Goal: Task Accomplishment & Management: Use online tool/utility

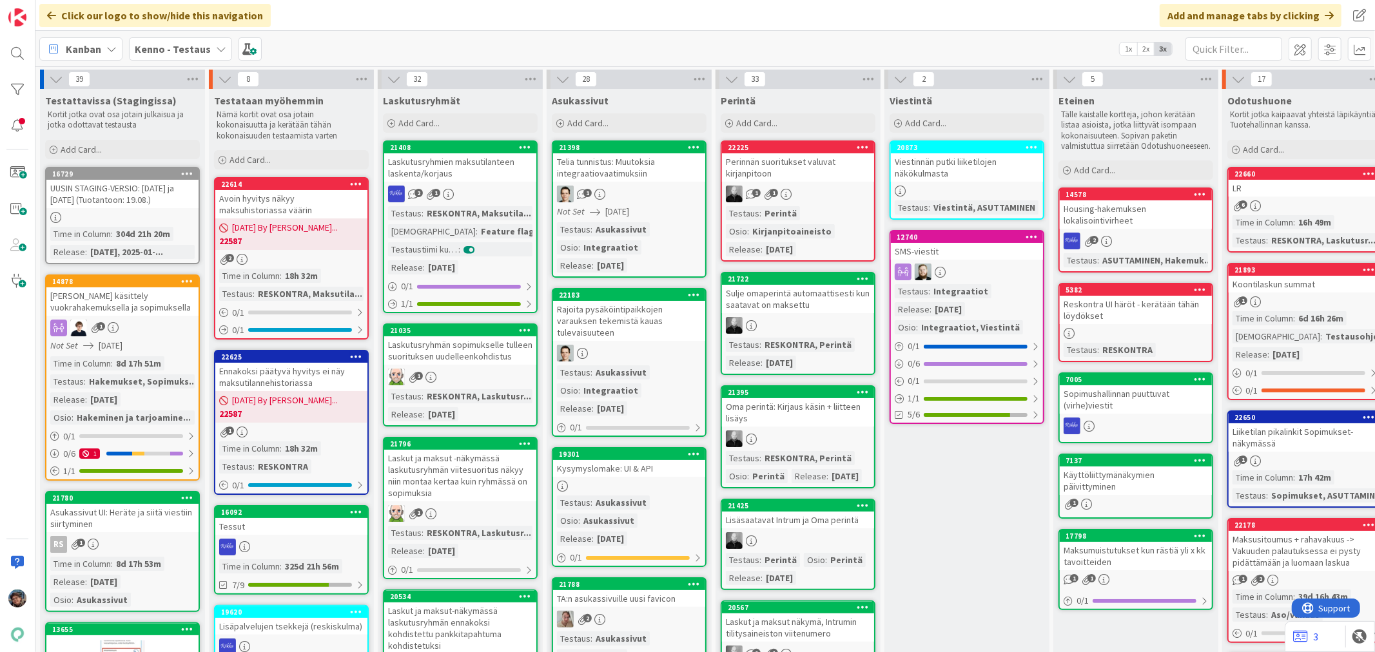
click at [1309, 196] on link "22660 LR 6 Time in [GEOGRAPHIC_DATA] : 16h 49m Testaus : RESKONTRA, Laskutusr..." at bounding box center [1304, 210] width 155 height 86
click at [1309, 196] on div "39 Testattavissa (Stagingissa) Kortit jotka ovat osa jotain julkaisua ja jotka …" at bounding box center [704, 359] width 1339 height 586
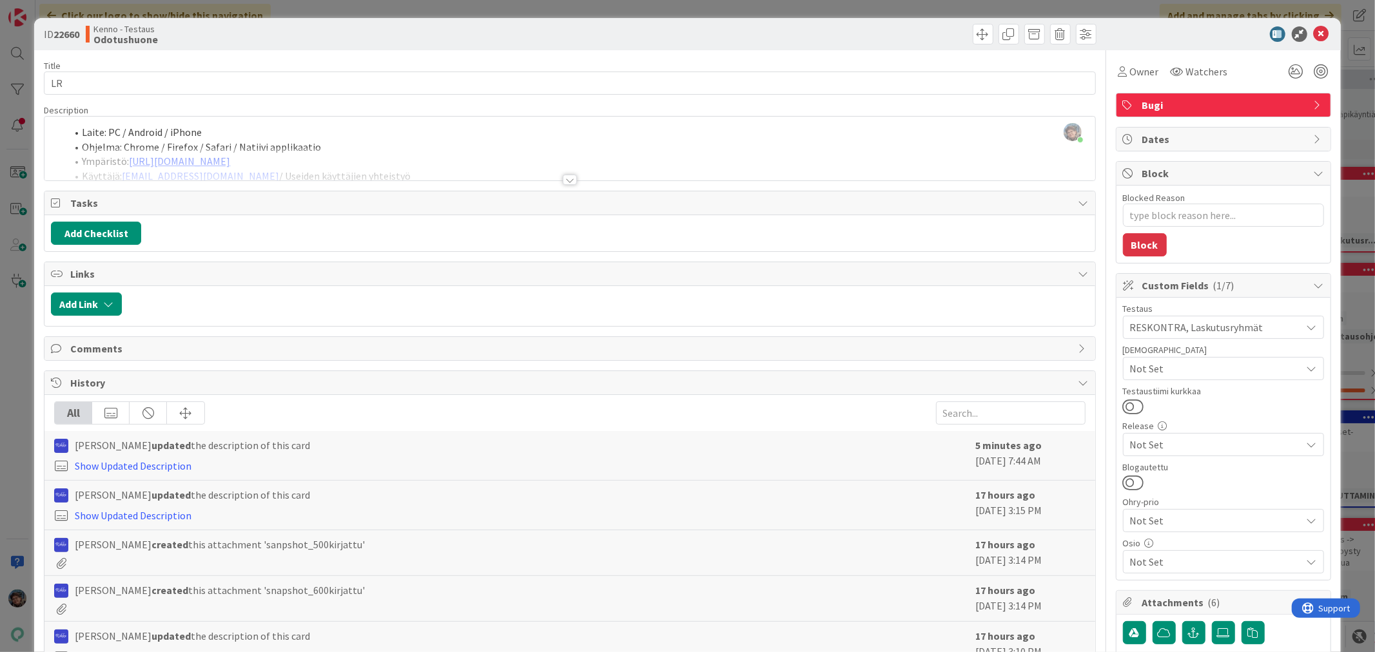
click at [564, 179] on div at bounding box center [570, 180] width 14 height 10
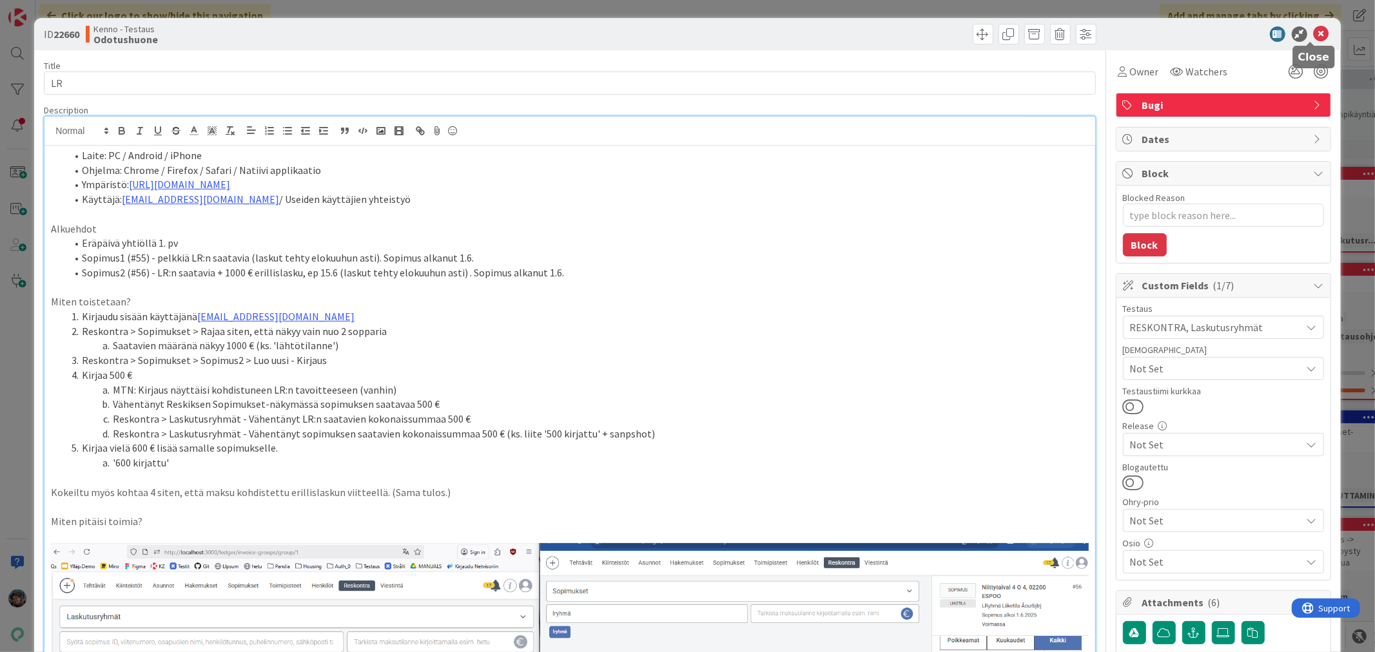
click at [1314, 33] on icon at bounding box center [1321, 33] width 15 height 15
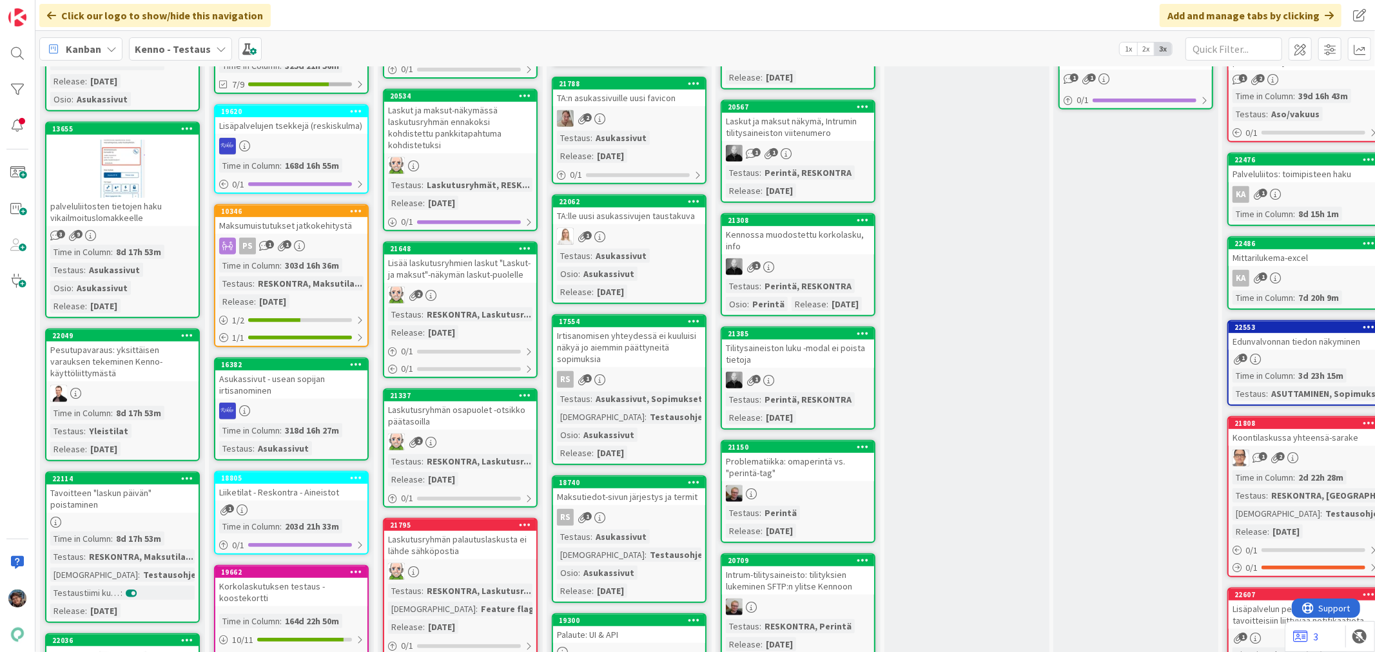
scroll to position [859, 0]
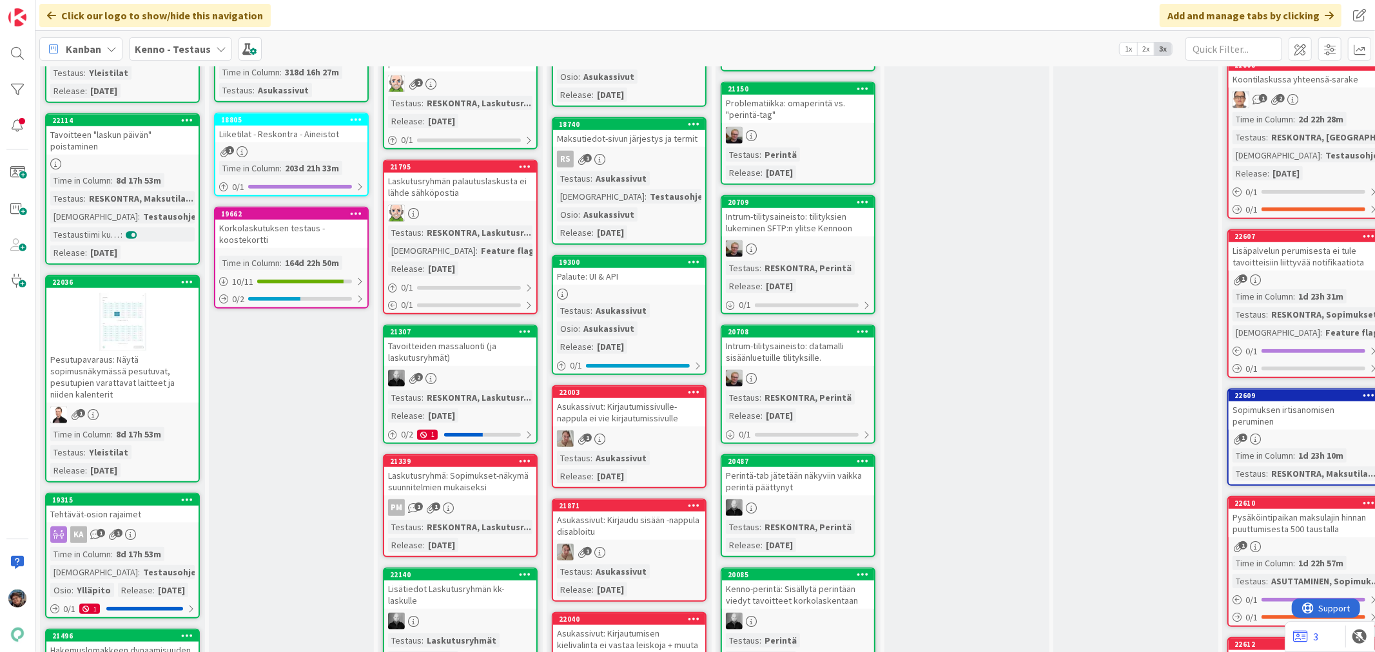
click at [1291, 409] on link "22609 Sopimuksen irtisanomisen peruminen 1 Time in [GEOGRAPHIC_DATA] : 1d 23h 1…" at bounding box center [1304, 437] width 155 height 97
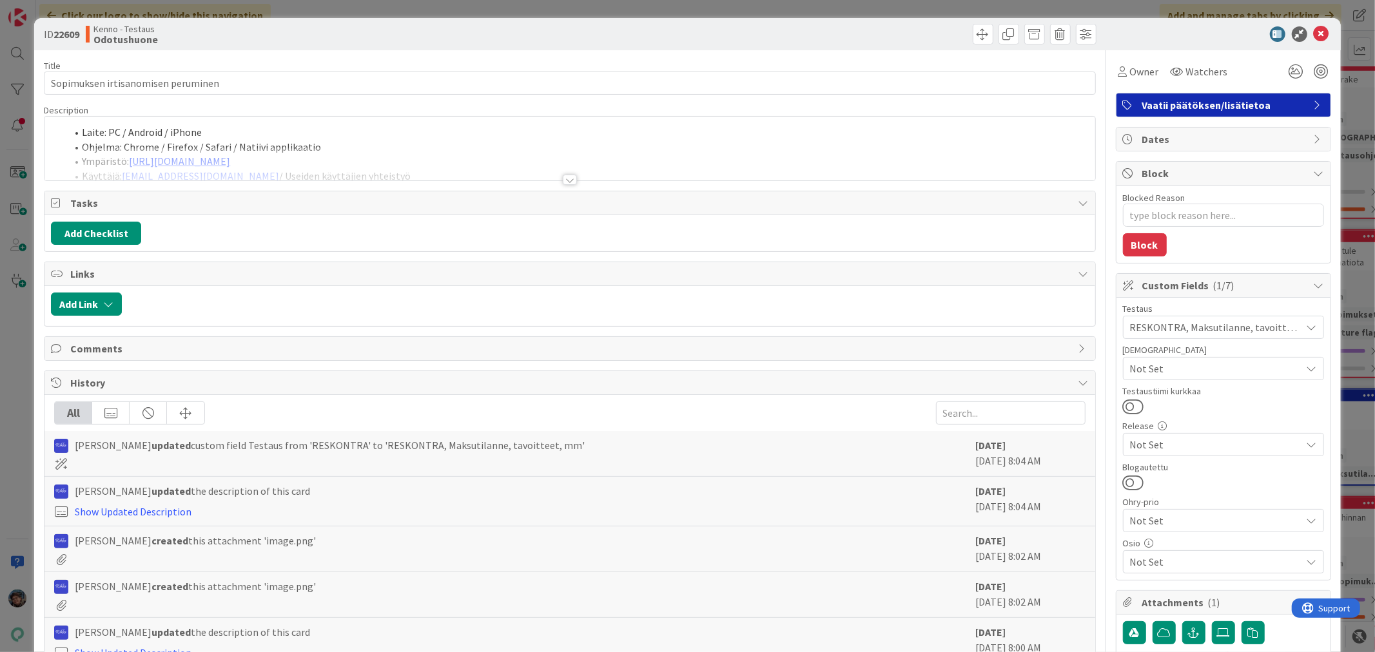
click at [567, 179] on div at bounding box center [570, 180] width 14 height 10
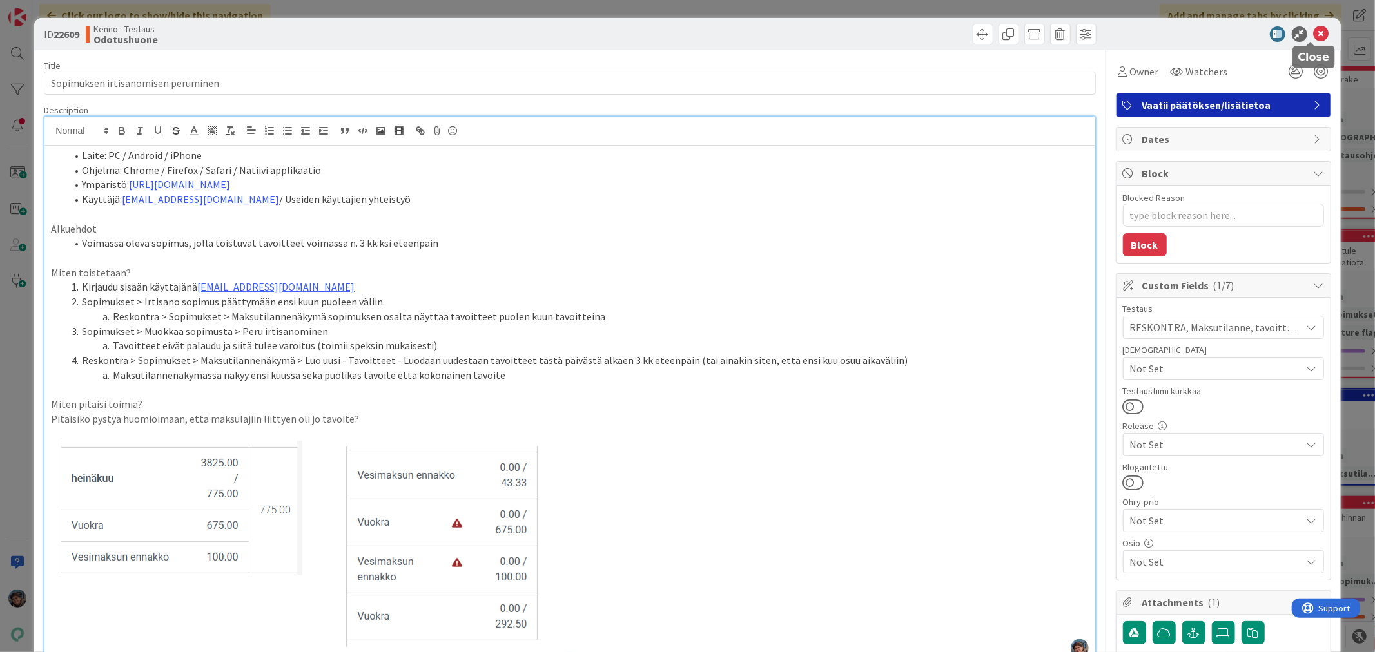
click at [1314, 31] on icon at bounding box center [1321, 33] width 15 height 15
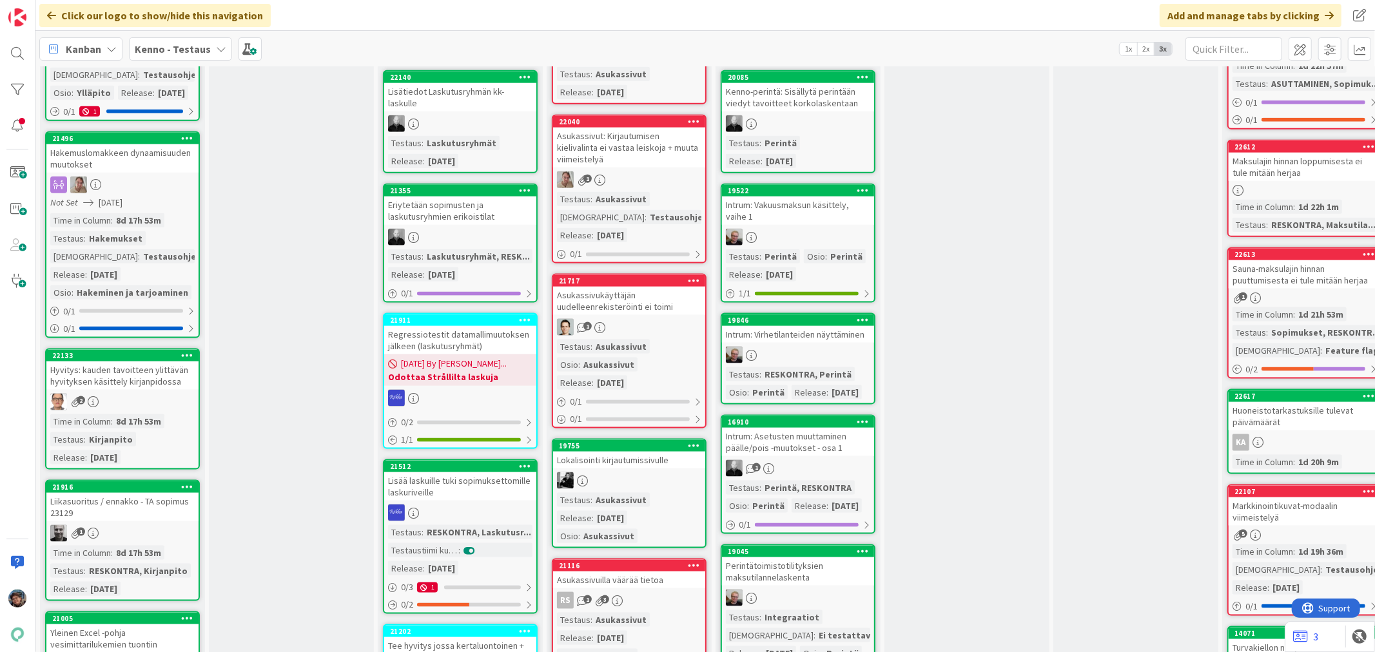
scroll to position [1432, 0]
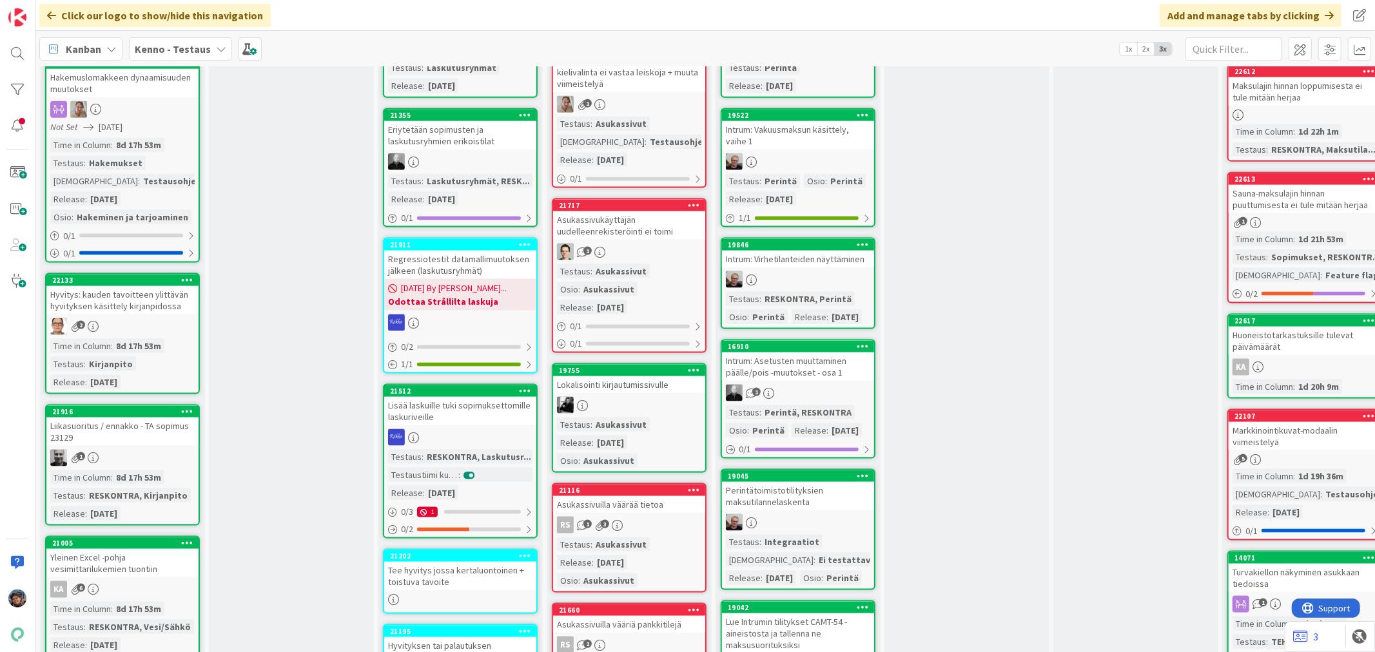
click at [1291, 454] on div "5" at bounding box center [1305, 459] width 152 height 11
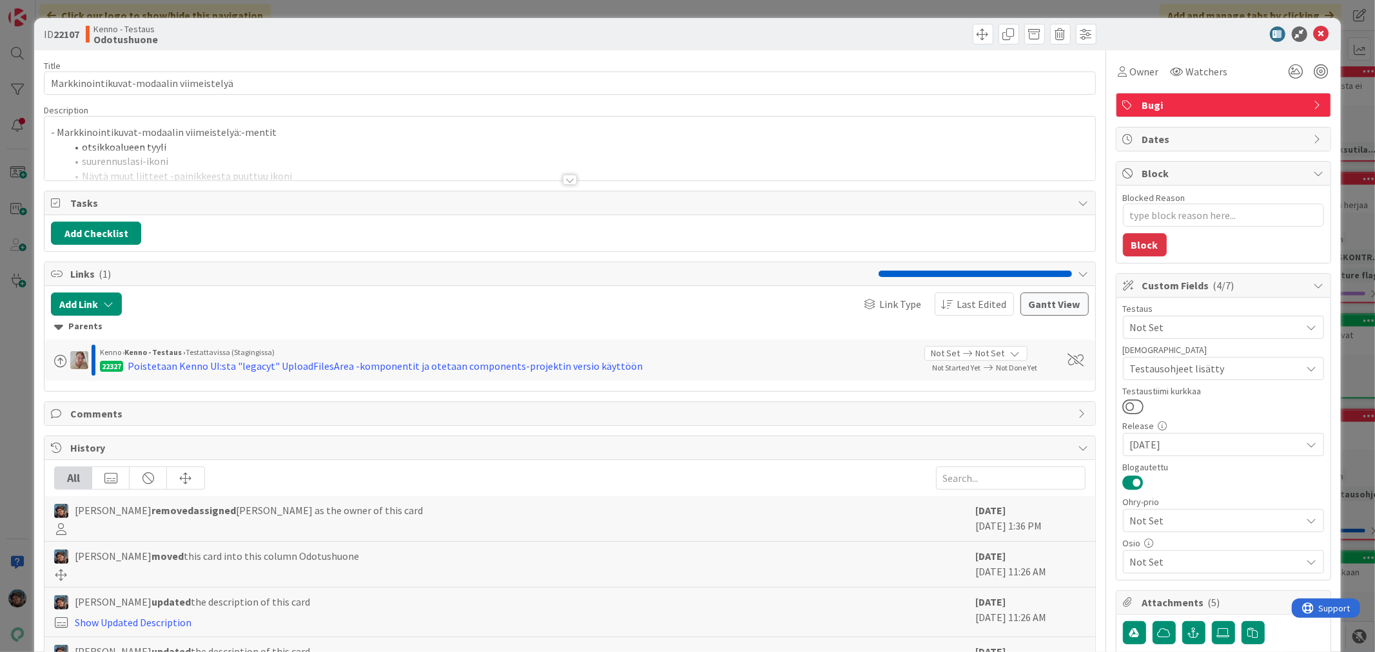
click at [563, 181] on div at bounding box center [570, 180] width 14 height 10
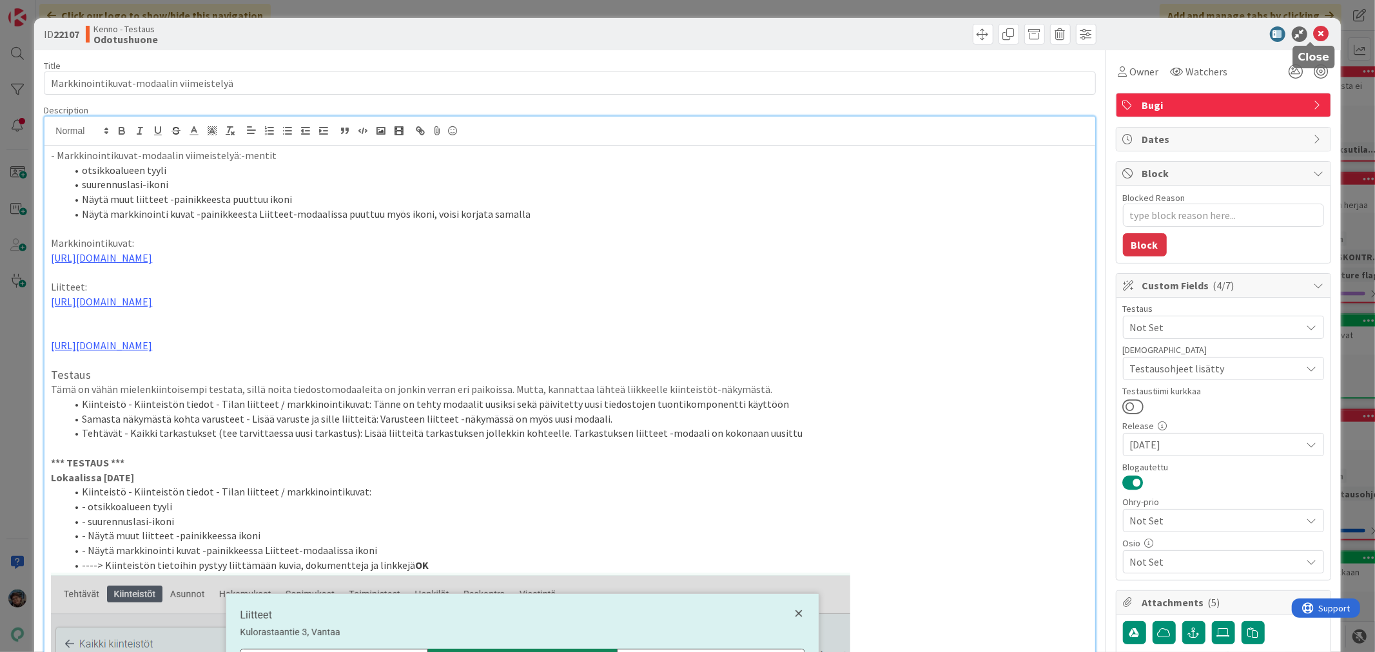
click at [1314, 30] on icon at bounding box center [1321, 33] width 15 height 15
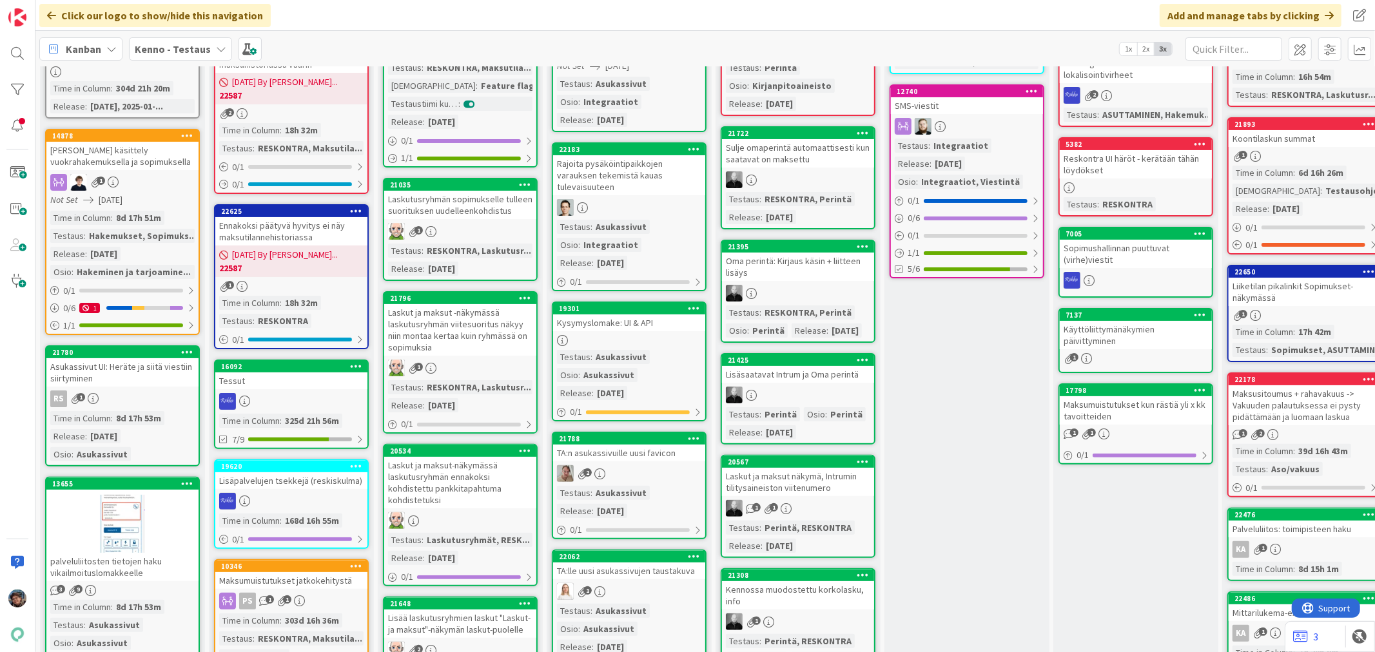
scroll to position [215, 0]
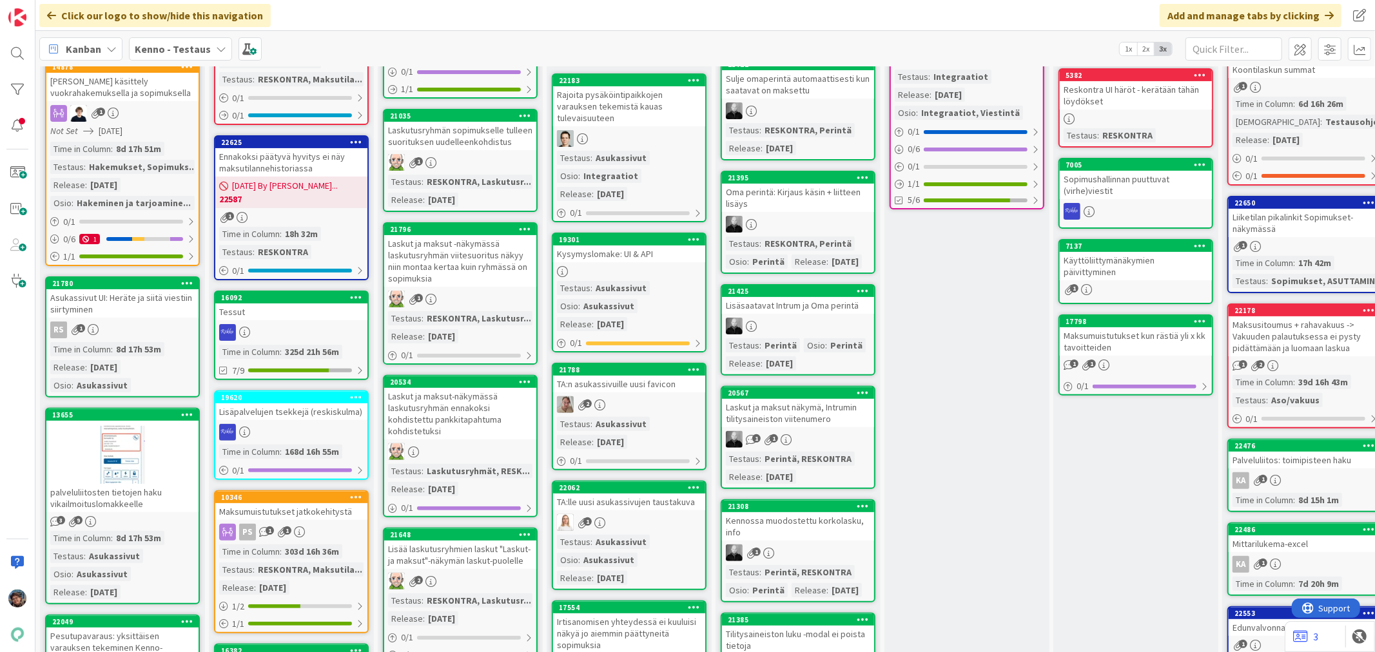
click at [146, 335] on link "21780 Asukassivut UI: Heräte ja siitä viestiin siirtyminen RS 1 Time in Column …" at bounding box center [122, 337] width 155 height 121
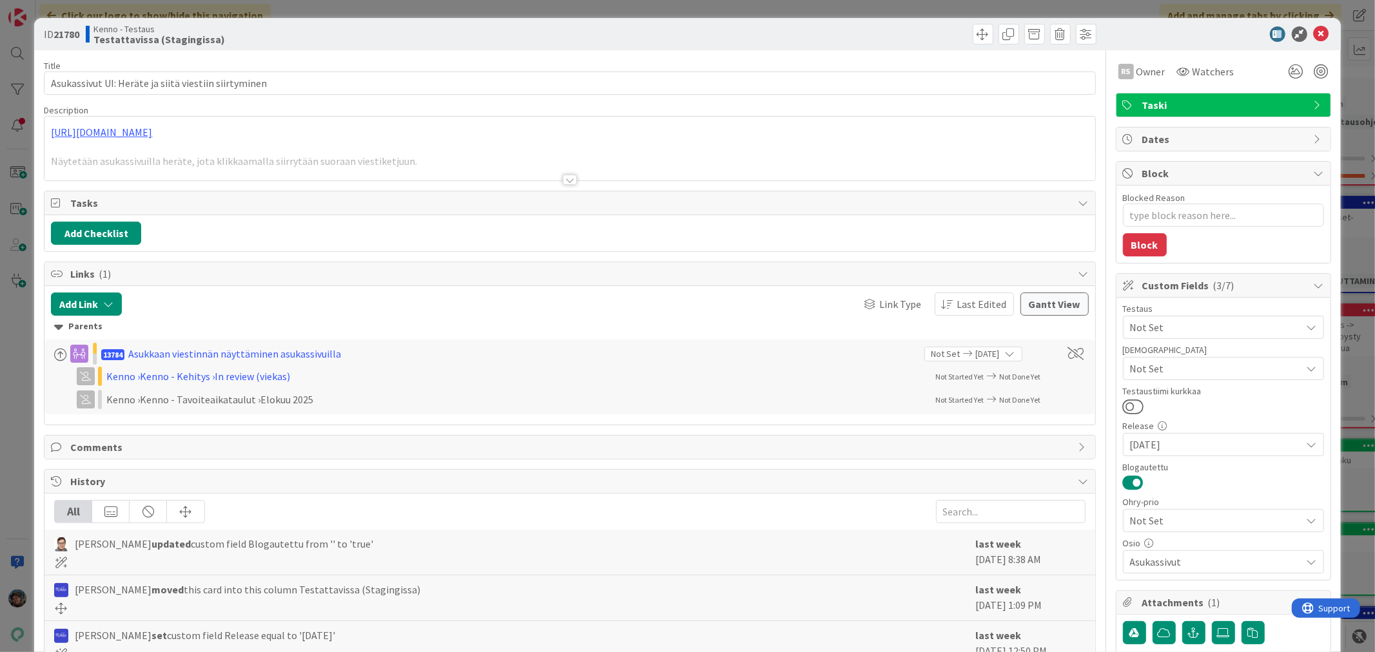
click at [564, 182] on div at bounding box center [570, 180] width 14 height 10
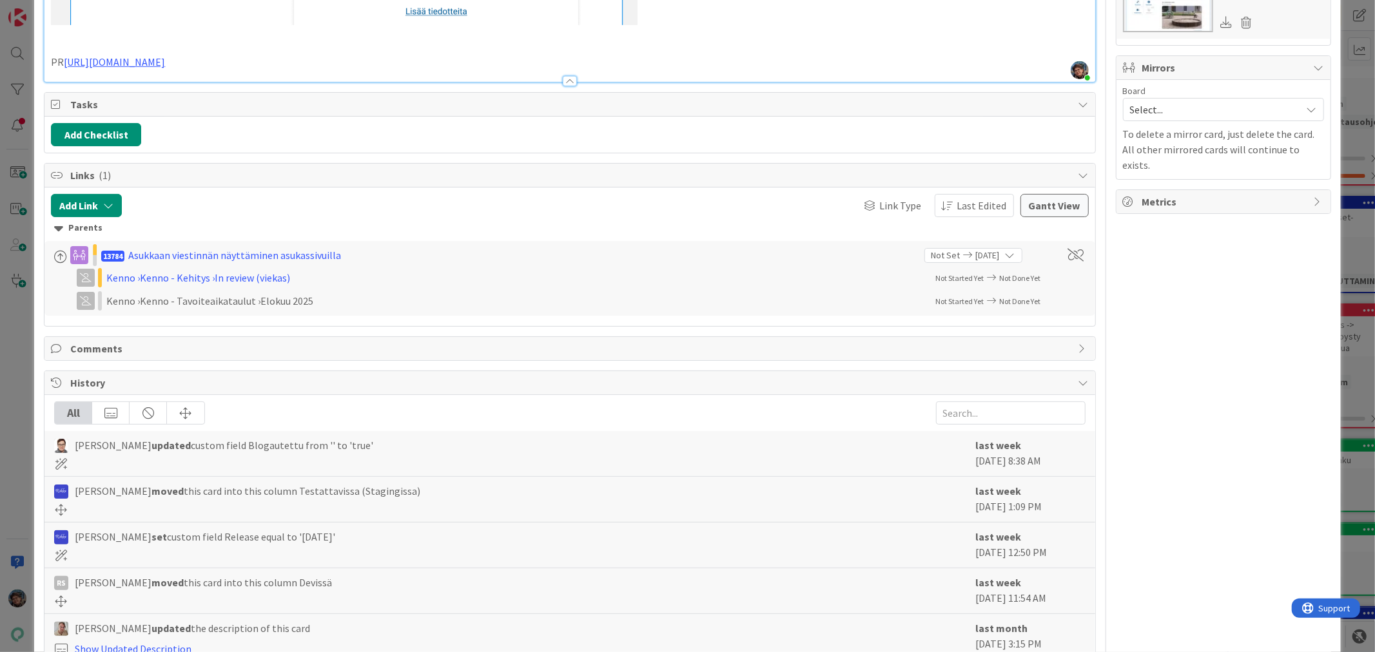
scroll to position [783, 0]
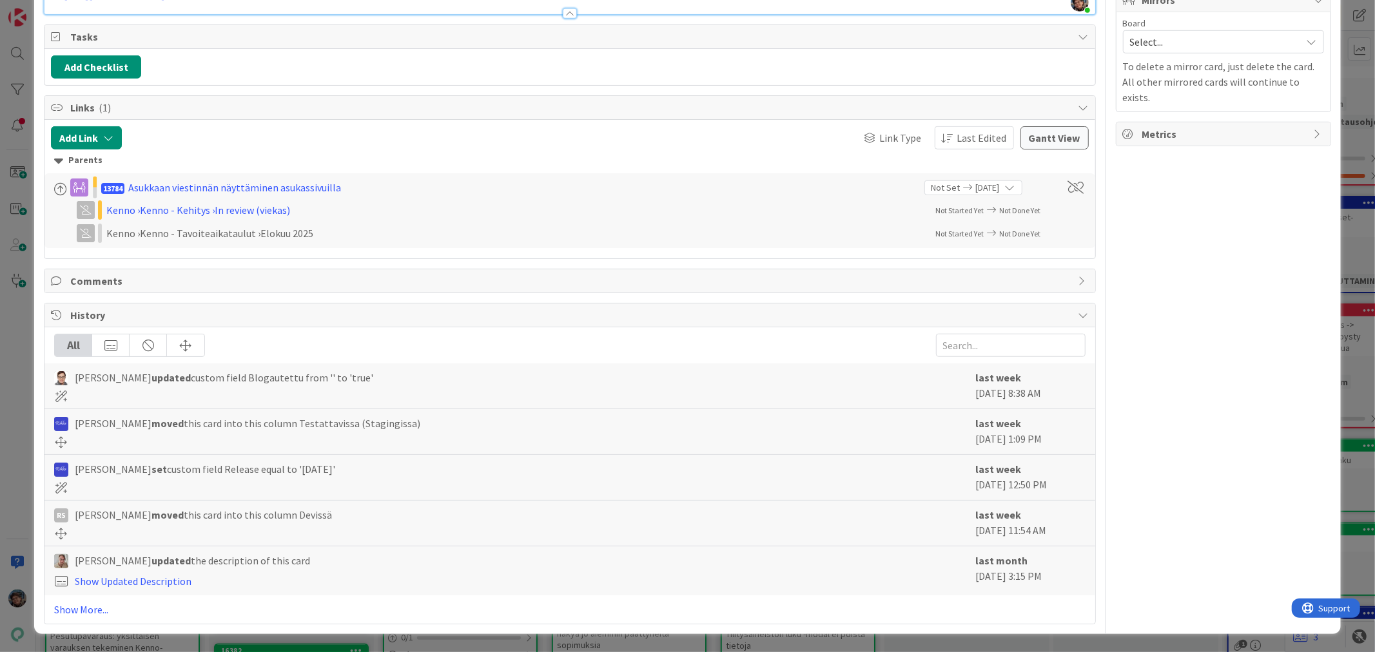
drag, startPoint x: 236, startPoint y: 211, endPoint x: 202, endPoint y: 186, distance: 41.9
click at [202, 186] on div "Asukkaan viestinnän näyttäminen asukassivuilla" at bounding box center [234, 187] width 213 height 15
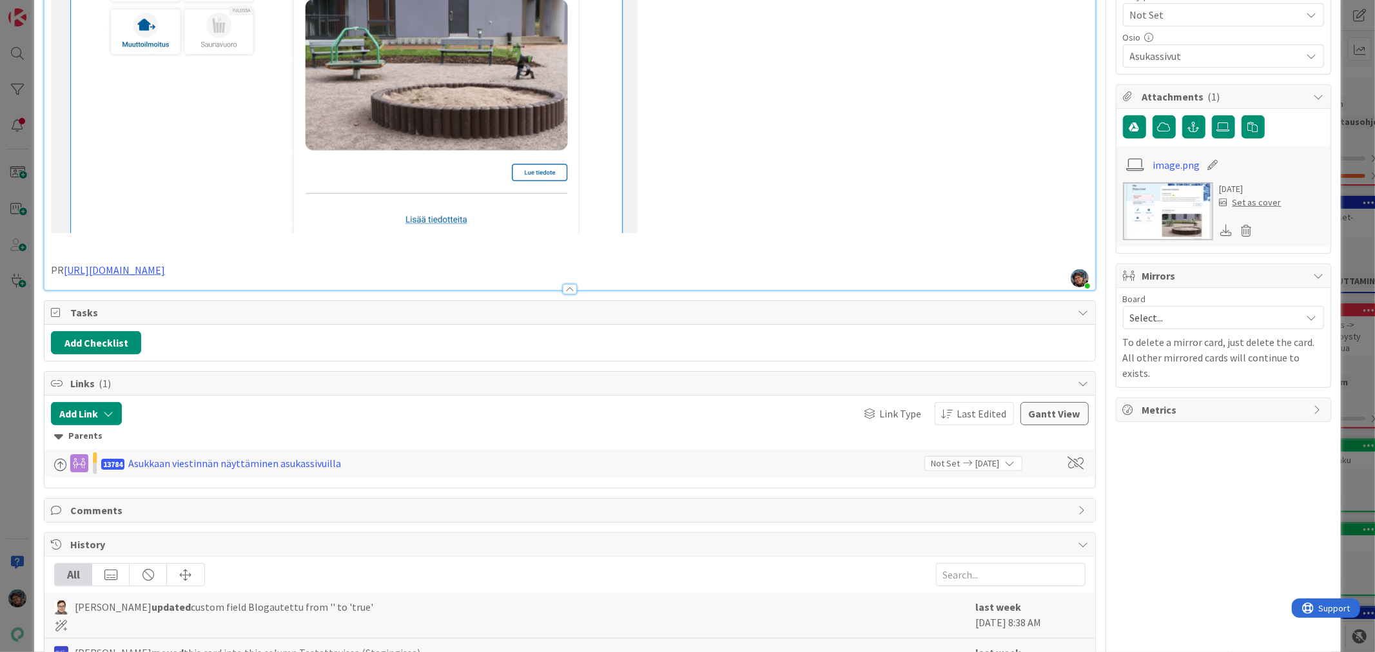
scroll to position [737, 0]
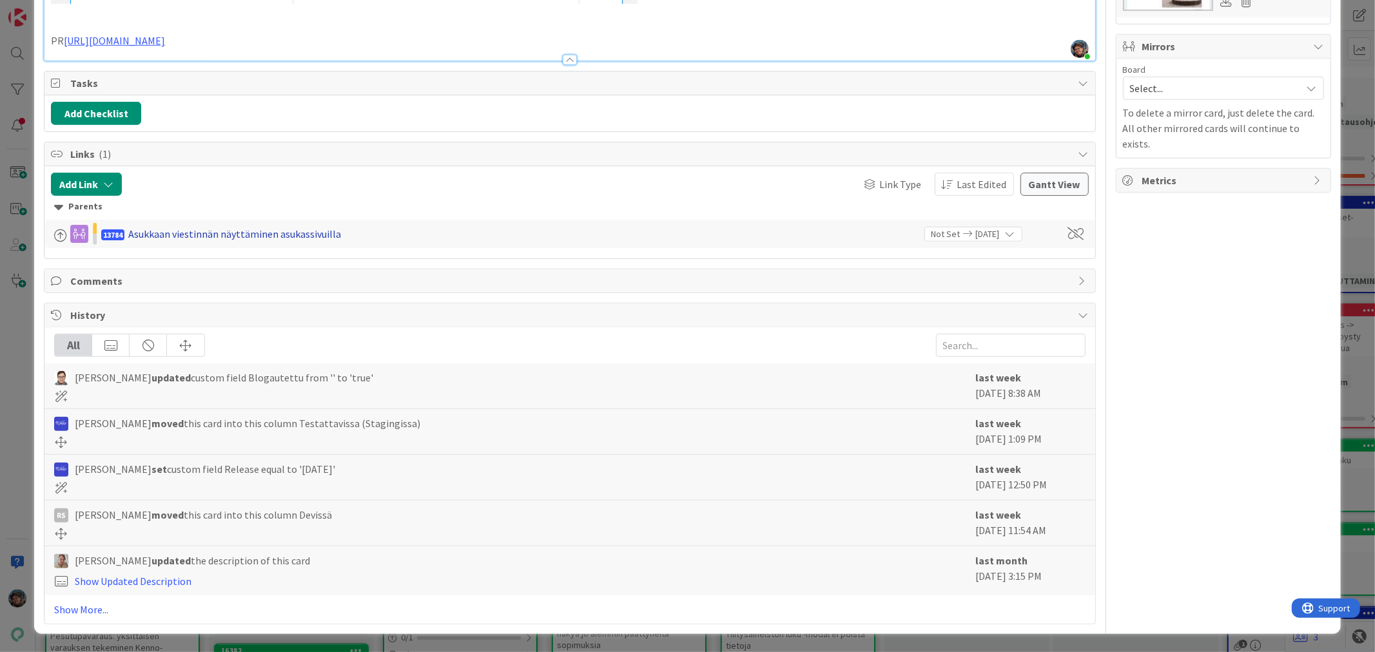
click at [276, 235] on div "Asukkaan viestinnän näyttäminen asukassivuilla" at bounding box center [234, 233] width 213 height 15
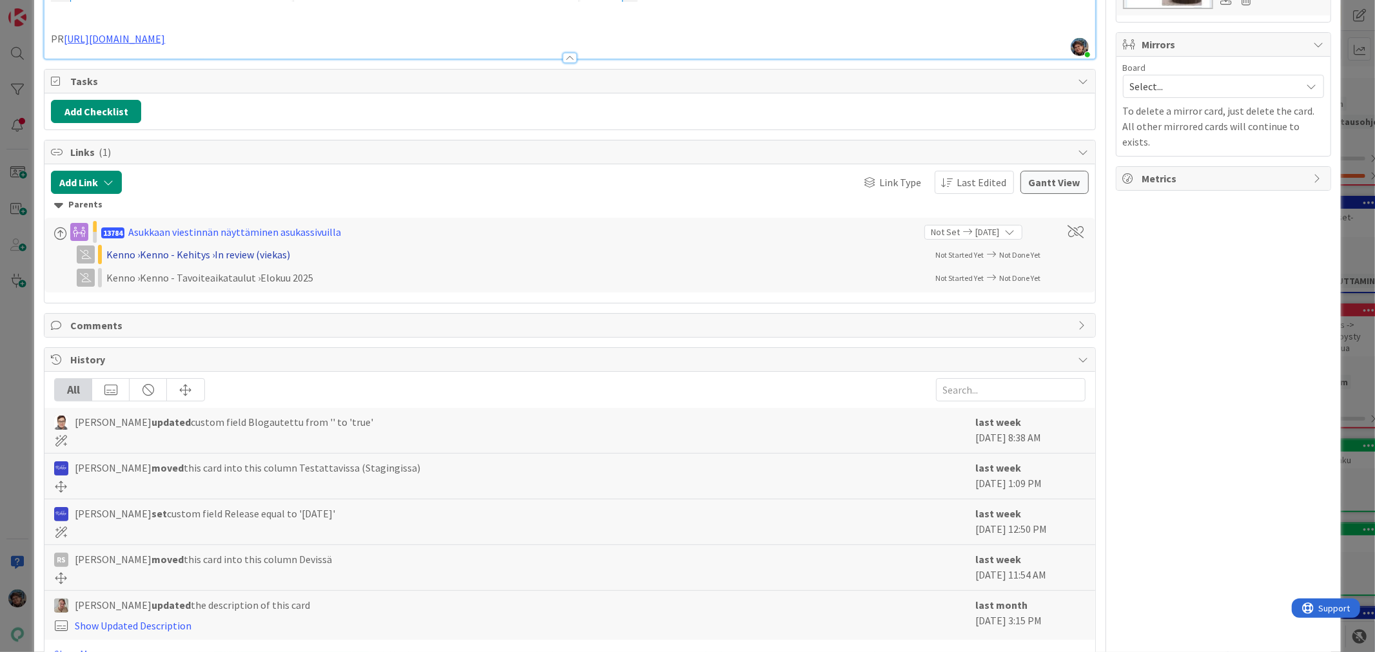
click at [244, 255] on div "Kenno › [PERSON_NAME] › In review (viekas)" at bounding box center [273, 254] width 335 height 15
click at [233, 255] on div "Kenno › [PERSON_NAME] › In review (viekas)" at bounding box center [273, 254] width 335 height 15
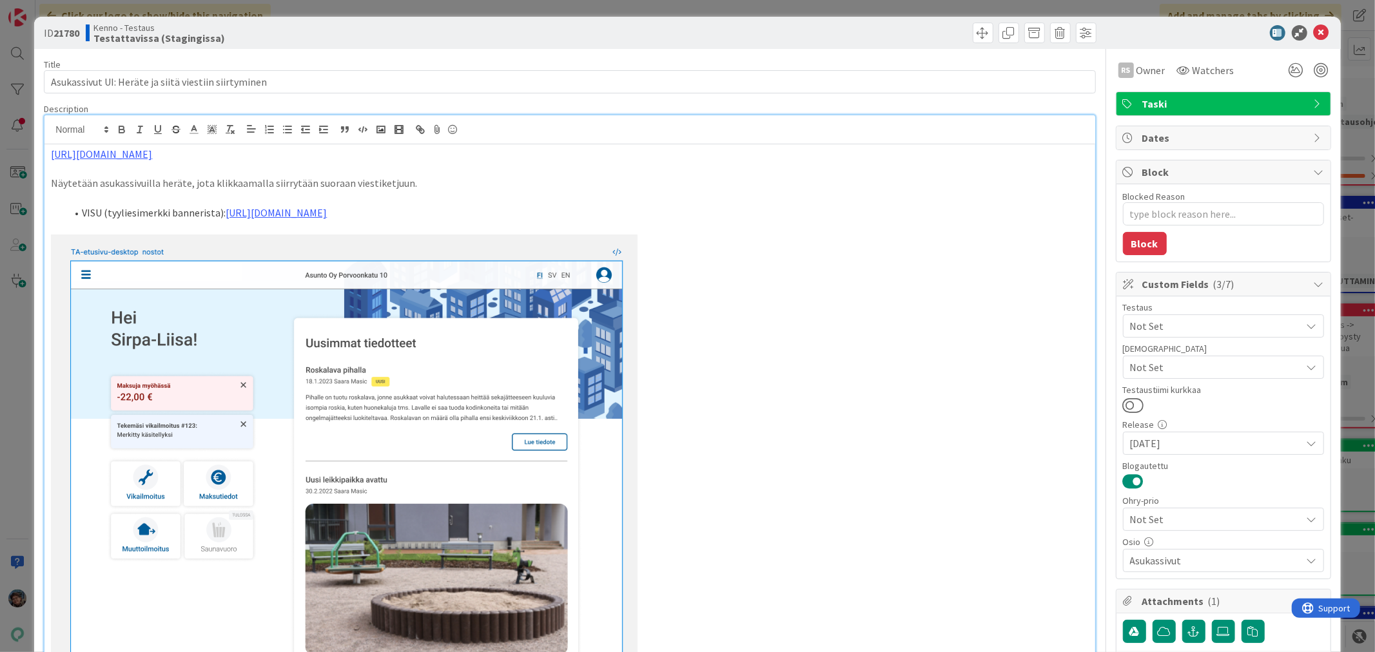
scroll to position [0, 0]
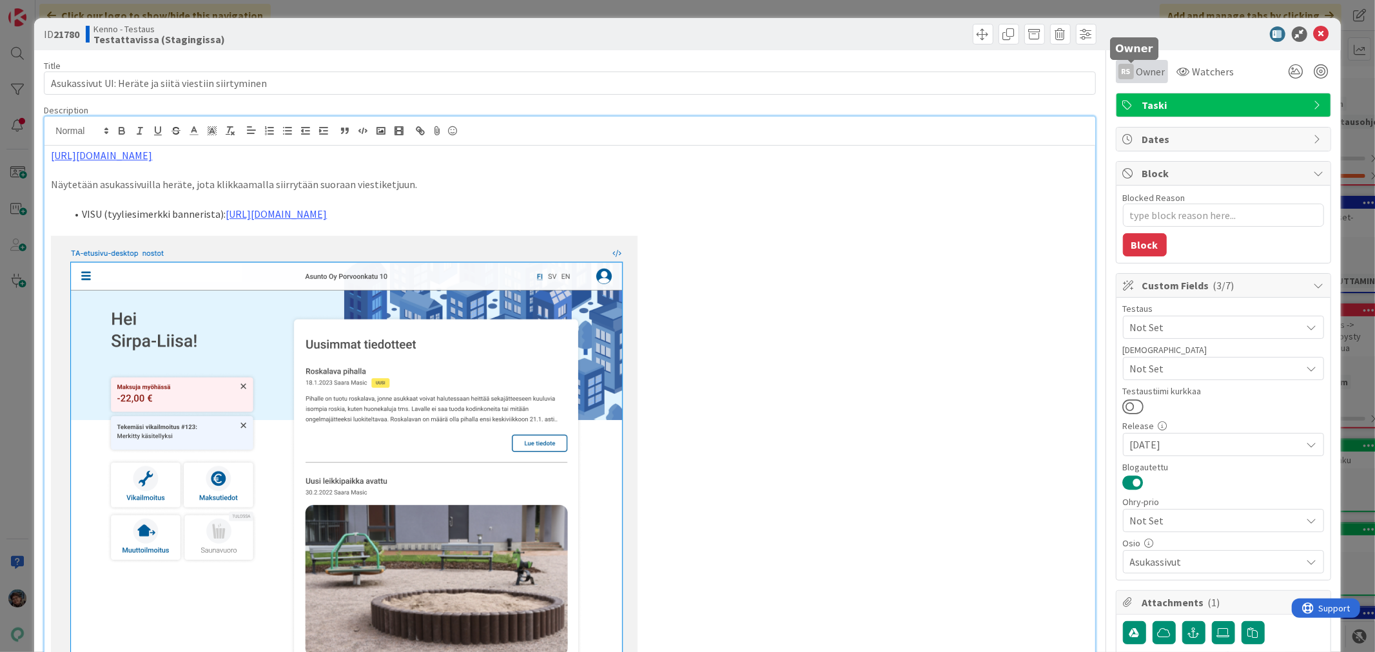
click at [1141, 73] on span "Owner" at bounding box center [1150, 71] width 29 height 15
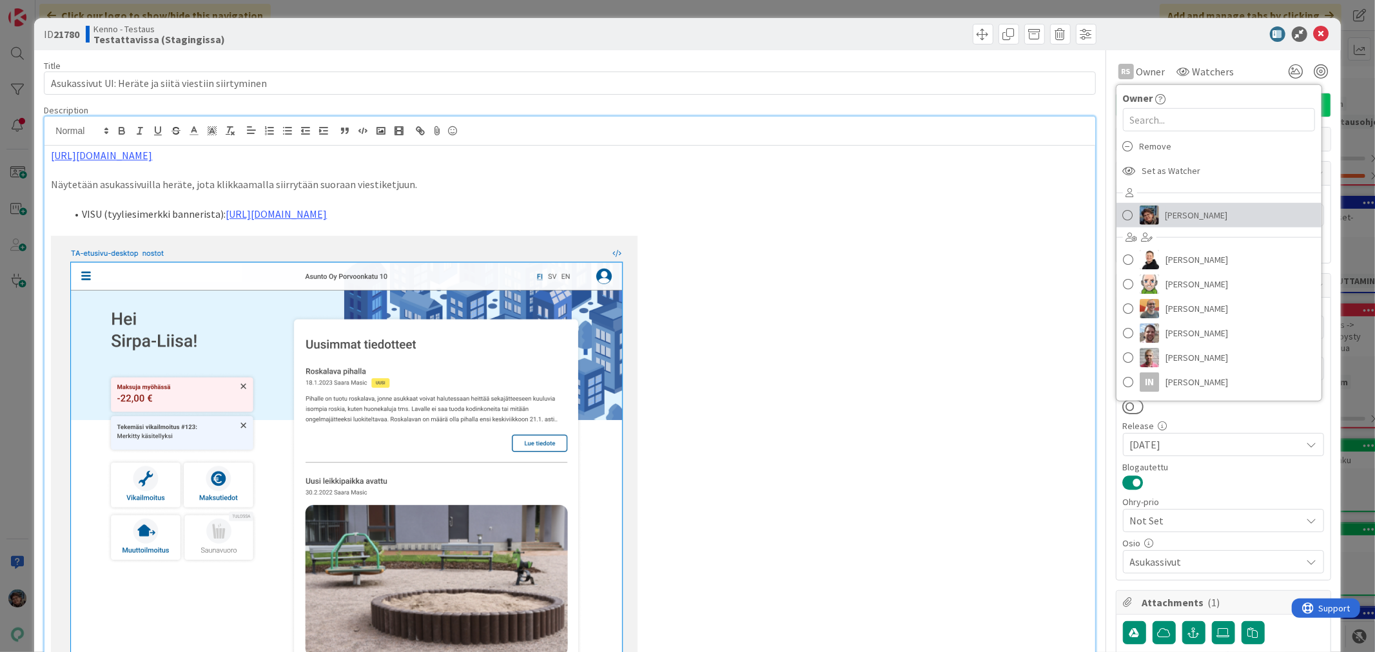
drag, startPoint x: 1143, startPoint y: 211, endPoint x: 1137, endPoint y: 208, distance: 6.6
click at [1143, 211] on img at bounding box center [1149, 215] width 19 height 19
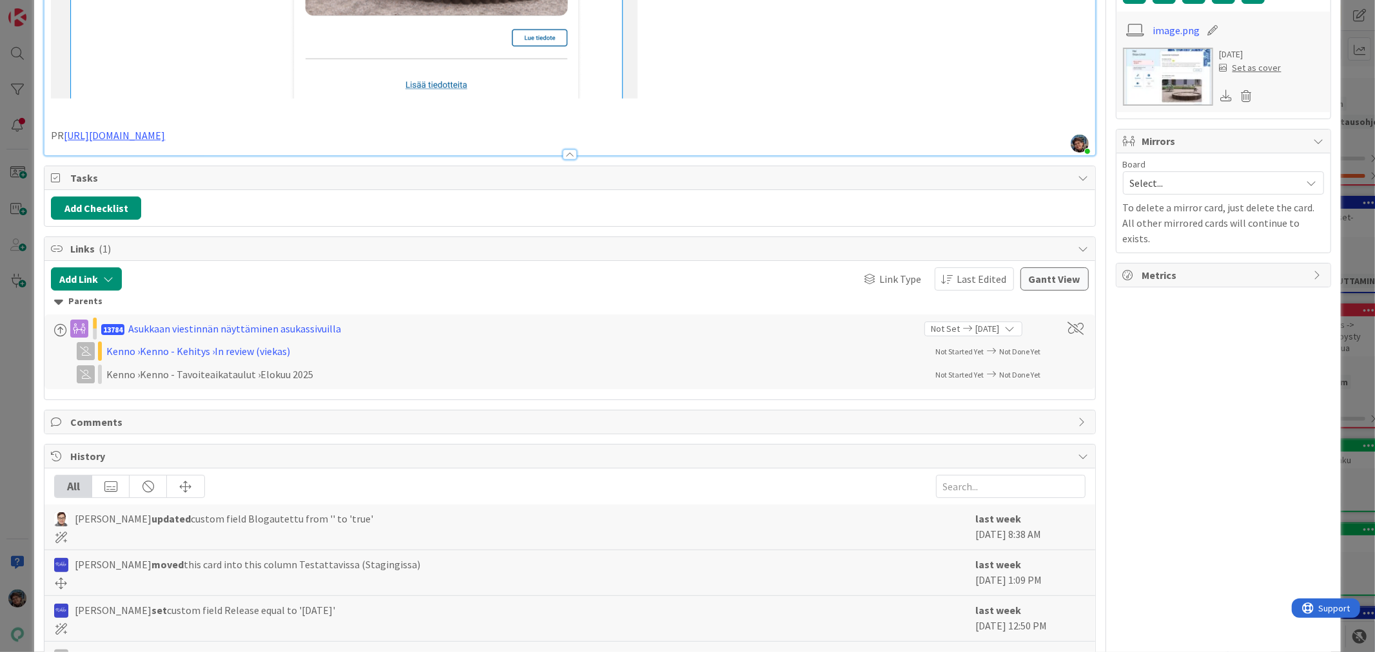
scroll to position [640, 0]
click at [681, 108] on p at bounding box center [569, 106] width 1037 height 15
click at [295, 135] on p "PR [URL][DOMAIN_NAME]" at bounding box center [569, 136] width 1037 height 15
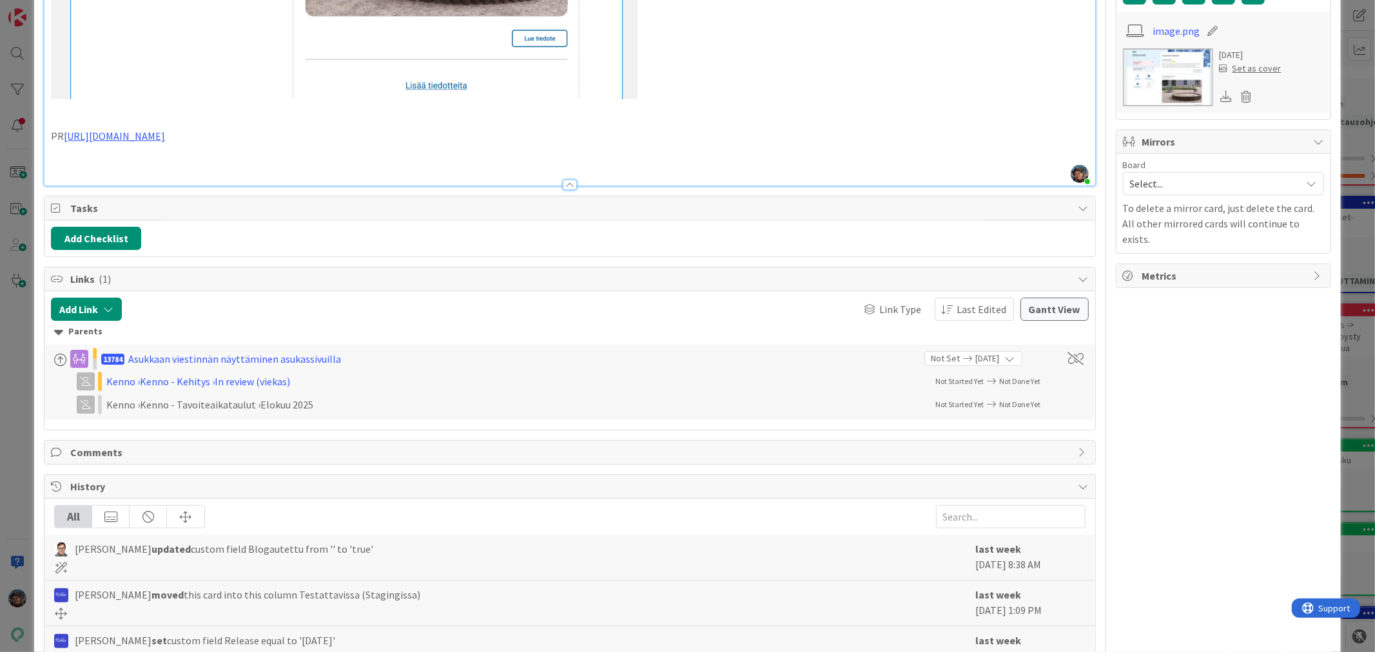
type textarea "x"
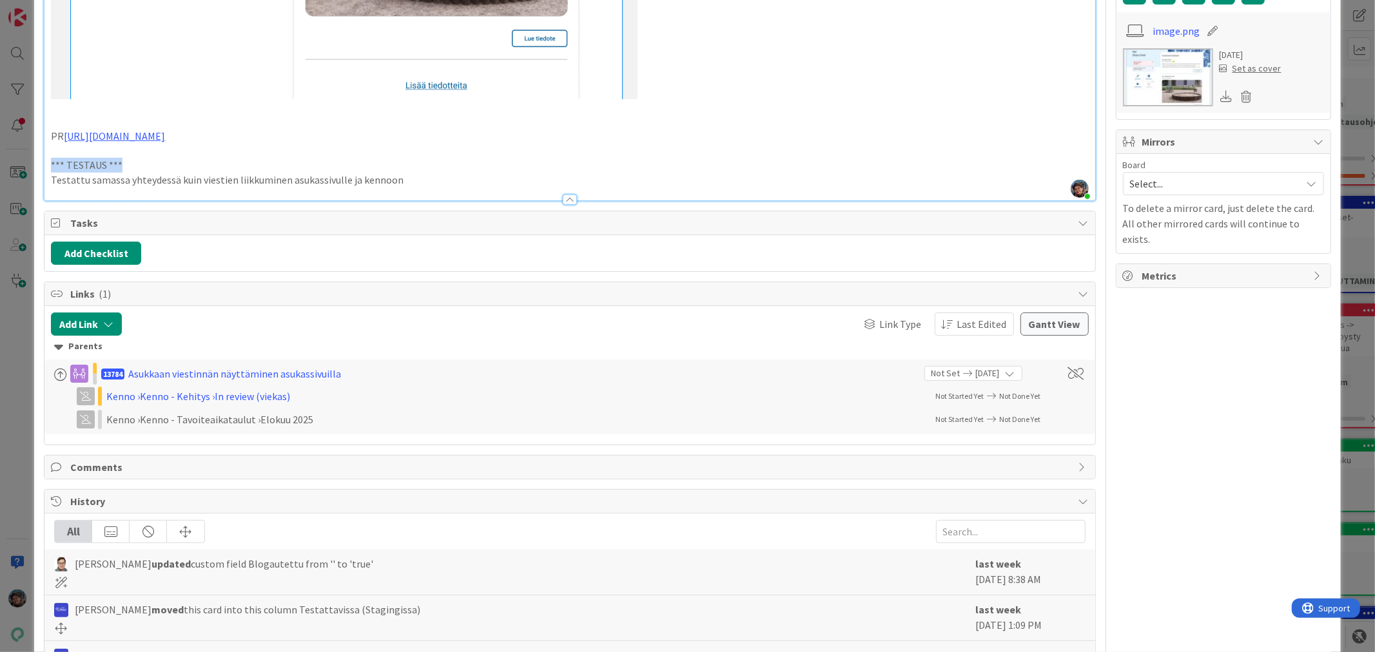
drag, startPoint x: 46, startPoint y: 161, endPoint x: 119, endPoint y: 162, distance: 72.2
click at [53, 181] on p "Testattu samassa yhteydessä kuin viestien liikkuminen asukassivulle ja kennoon" at bounding box center [569, 180] width 1037 height 15
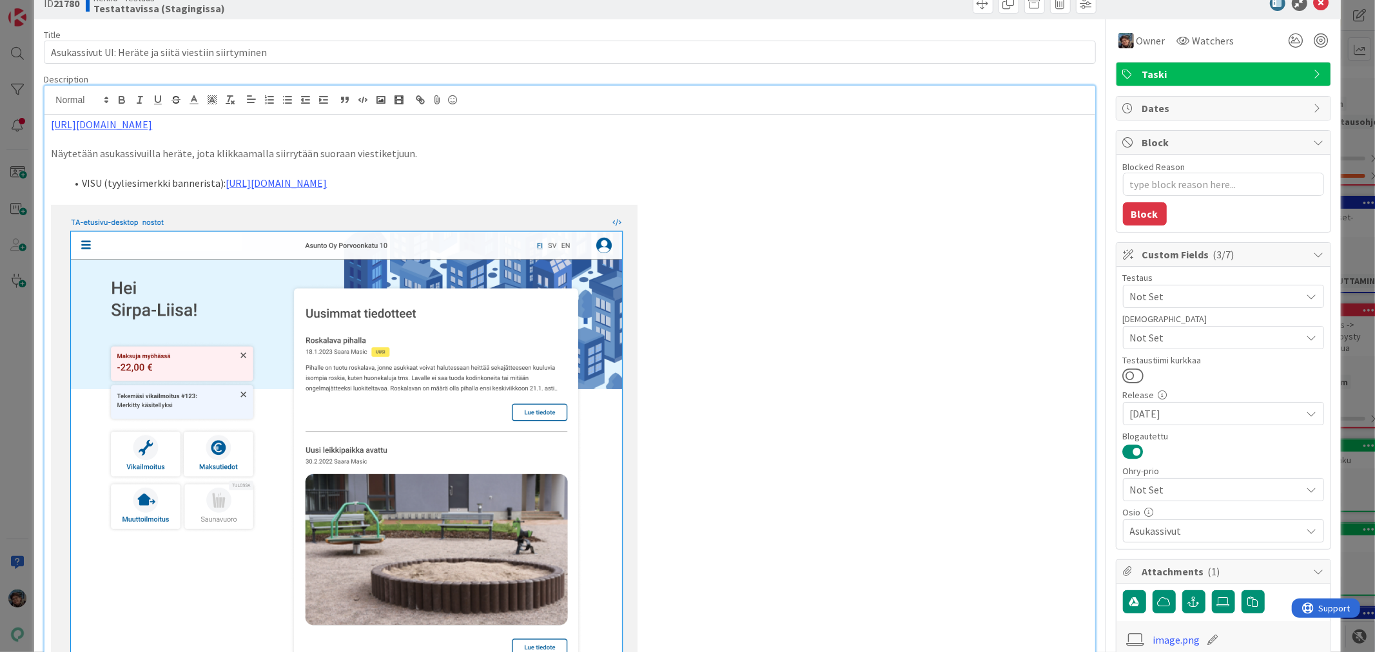
scroll to position [0, 0]
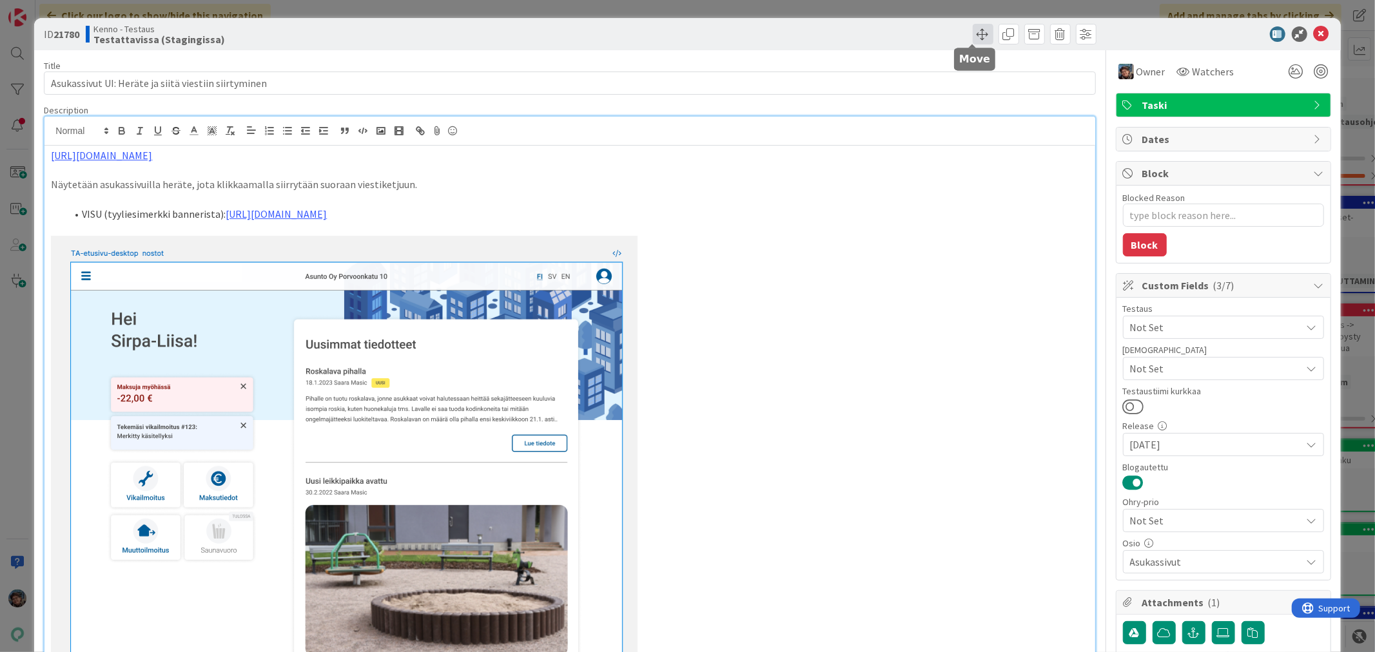
click at [973, 35] on span at bounding box center [983, 34] width 21 height 21
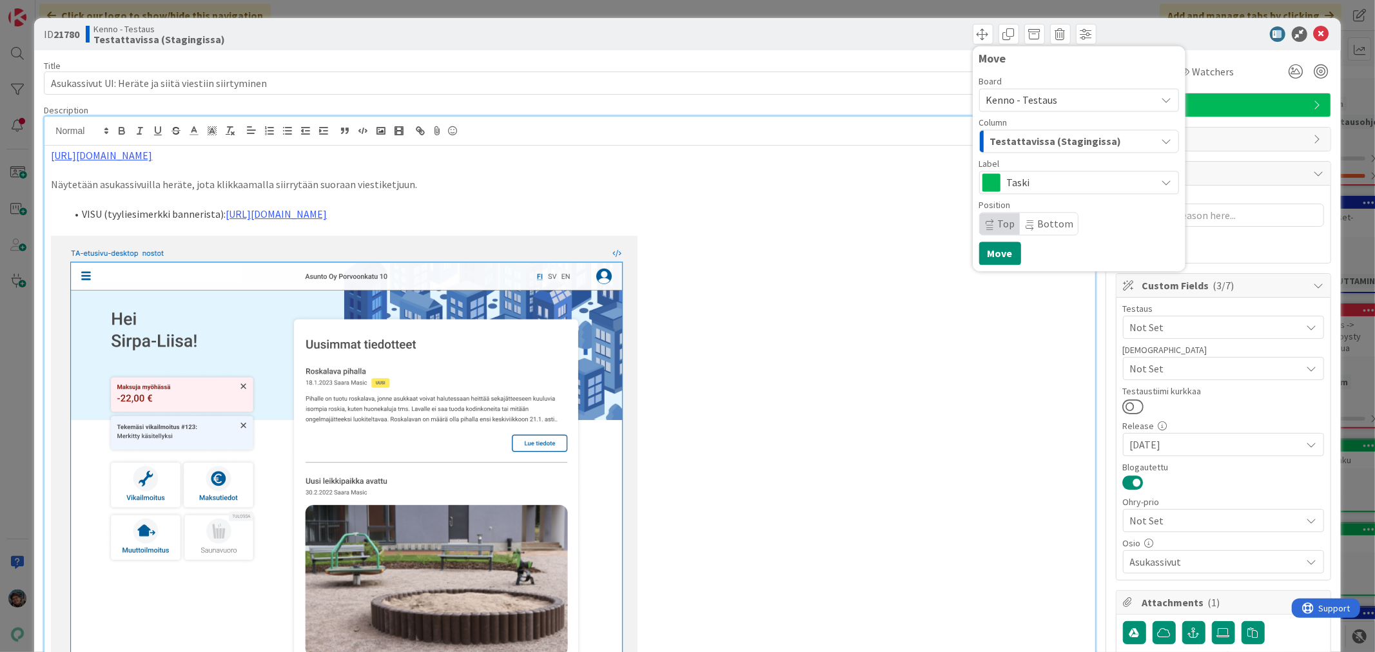
click at [1046, 141] on span "Testattavissa (Stagingissa)" at bounding box center [1055, 141] width 131 height 17
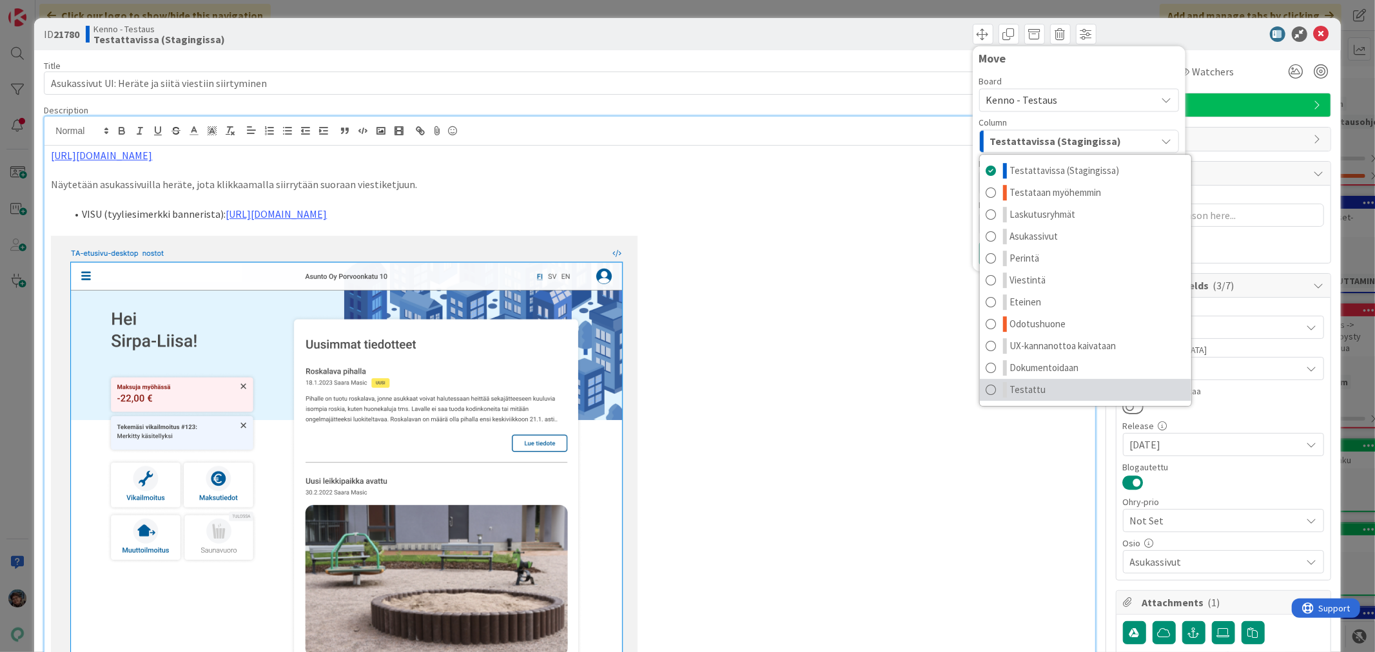
click at [1054, 382] on link "Testattu" at bounding box center [1085, 390] width 211 height 22
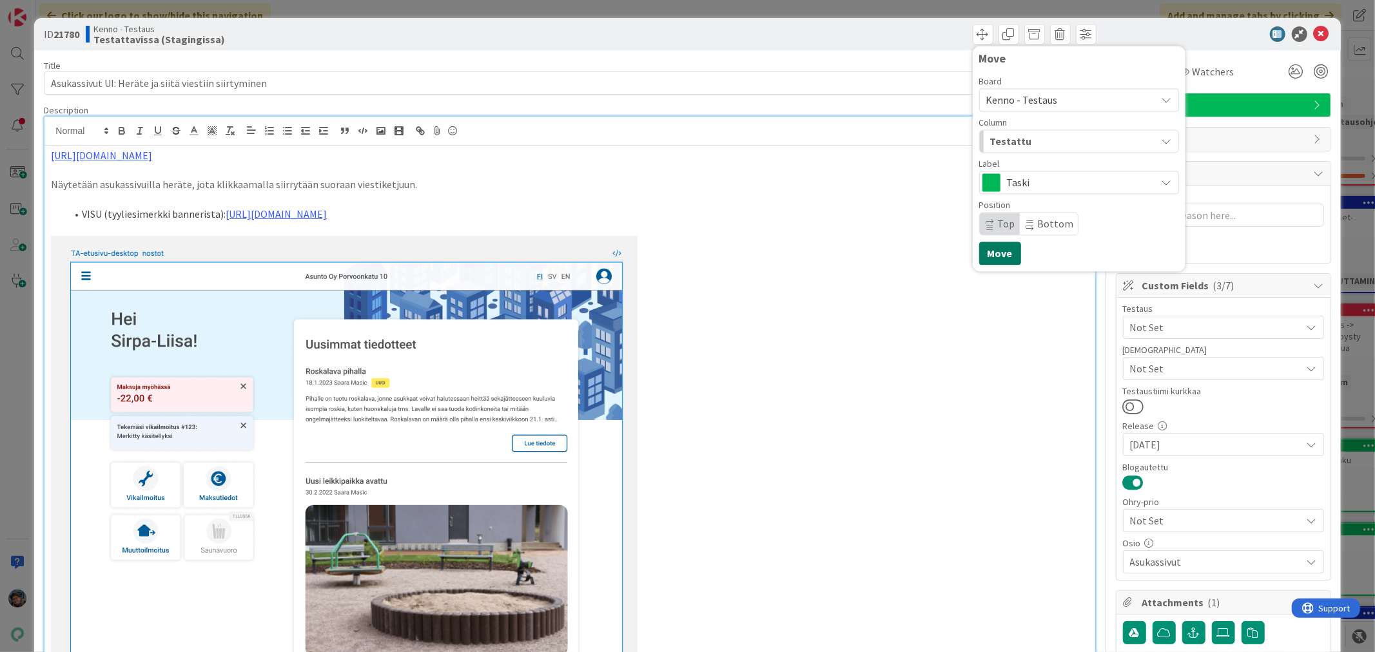
click at [990, 256] on button "Move" at bounding box center [1000, 253] width 42 height 23
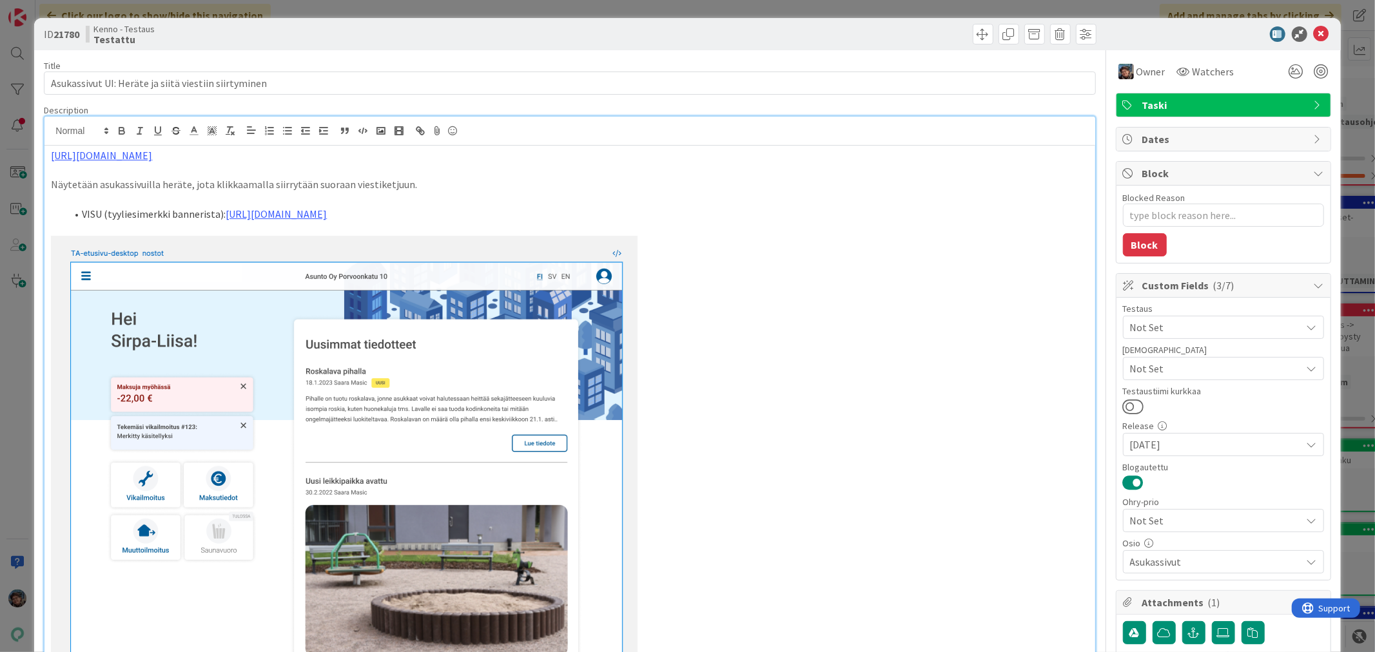
type textarea "x"
click at [1314, 35] on icon at bounding box center [1321, 33] width 15 height 15
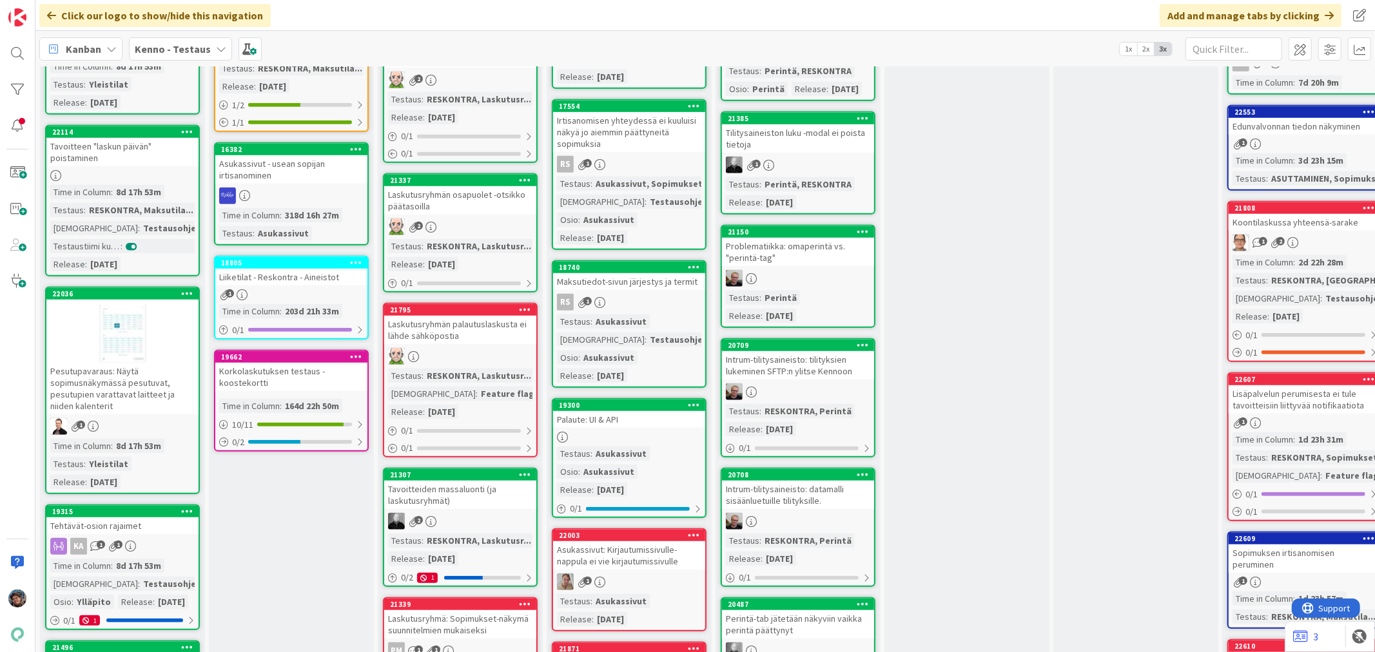
scroll to position [501, 0]
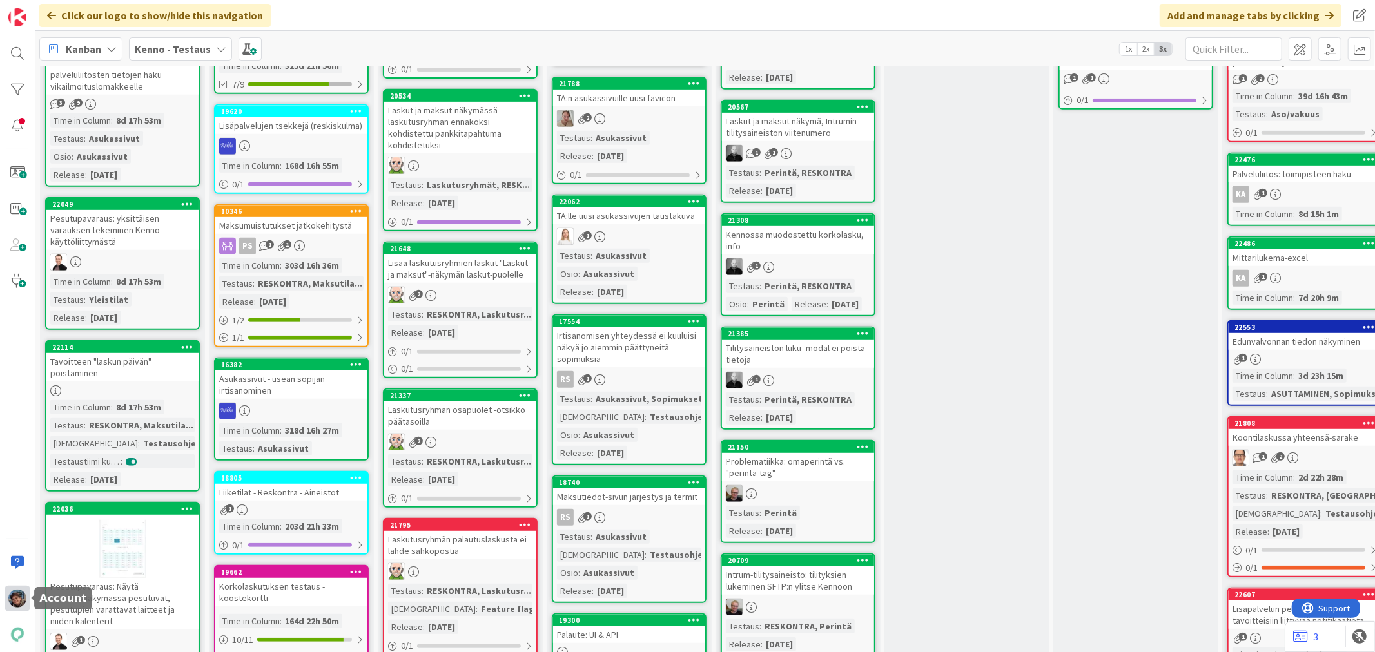
click at [16, 599] on img at bounding box center [17, 599] width 18 height 18
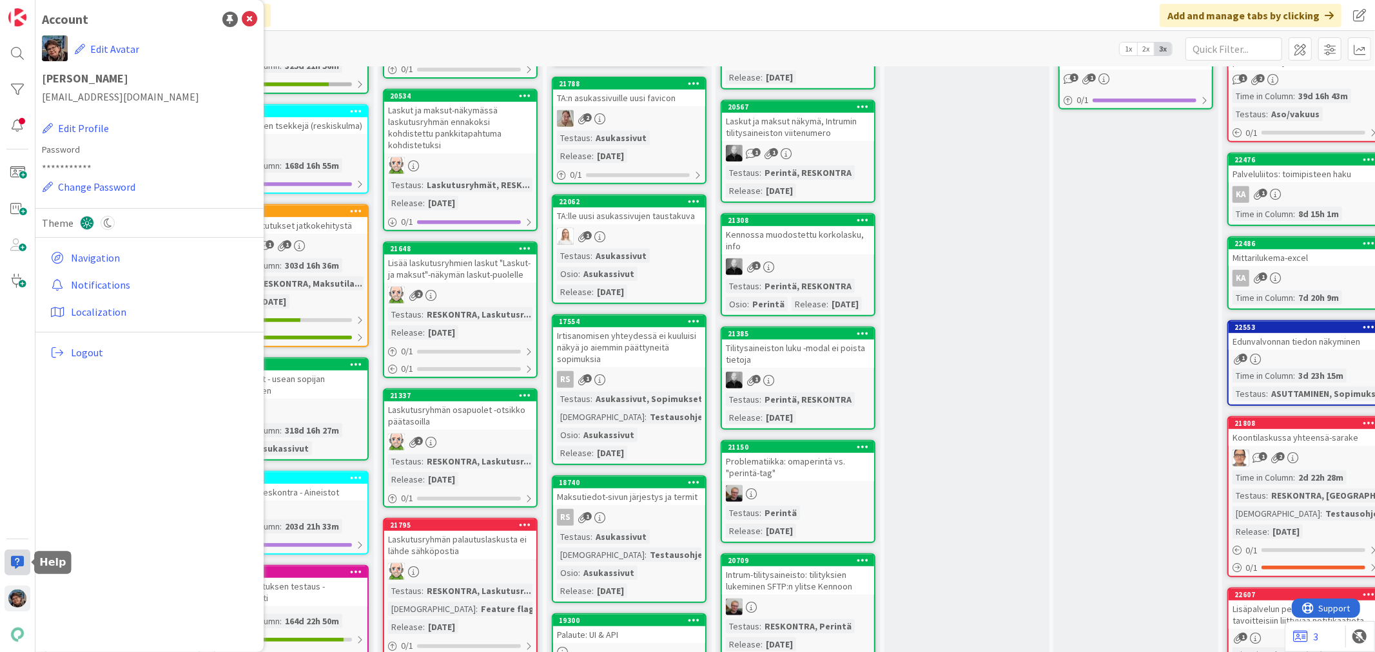
click at [10, 557] on div at bounding box center [18, 563] width 26 height 26
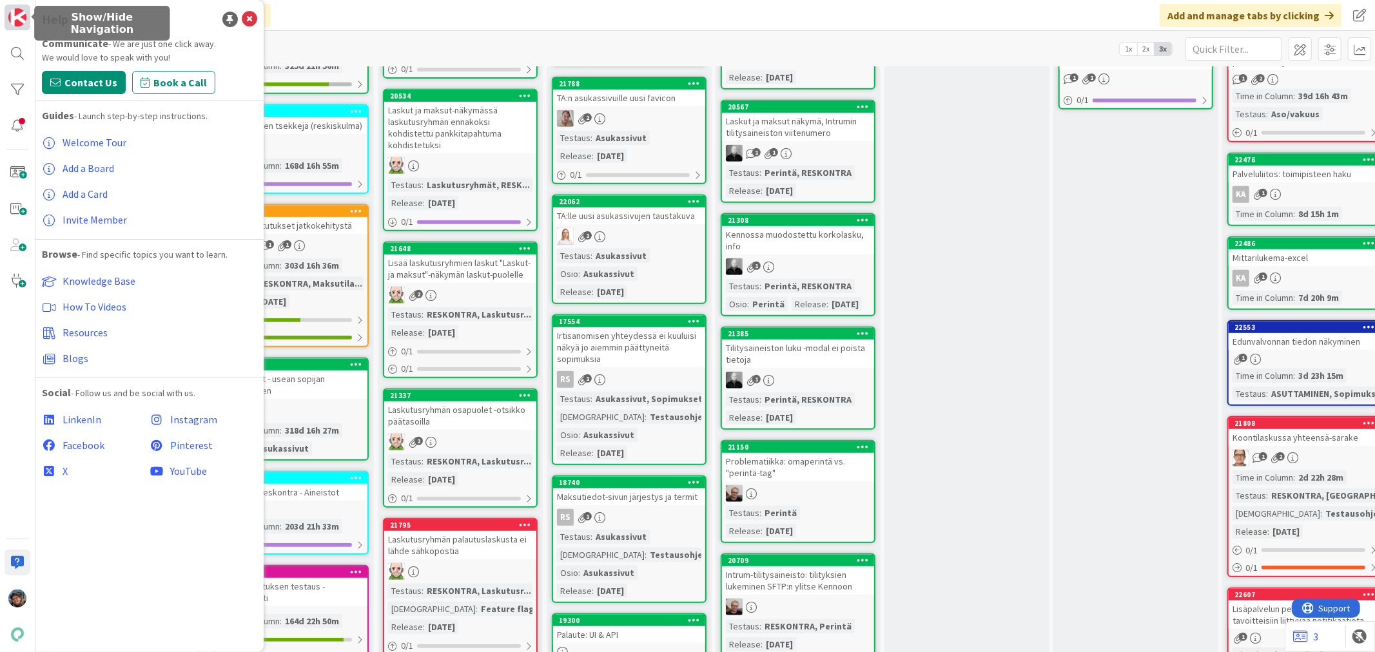
click at [16, 10] on img at bounding box center [17, 17] width 18 height 18
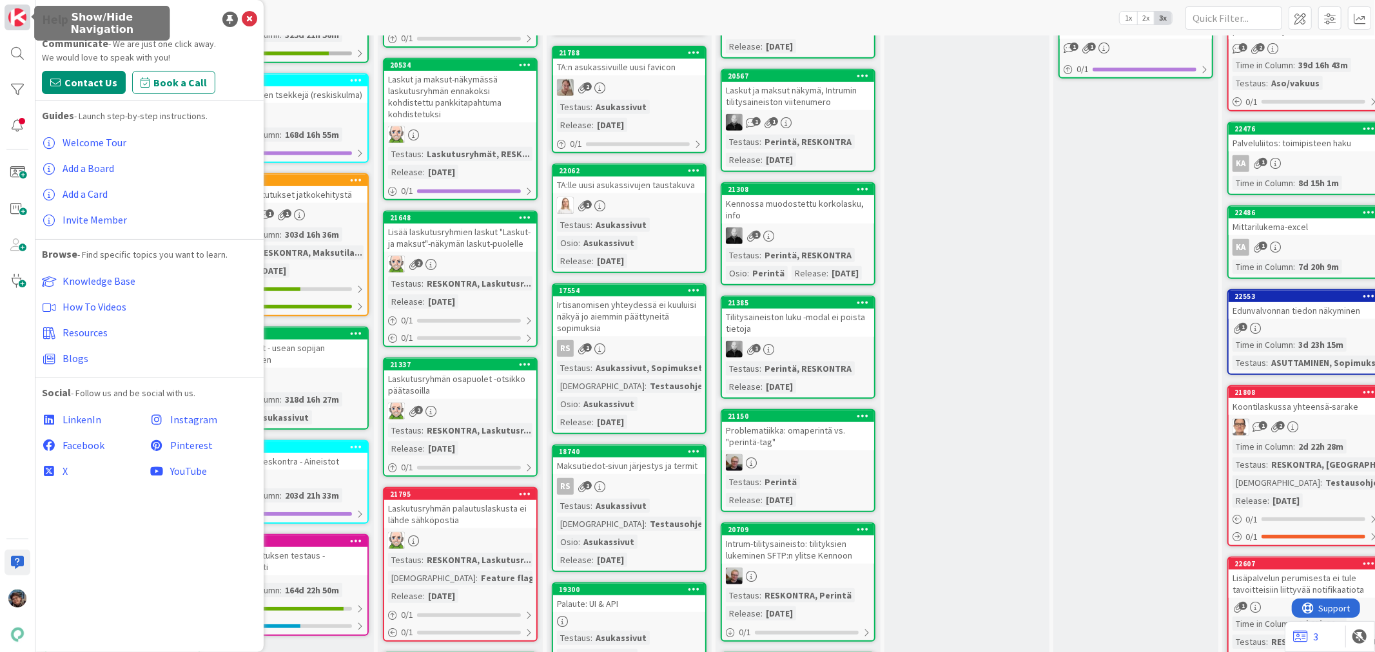
click at [19, 15] on img at bounding box center [17, 17] width 18 height 18
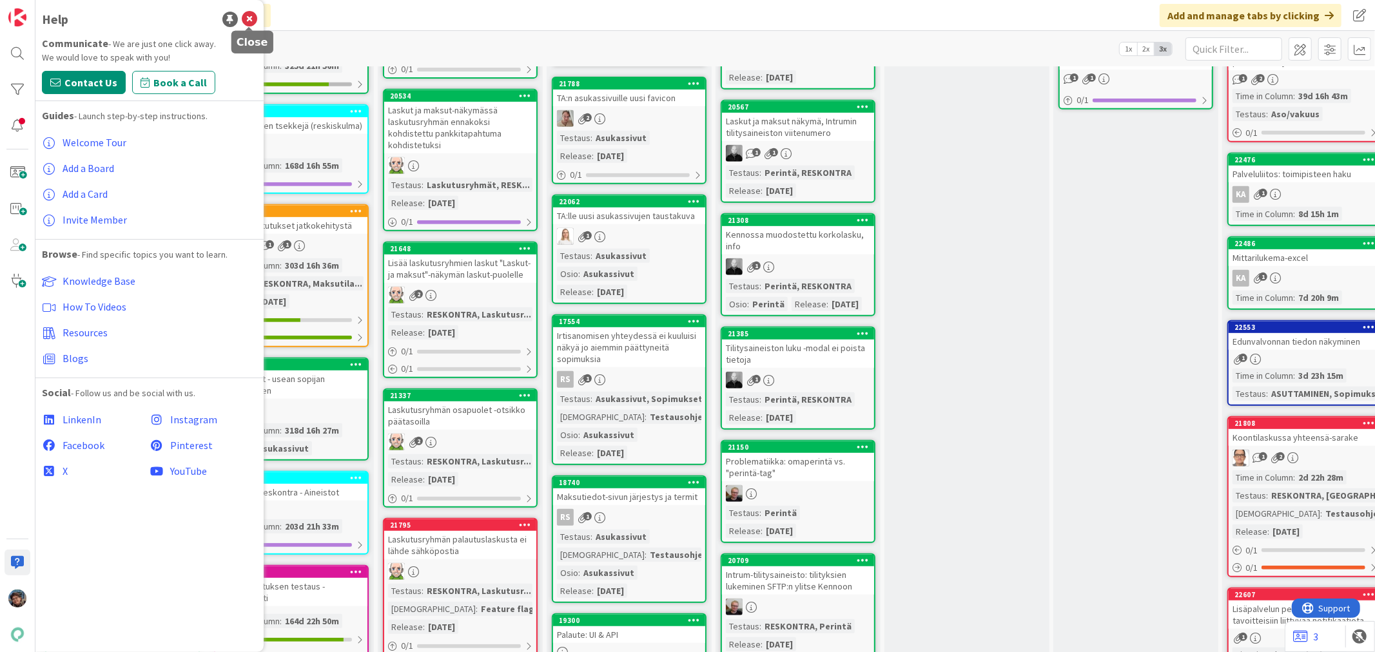
click at [246, 17] on icon at bounding box center [249, 19] width 15 height 15
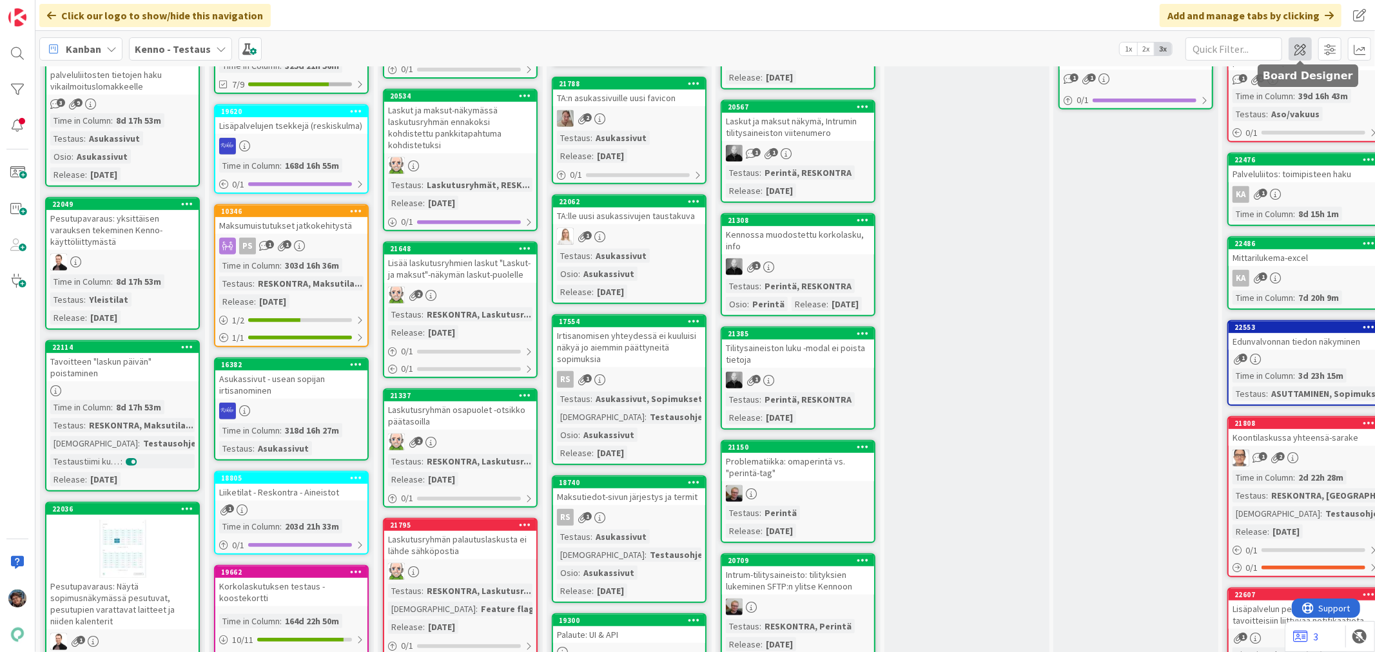
click at [1297, 48] on span at bounding box center [1300, 48] width 23 height 23
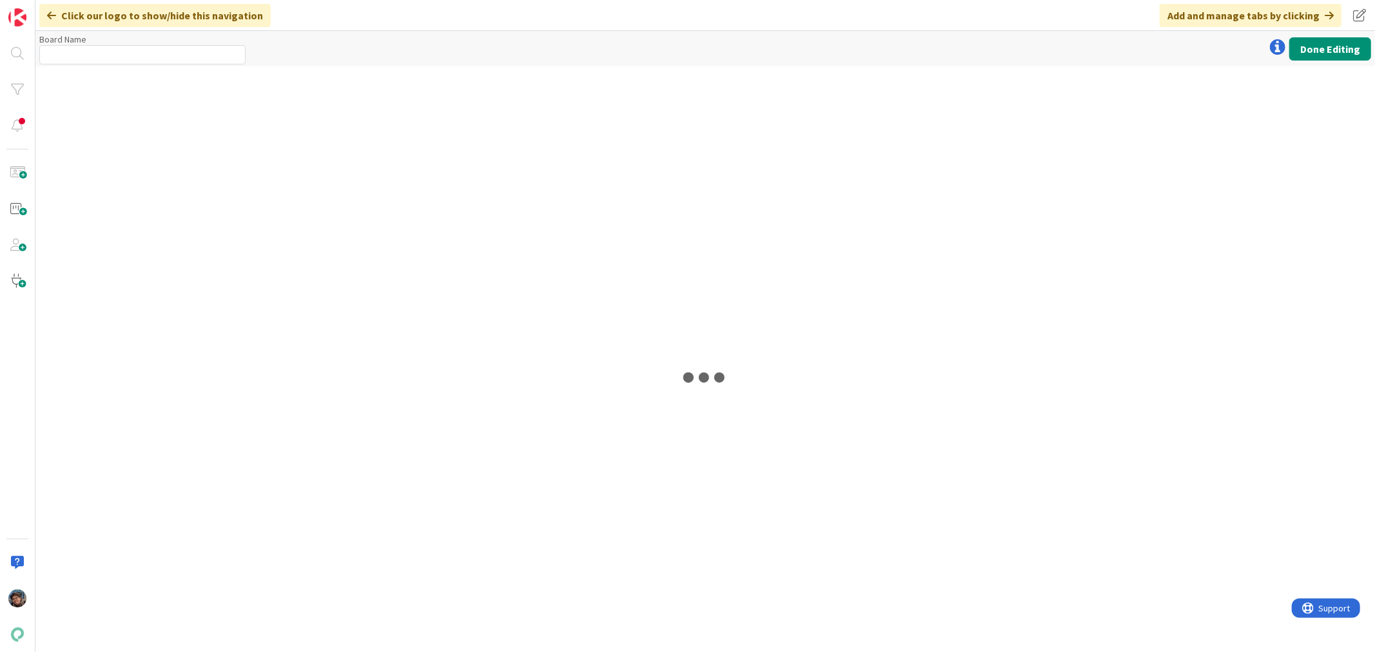
type input "Kenno - Testaus"
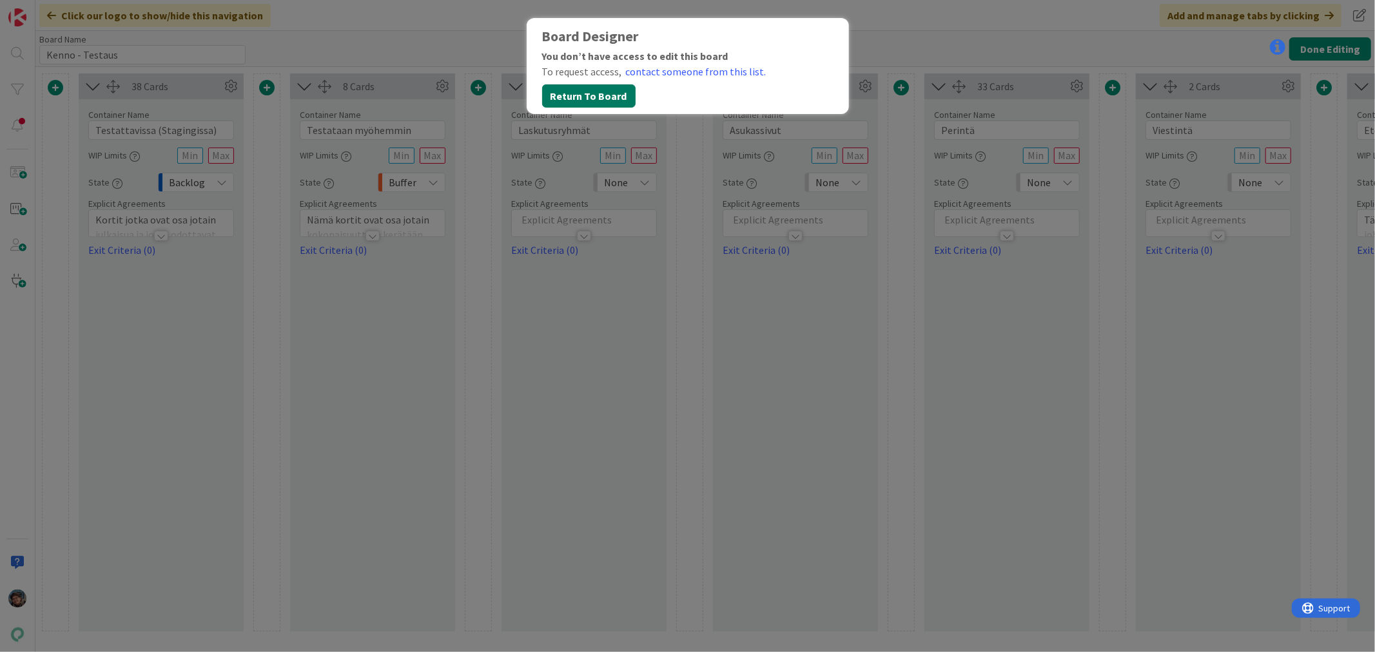
click at [589, 93] on button "Return To Board" at bounding box center [588, 95] width 93 height 23
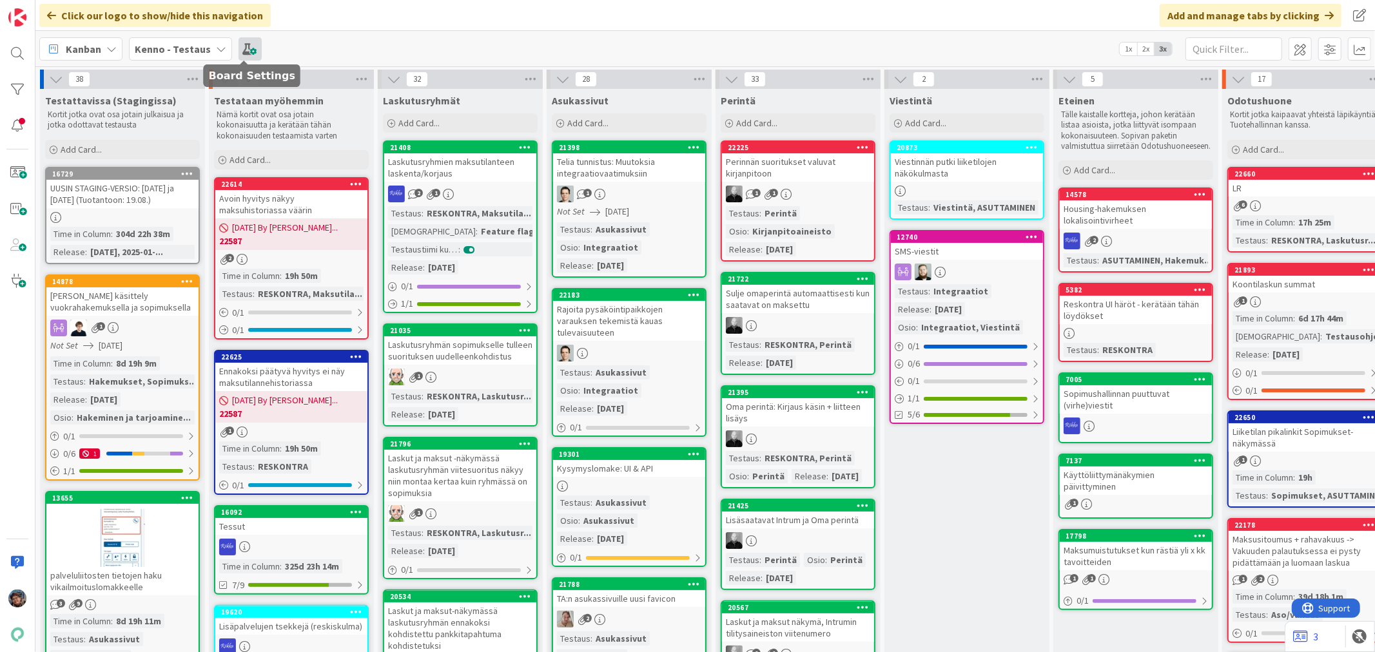
click at [242, 49] on span at bounding box center [250, 48] width 23 height 23
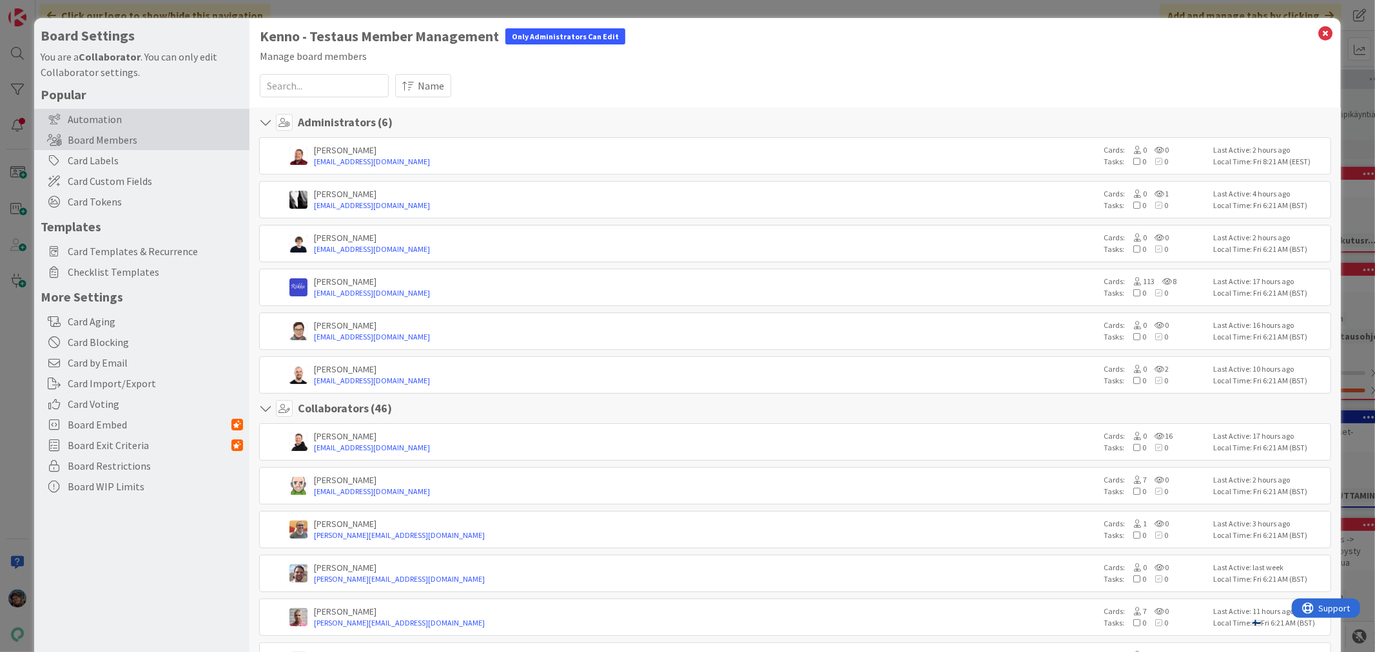
click at [102, 117] on div "Automation" at bounding box center [141, 119] width 215 height 21
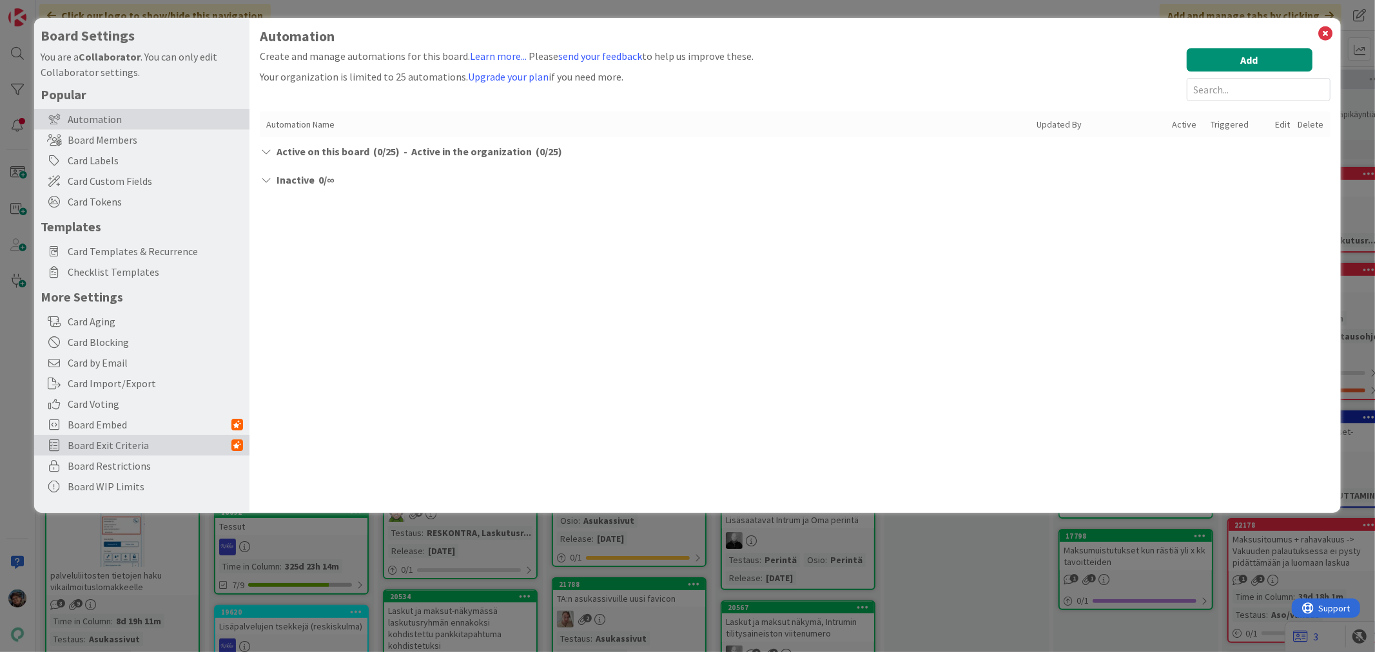
click at [104, 445] on span "Board Exit Criteria" at bounding box center [150, 445] width 164 height 15
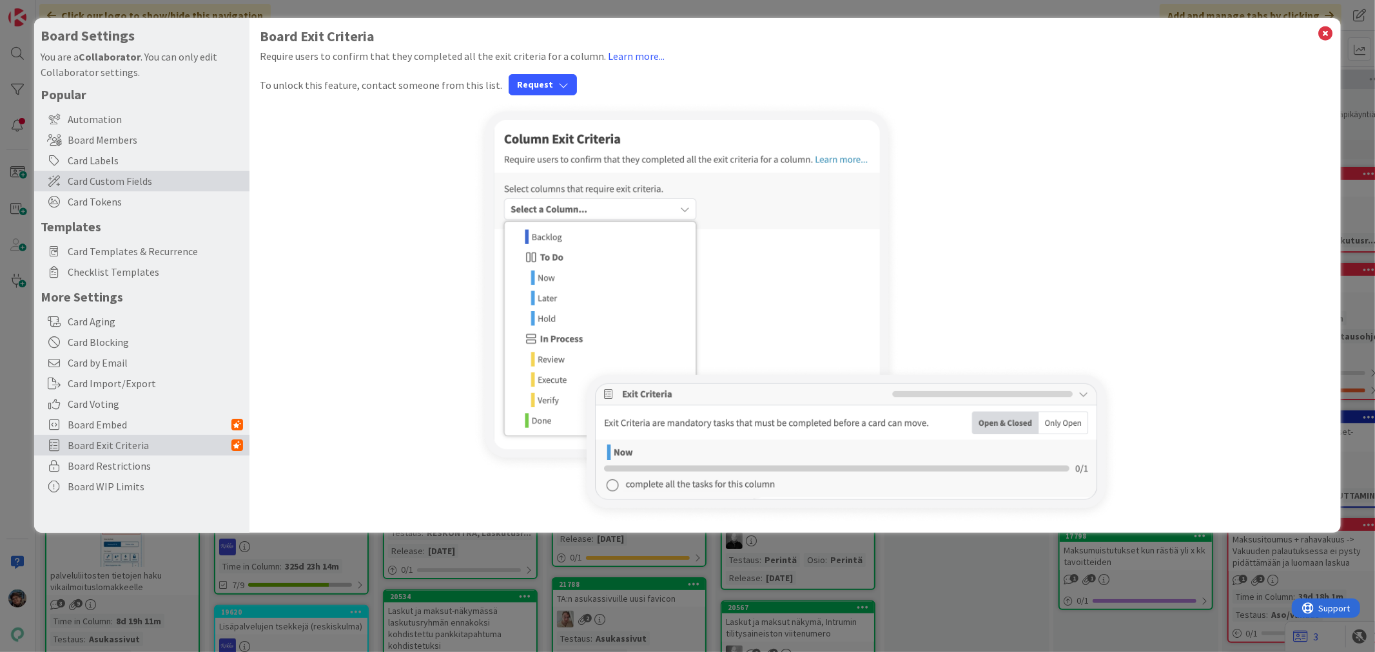
click at [119, 174] on span "Card Custom Fields" at bounding box center [155, 180] width 175 height 15
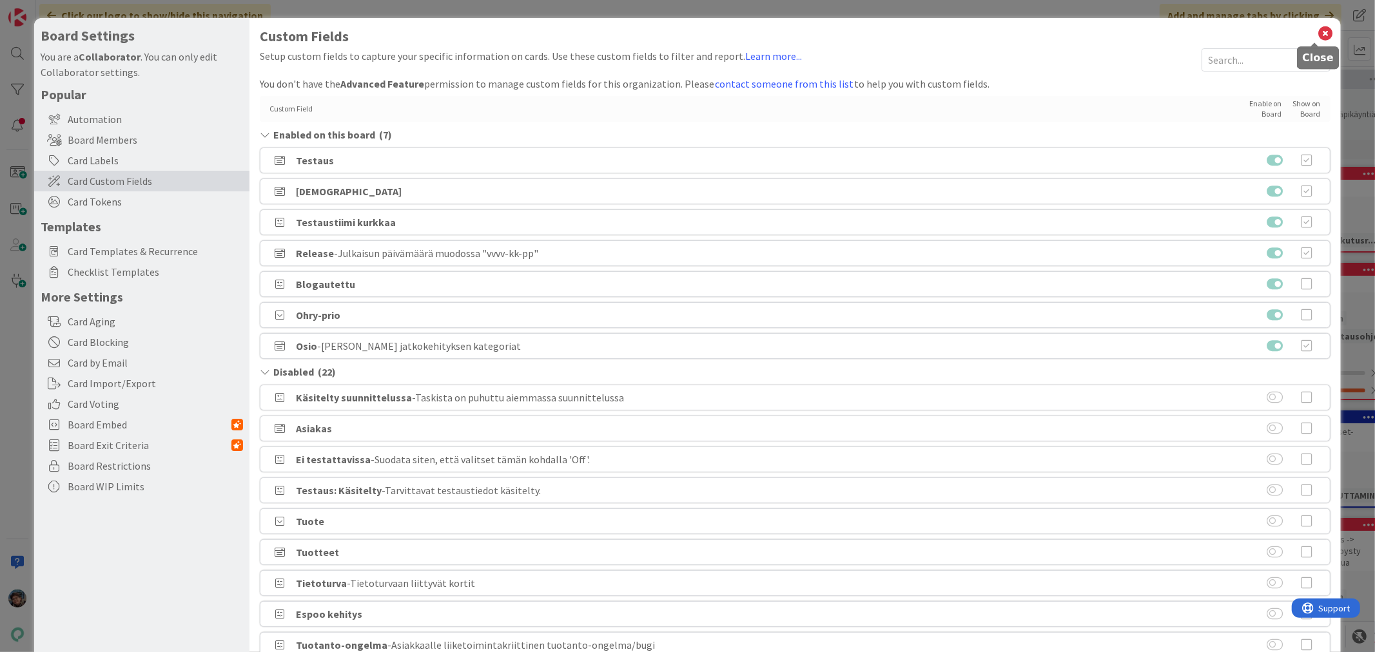
click at [1318, 30] on icon at bounding box center [1326, 33] width 17 height 18
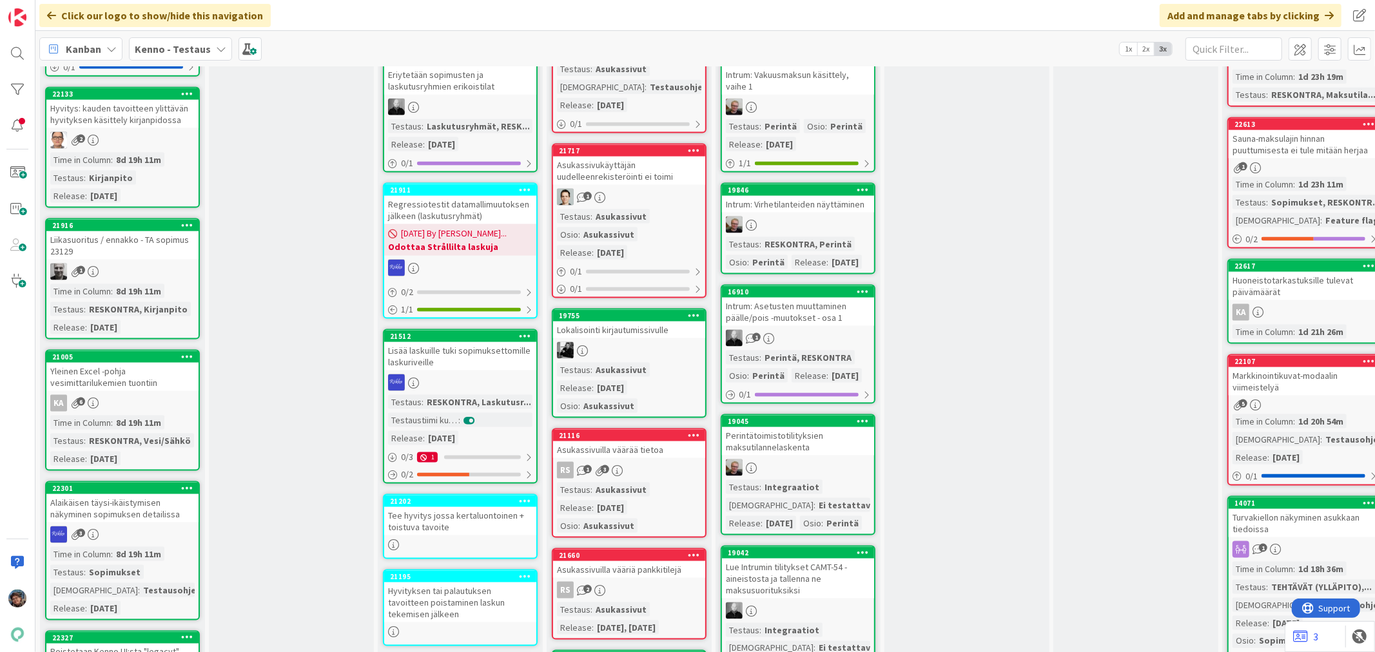
scroll to position [1647, 0]
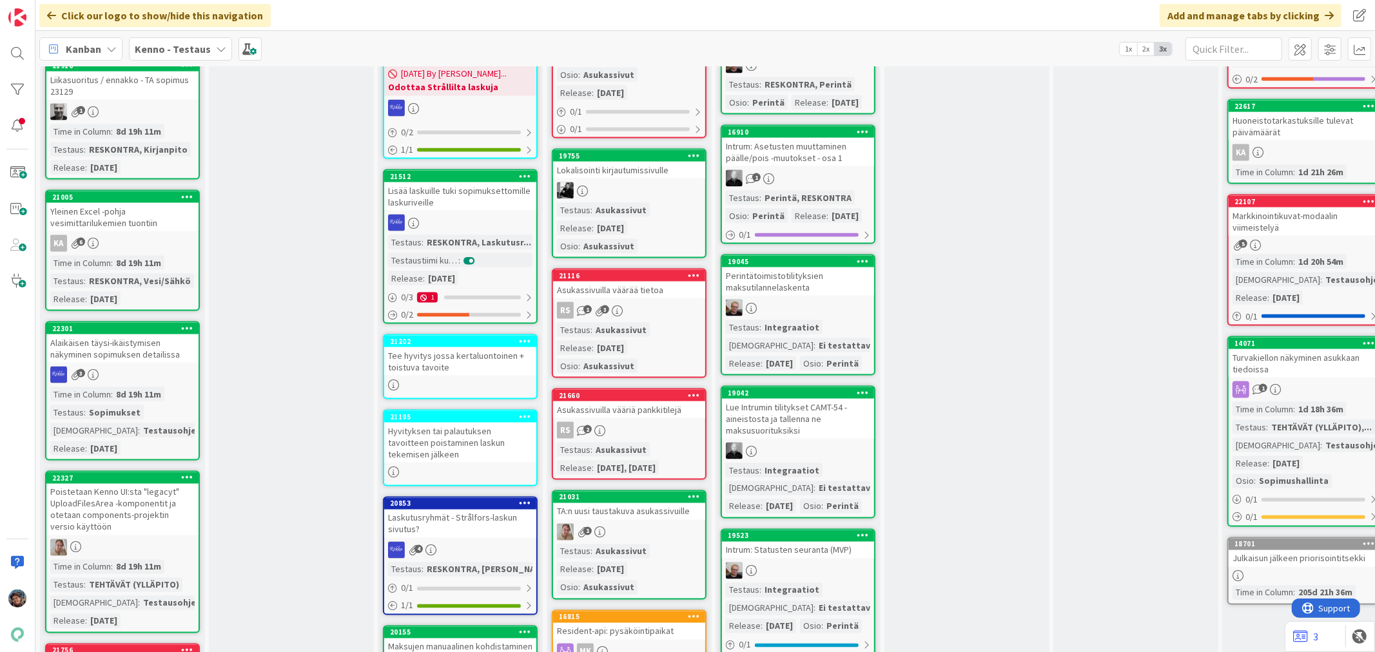
click at [131, 335] on div "Alaikäisen täysi-ikäistymisen näkyminen sopimuksen detailissa" at bounding box center [122, 349] width 152 height 28
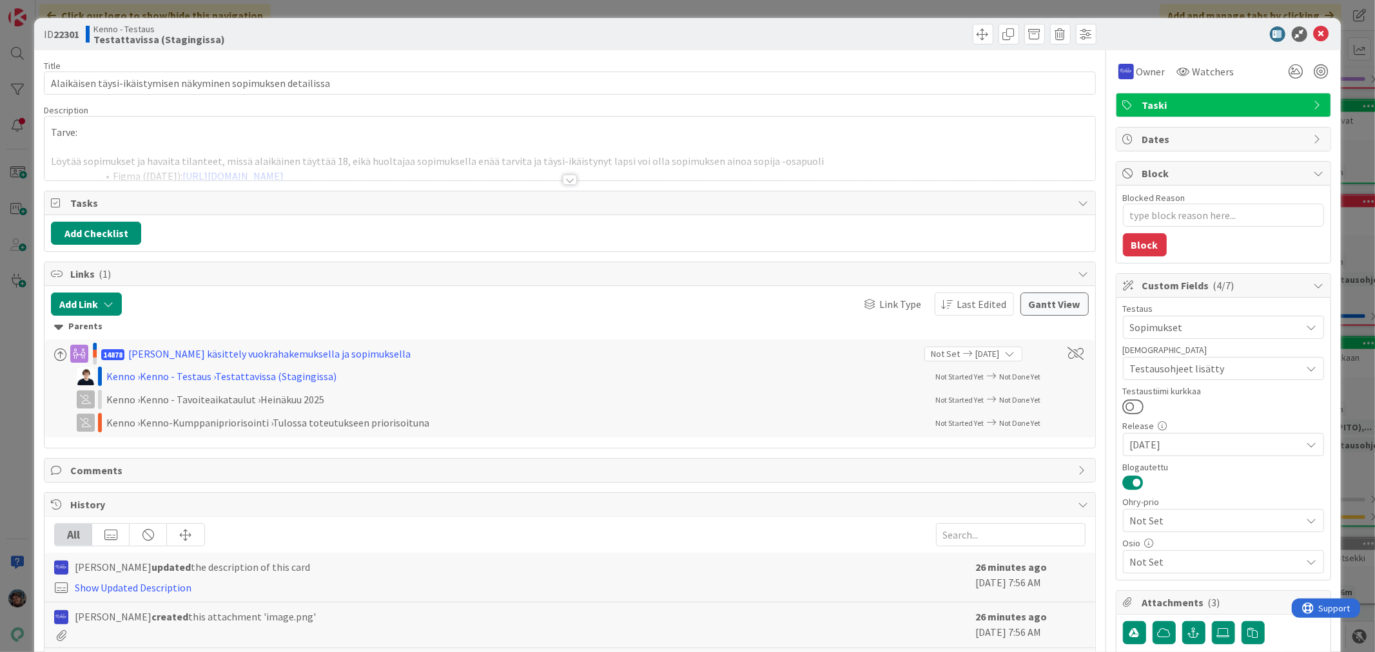
click at [563, 177] on div at bounding box center [570, 180] width 14 height 10
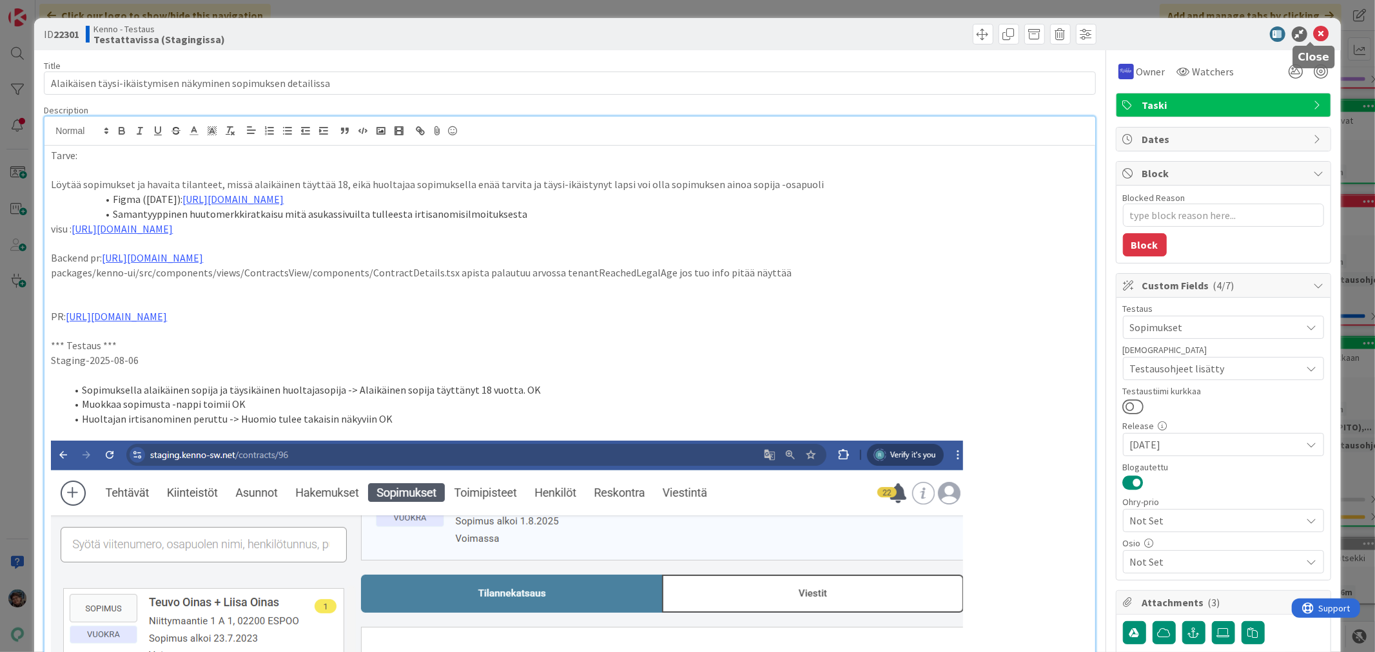
click at [1314, 34] on icon at bounding box center [1321, 33] width 15 height 15
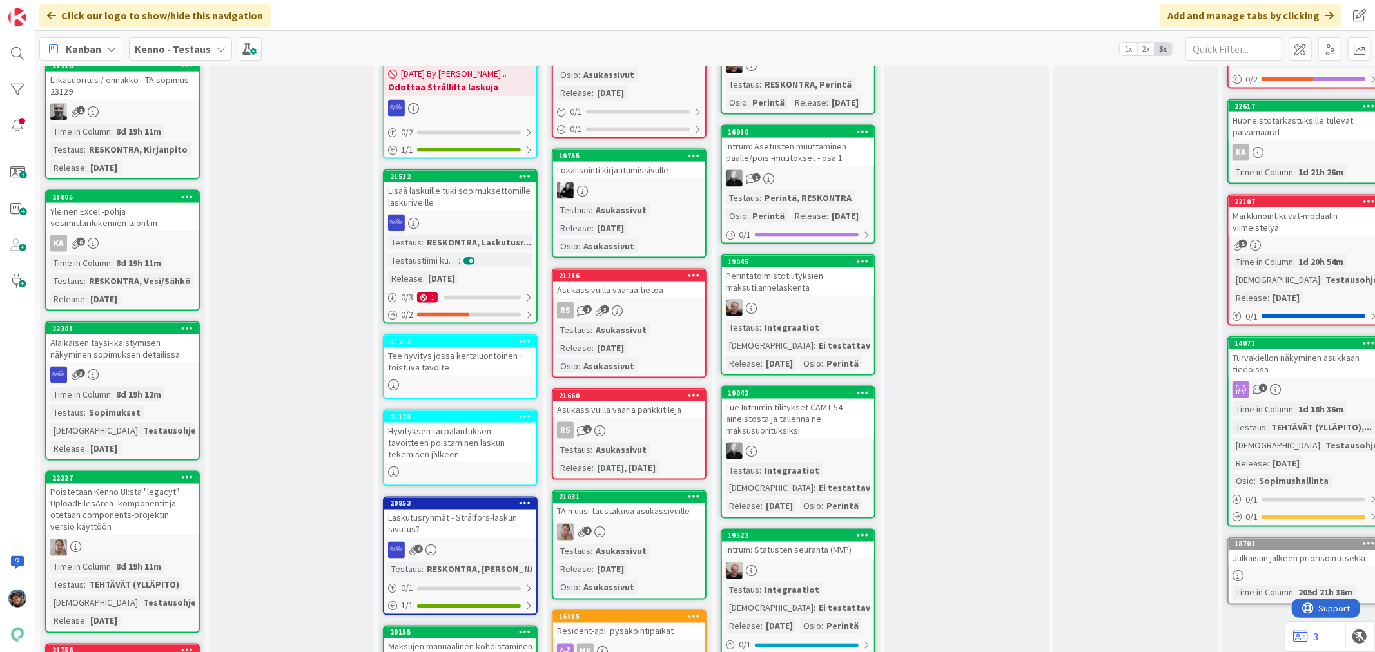
click at [123, 387] on div "8d 19h 12m" at bounding box center [139, 394] width 52 height 14
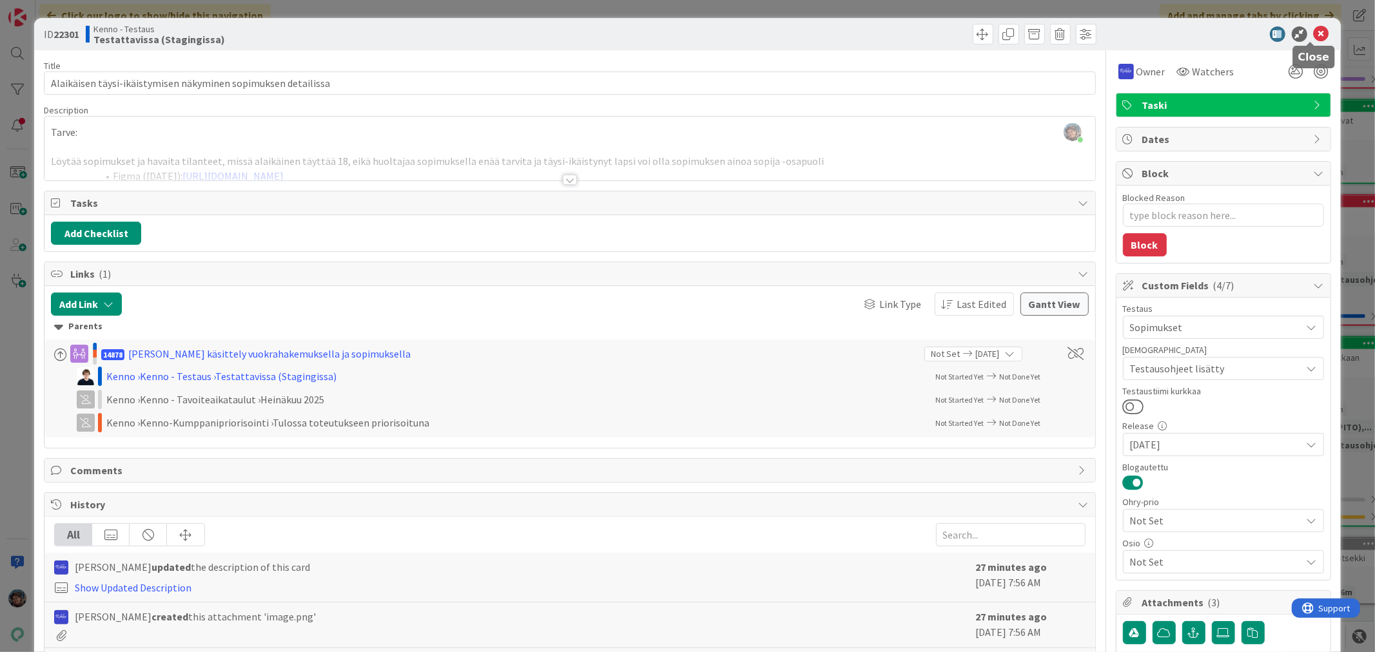
click at [1314, 28] on icon at bounding box center [1321, 33] width 15 height 15
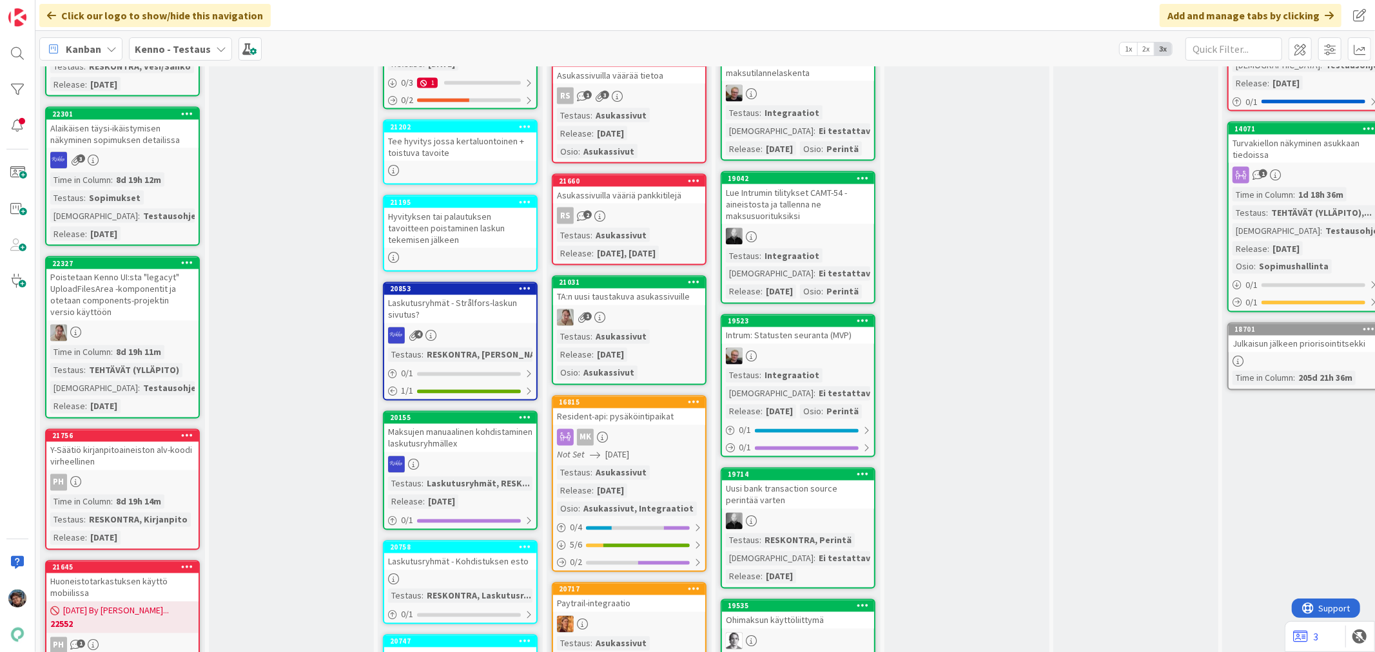
click at [124, 279] on div "Poistetaan Kenno UI:sta "legacyt" UploadFilesArea -komponentit ja otetaan compo…" at bounding box center [122, 295] width 152 height 52
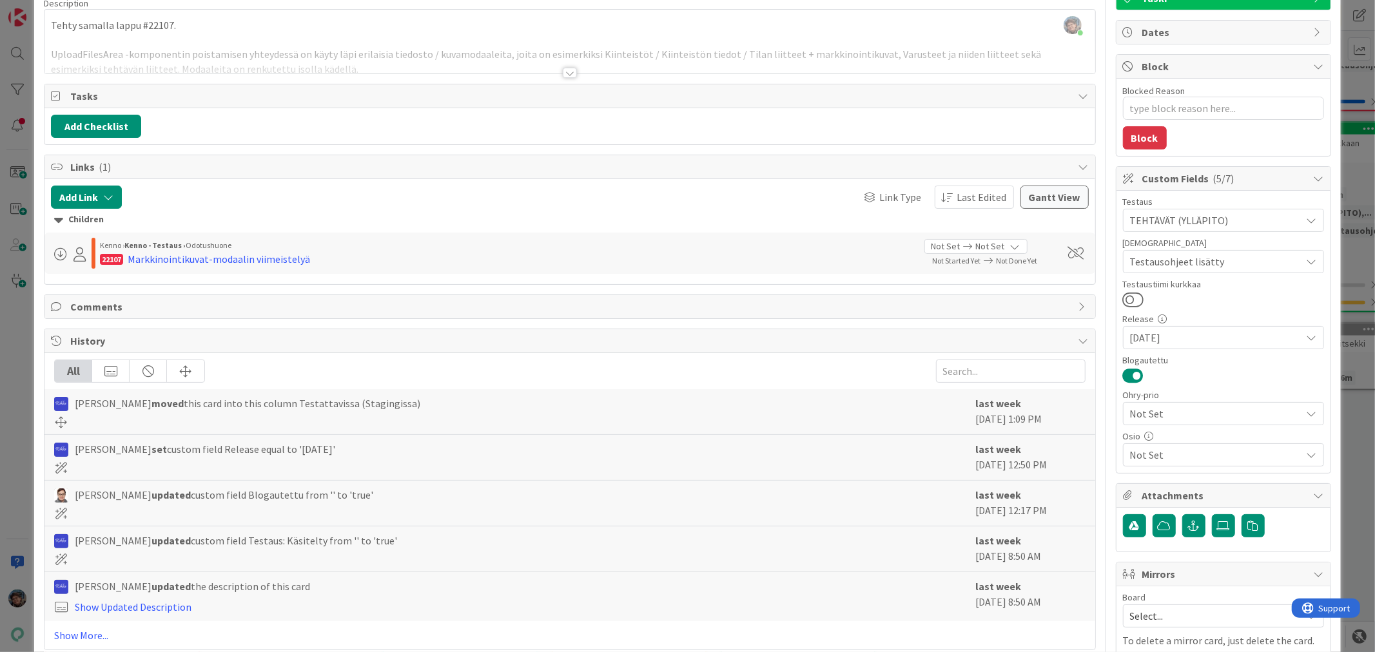
scroll to position [189, 0]
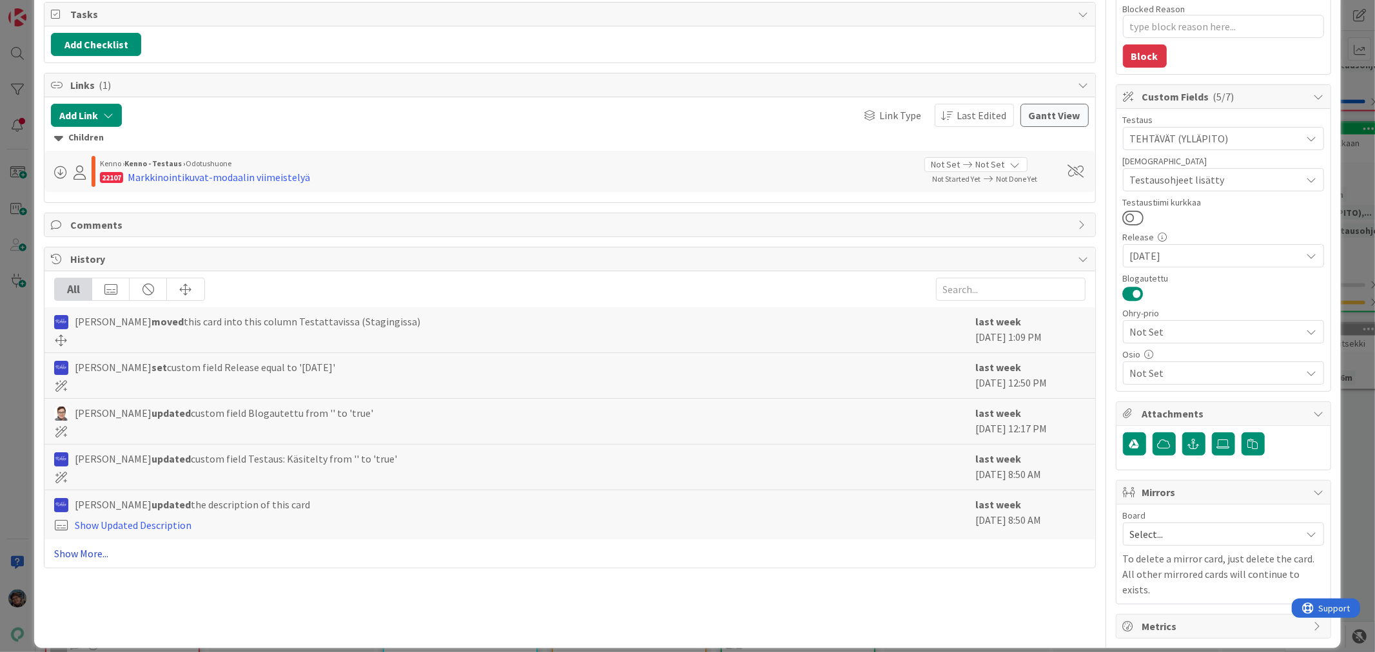
click at [86, 551] on link "Show More..." at bounding box center [569, 553] width 1031 height 15
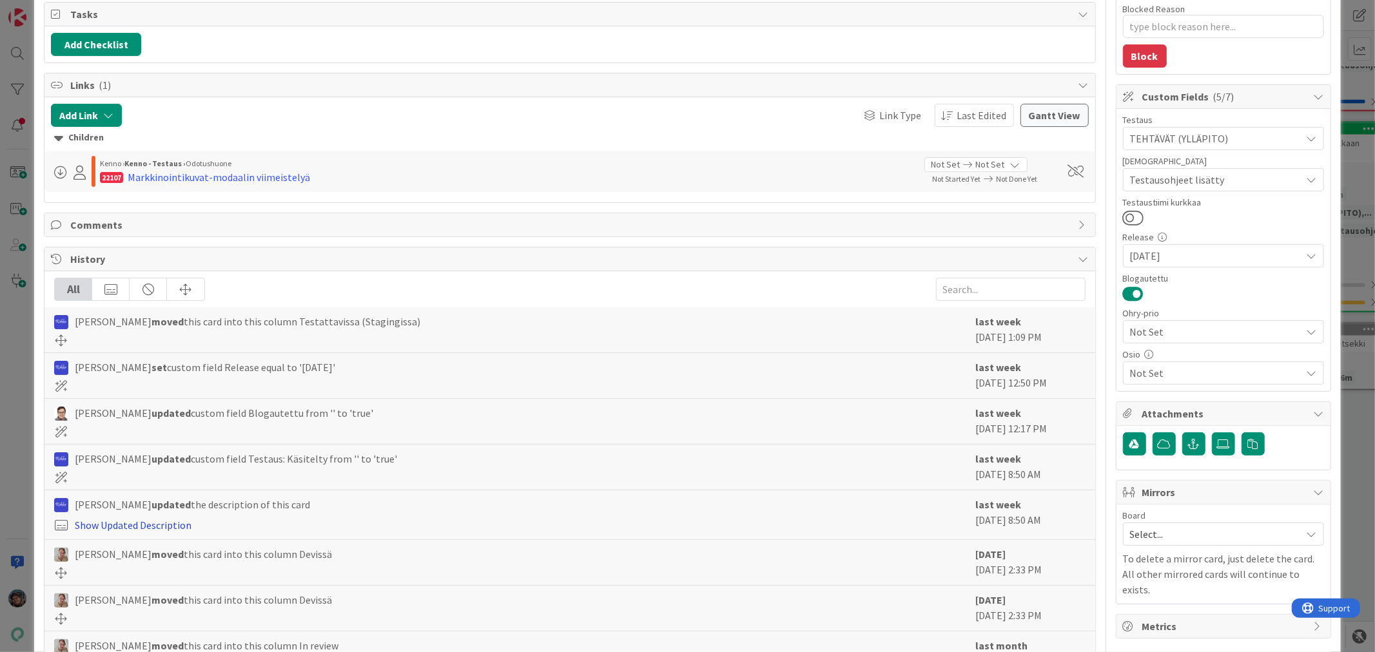
click at [123, 523] on link "Show Updated Description" at bounding box center [133, 525] width 117 height 13
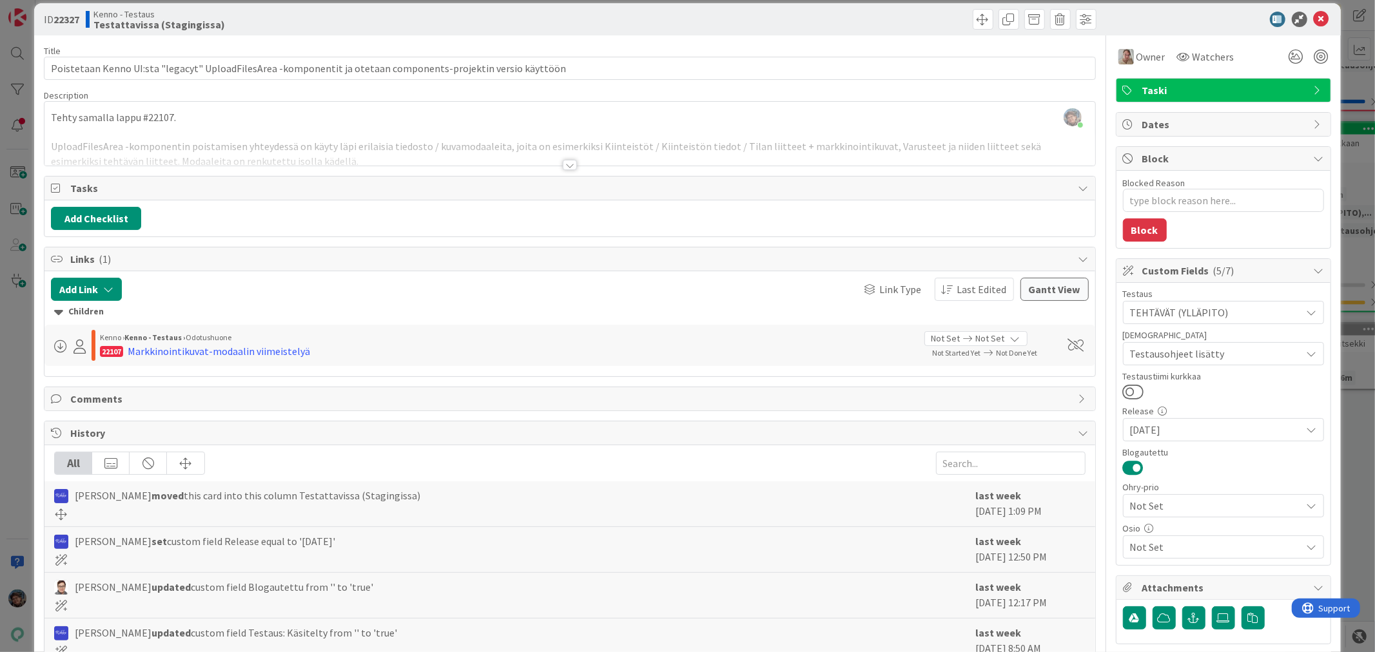
scroll to position [0, 0]
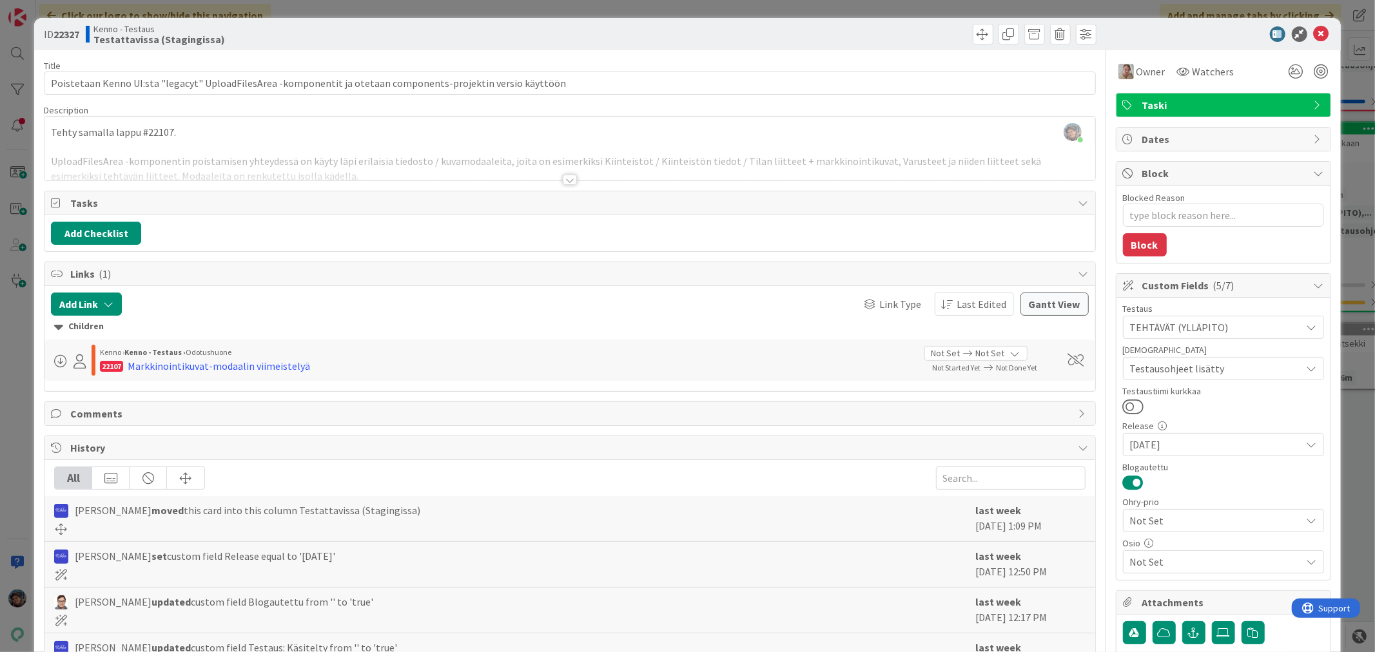
click at [563, 180] on div at bounding box center [570, 180] width 14 height 10
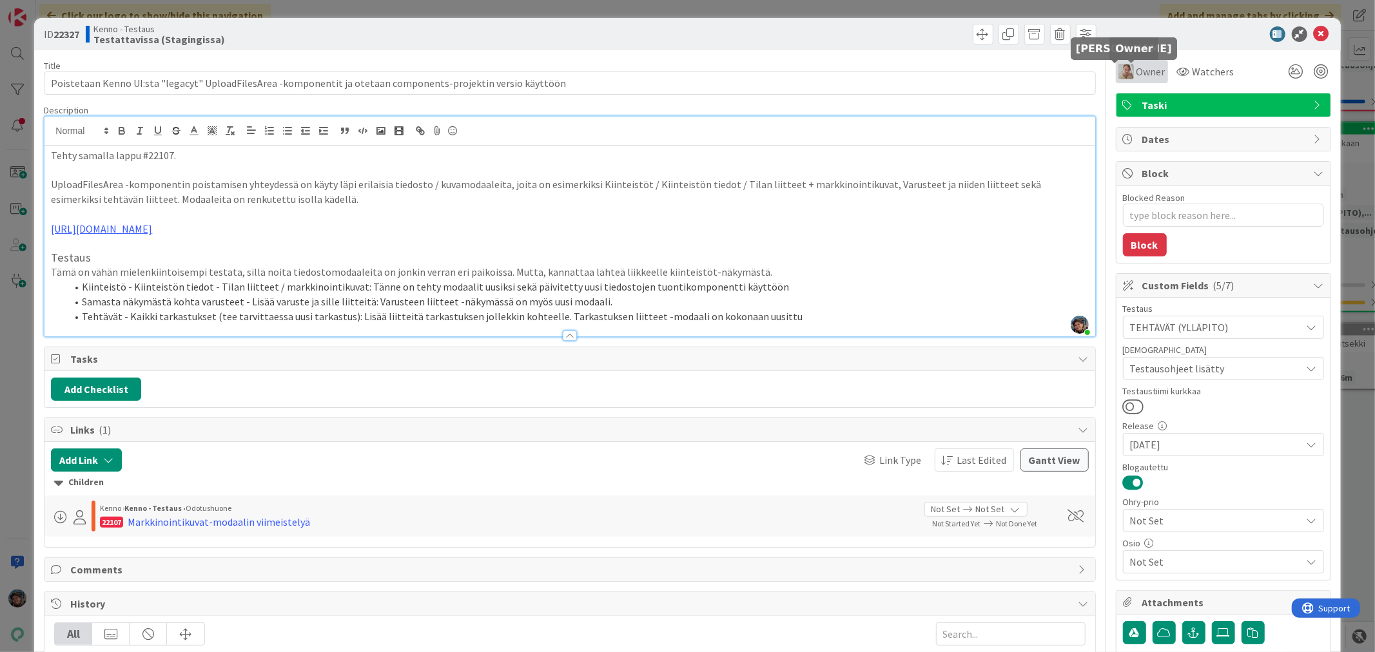
click at [1120, 69] on img at bounding box center [1125, 71] width 15 height 15
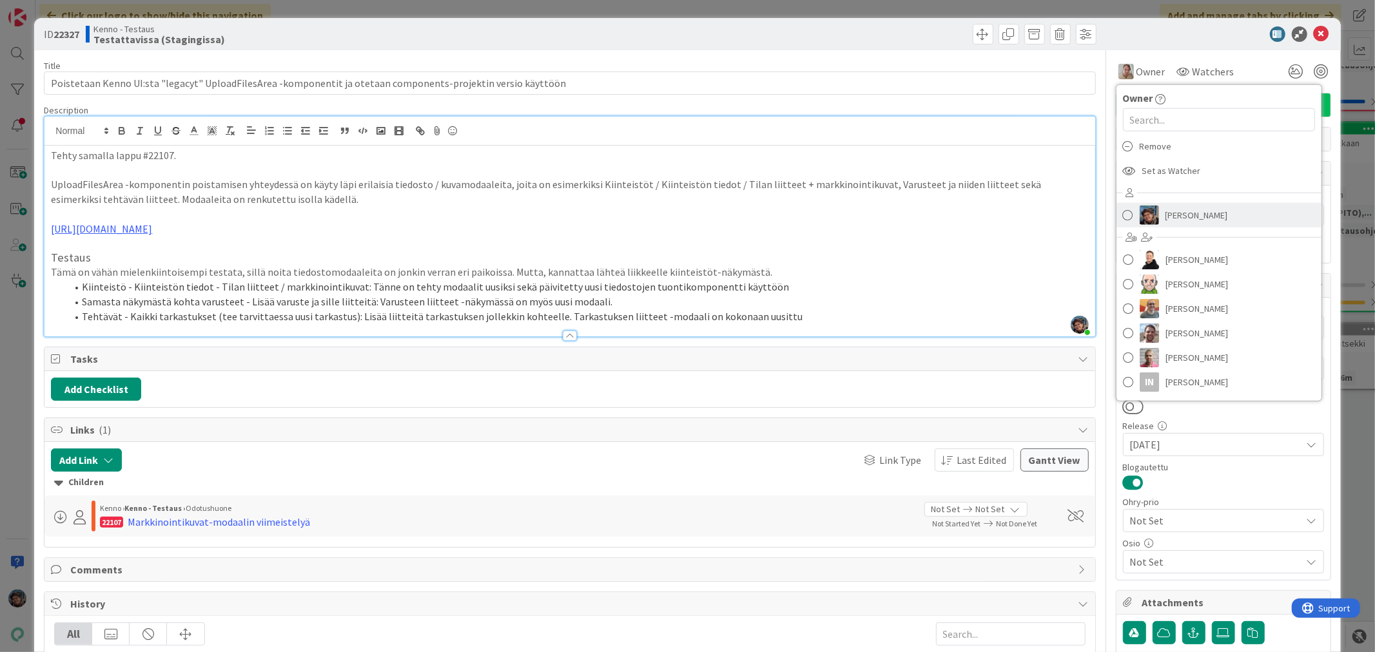
click at [1154, 219] on link "[PERSON_NAME]" at bounding box center [1218, 215] width 205 height 24
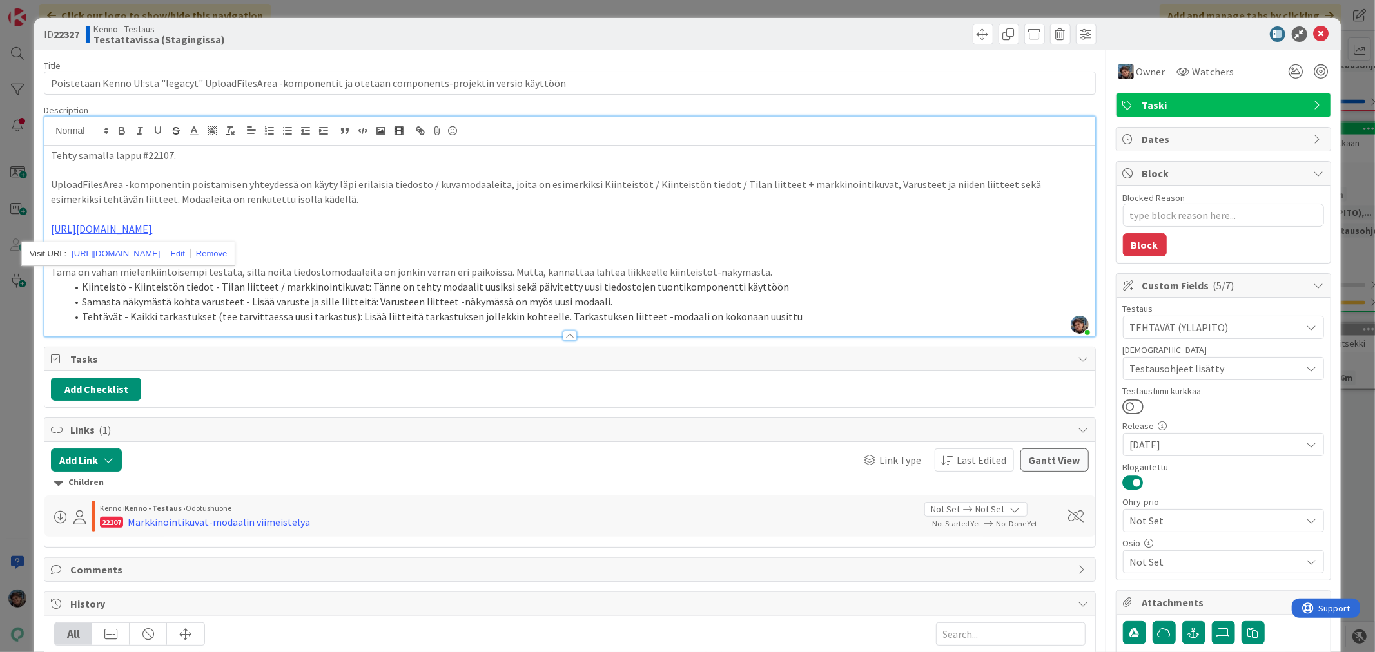
click at [389, 248] on p at bounding box center [569, 243] width 1037 height 15
click at [792, 322] on li "Tehtävät - Kaikki tarkastukset (tee tarvittaessa uusi tarkastus): Lisää liittei…" at bounding box center [577, 316] width 1022 height 15
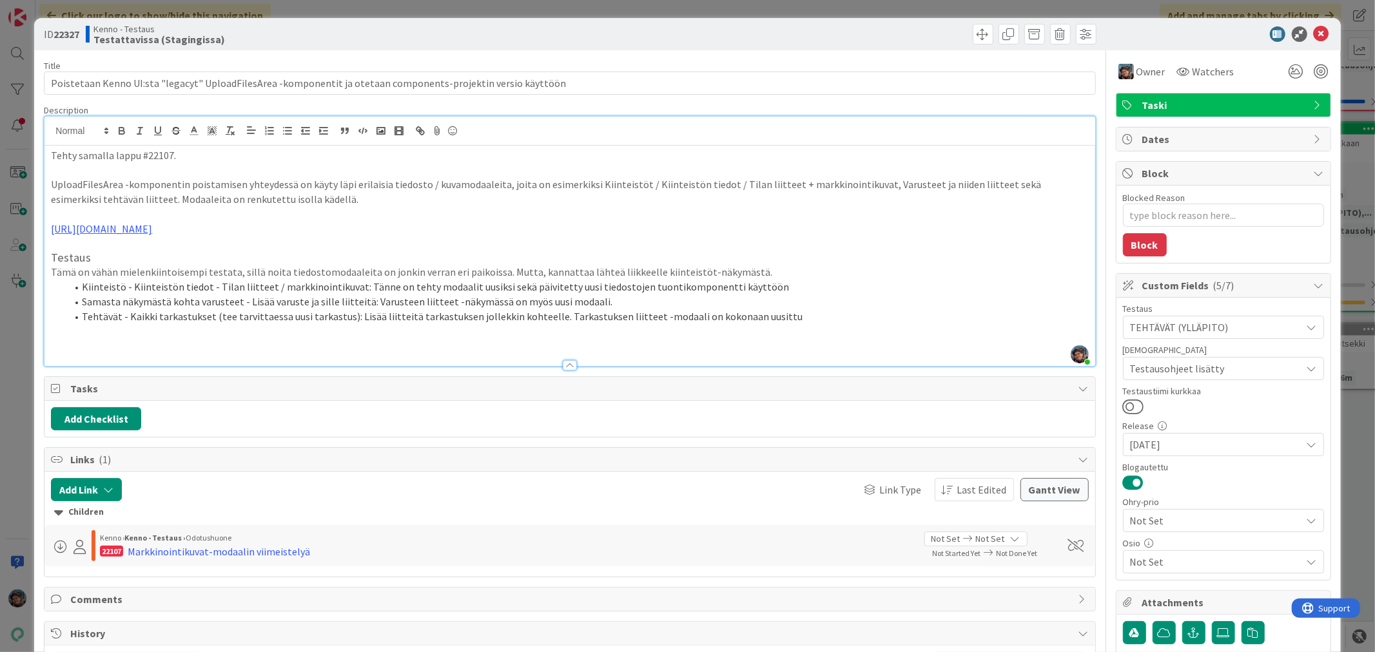
type textarea "x"
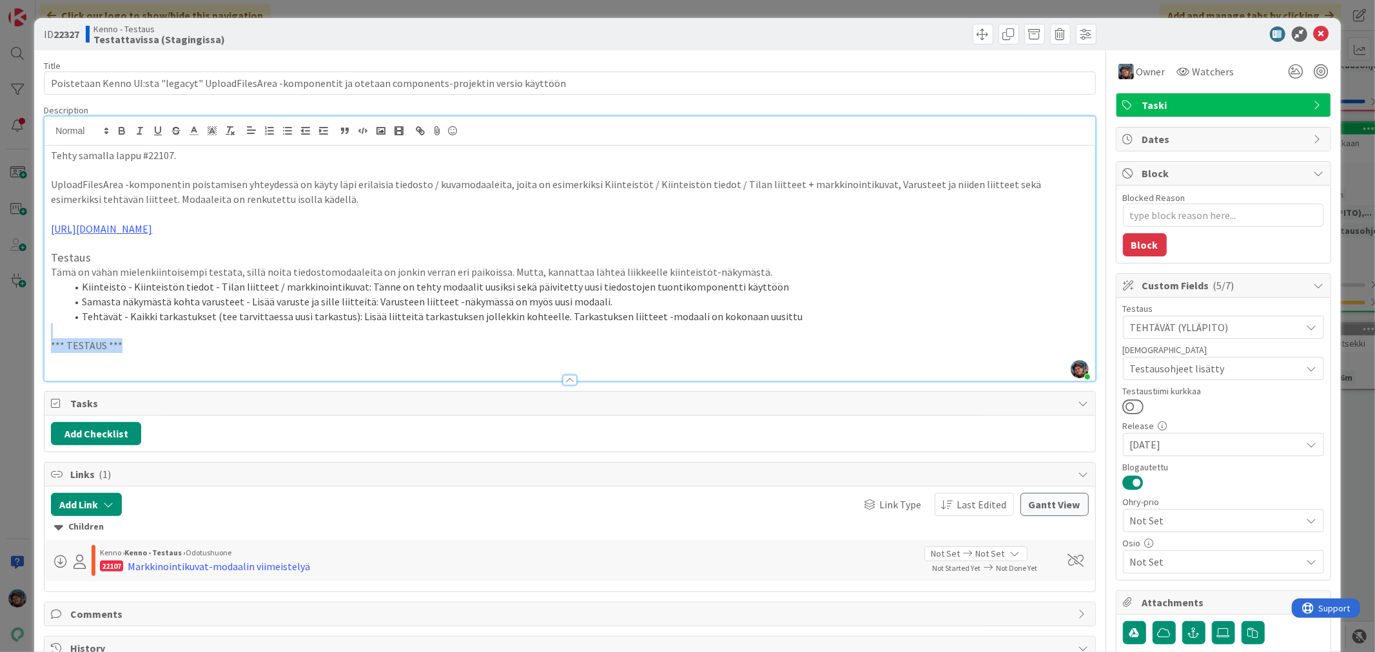
drag, startPoint x: 127, startPoint y: 342, endPoint x: 30, endPoint y: 331, distance: 97.3
click at [30, 332] on div "ID 22327 Kenno - Testaus Testattavissa (Stagingissa) Title 110 / 128 Poistetaan…" at bounding box center [687, 326] width 1375 height 652
click at [55, 362] on p at bounding box center [569, 360] width 1037 height 15
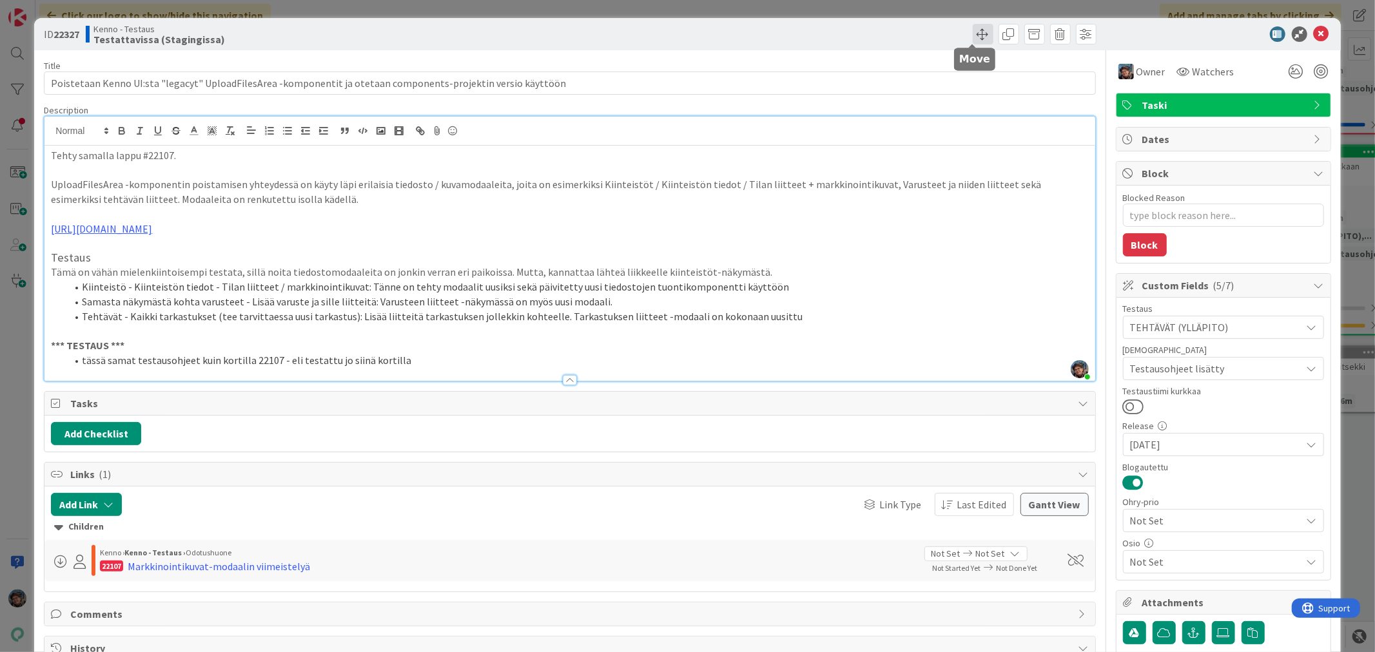
click at [973, 35] on span at bounding box center [983, 34] width 21 height 21
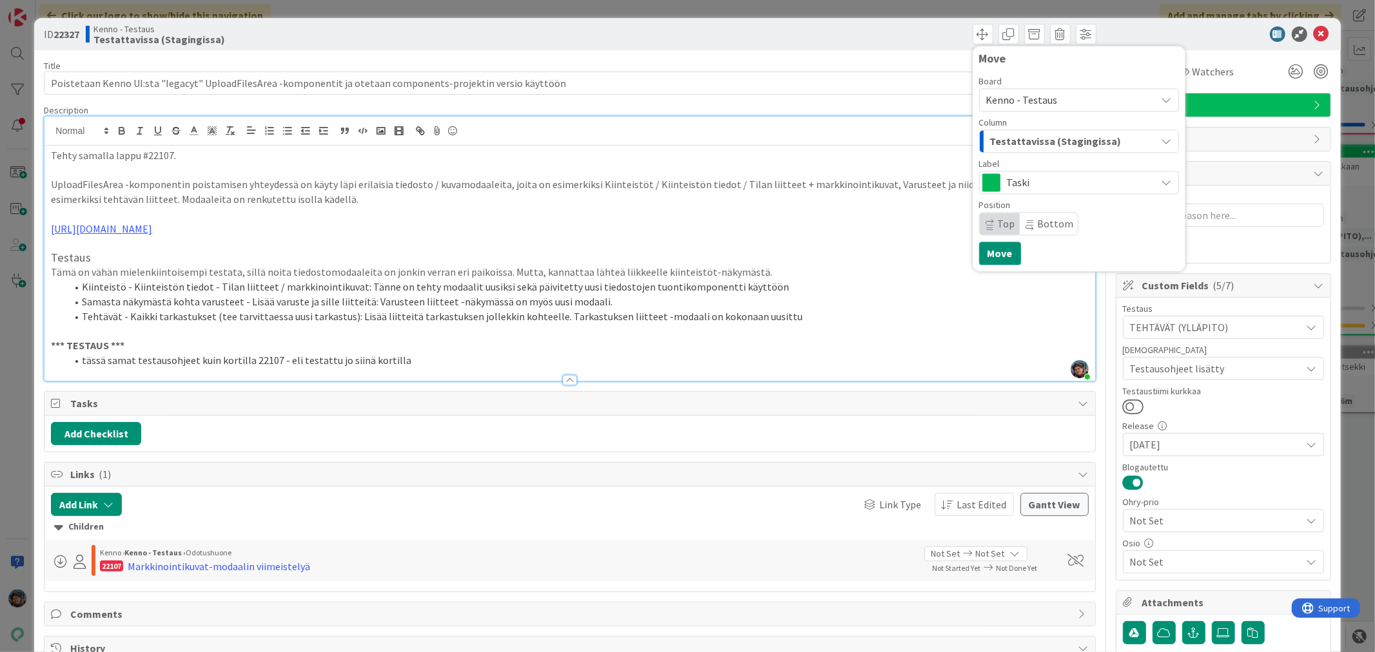
click at [1039, 146] on span "Testattavissa (Stagingissa)" at bounding box center [1055, 141] width 131 height 17
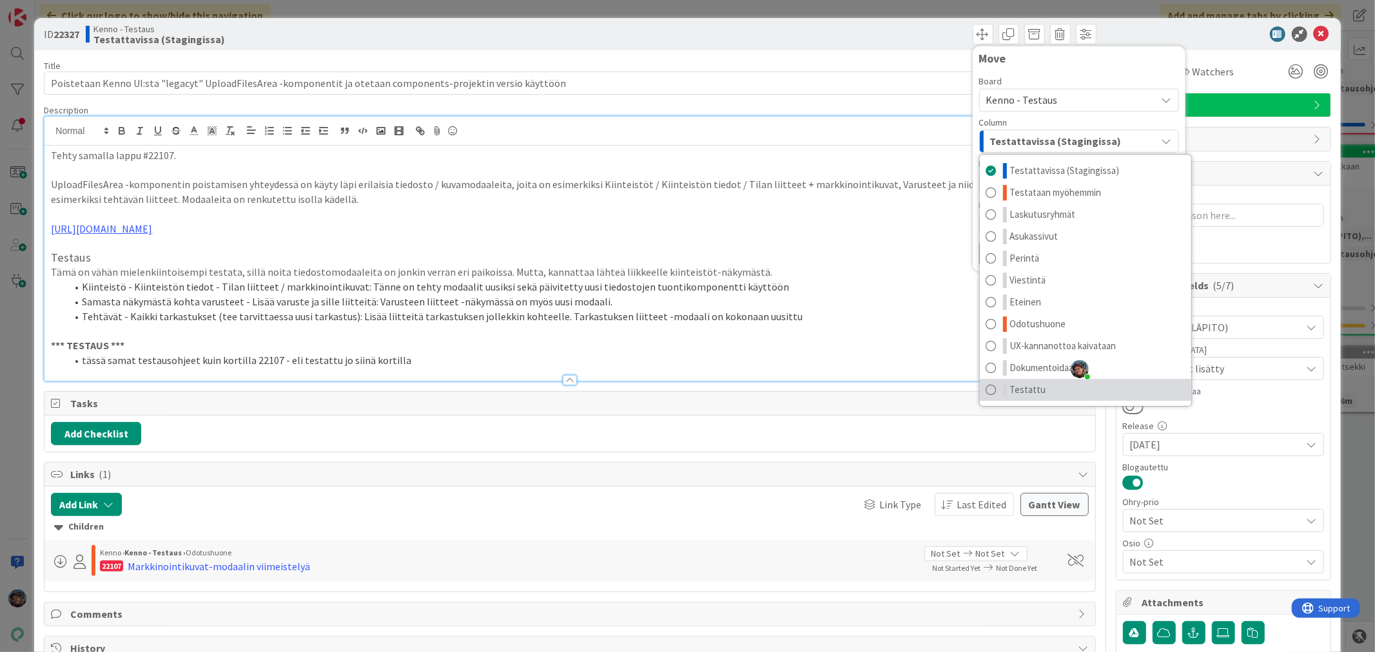
click at [1055, 387] on link "Testattu" at bounding box center [1085, 390] width 211 height 22
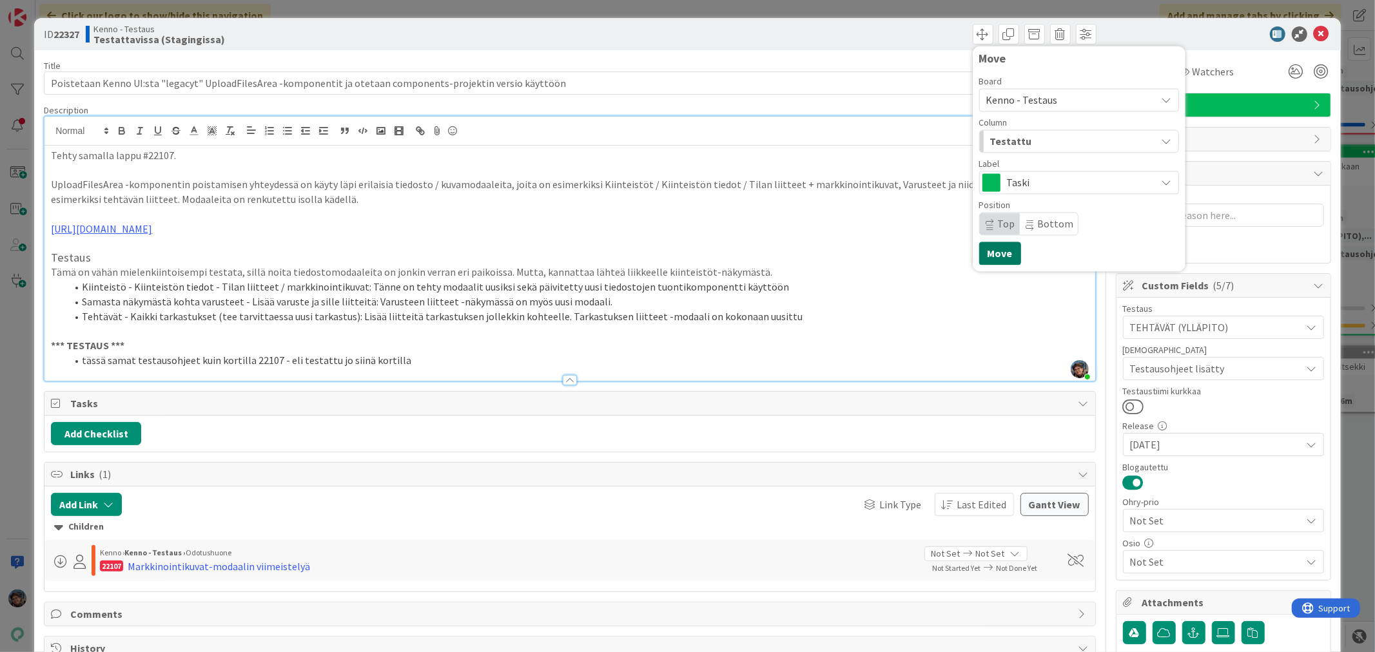
click at [984, 258] on button "Move" at bounding box center [1000, 253] width 42 height 23
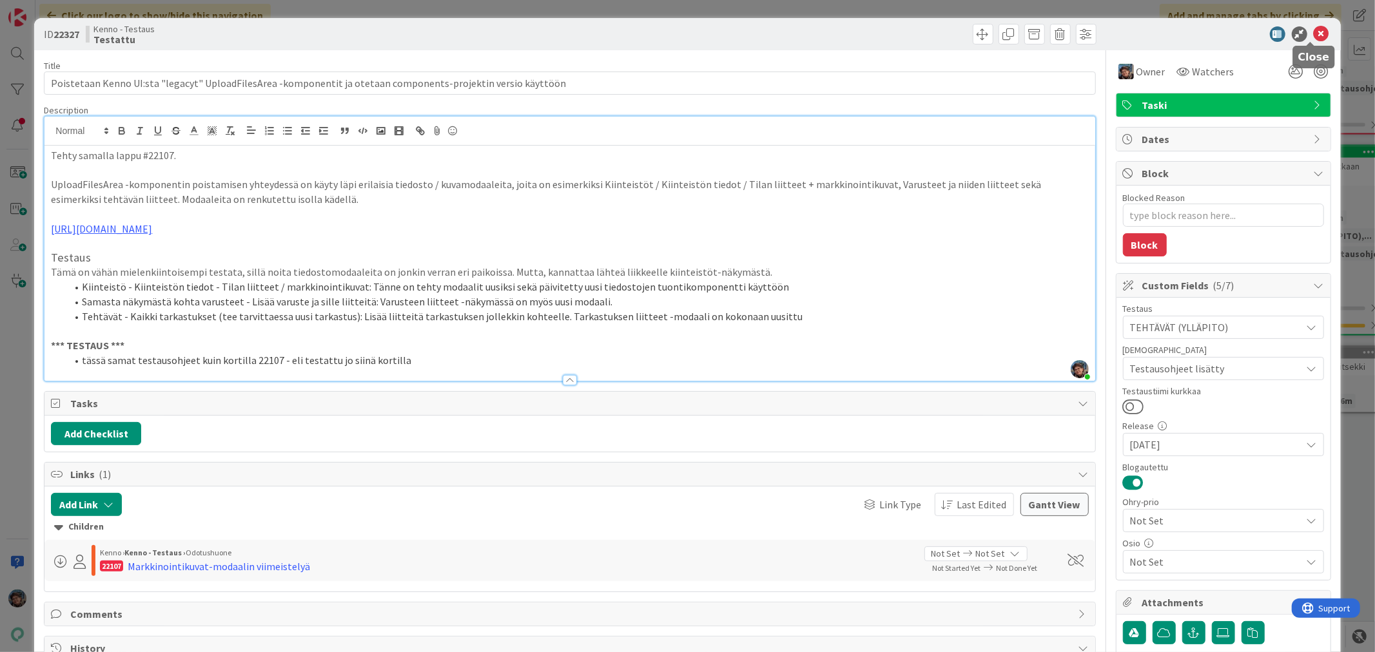
click at [1314, 34] on icon at bounding box center [1321, 33] width 15 height 15
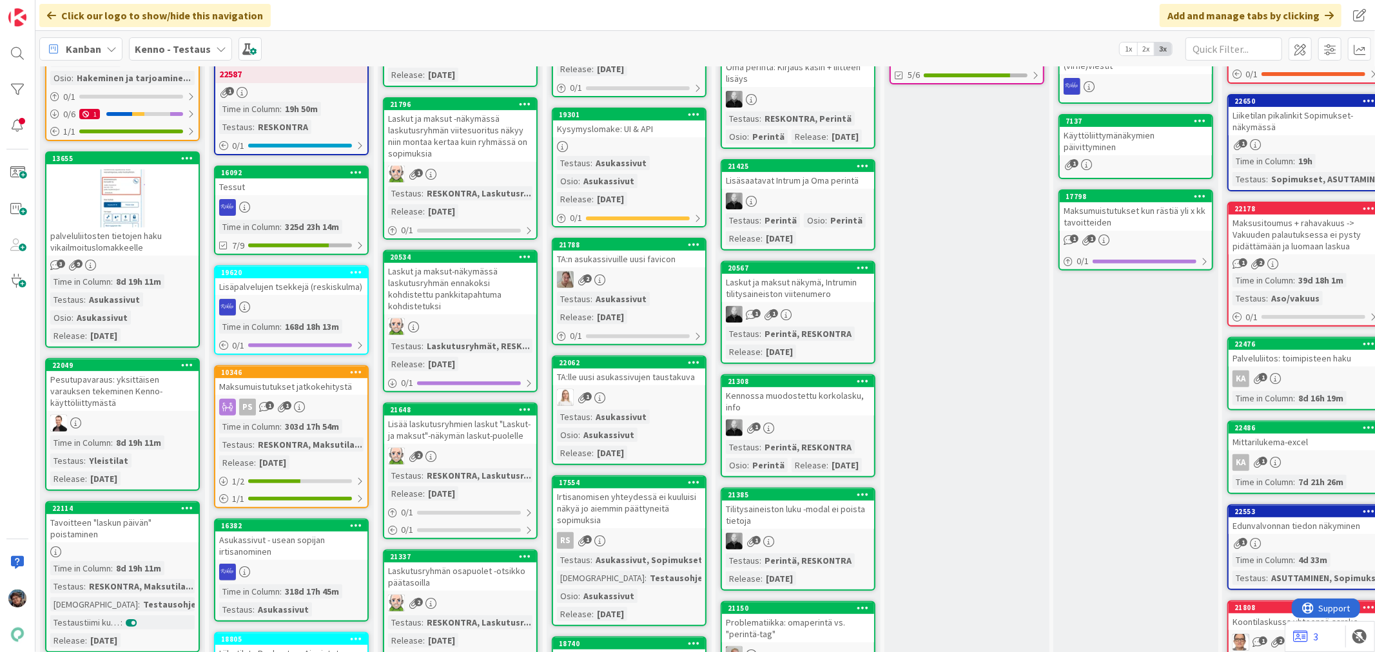
scroll to position [429, 0]
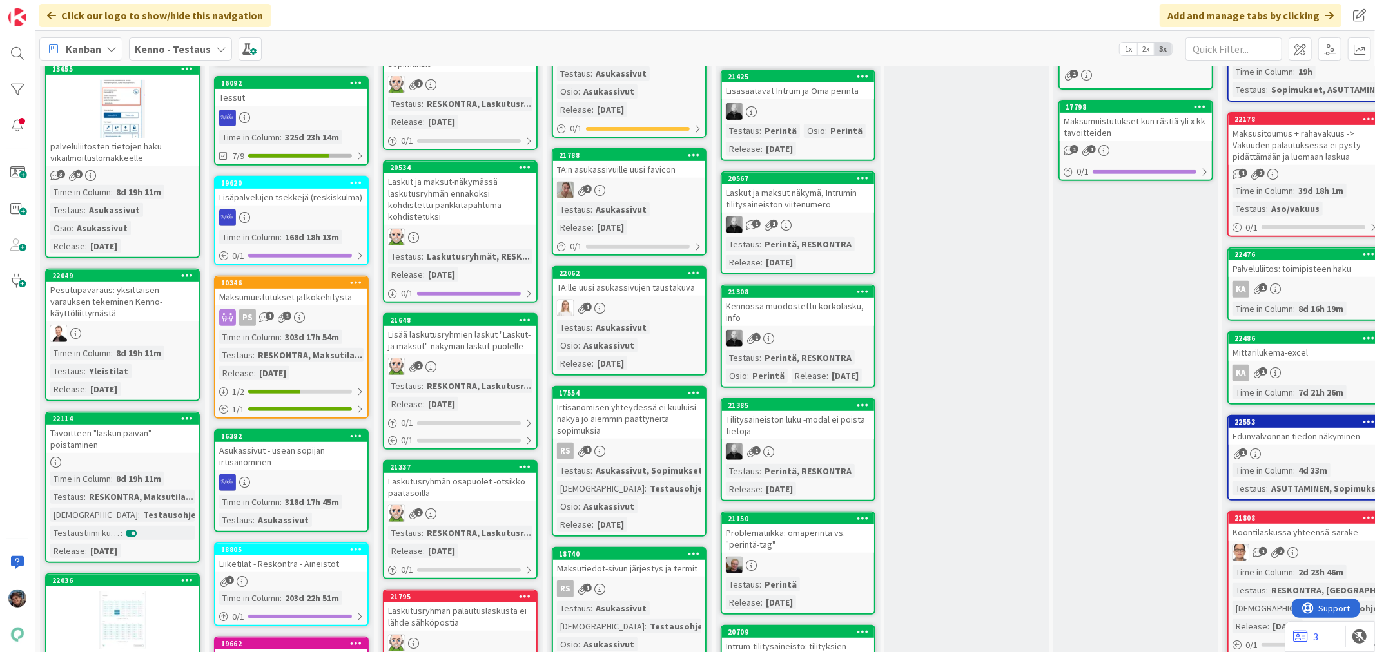
click at [171, 362] on div "Time in Column : 8d 19h 11m Testaus : Yleistilat Release : [DATE]" at bounding box center [122, 371] width 144 height 50
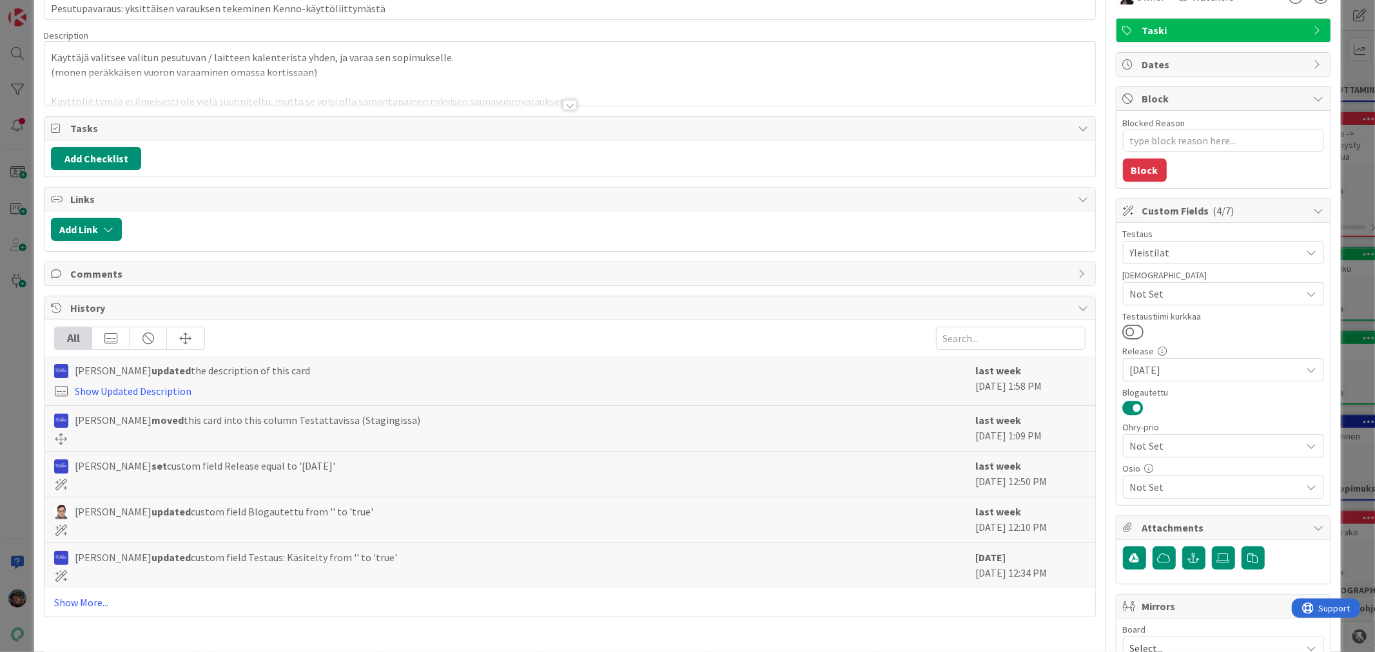
scroll to position [189, 0]
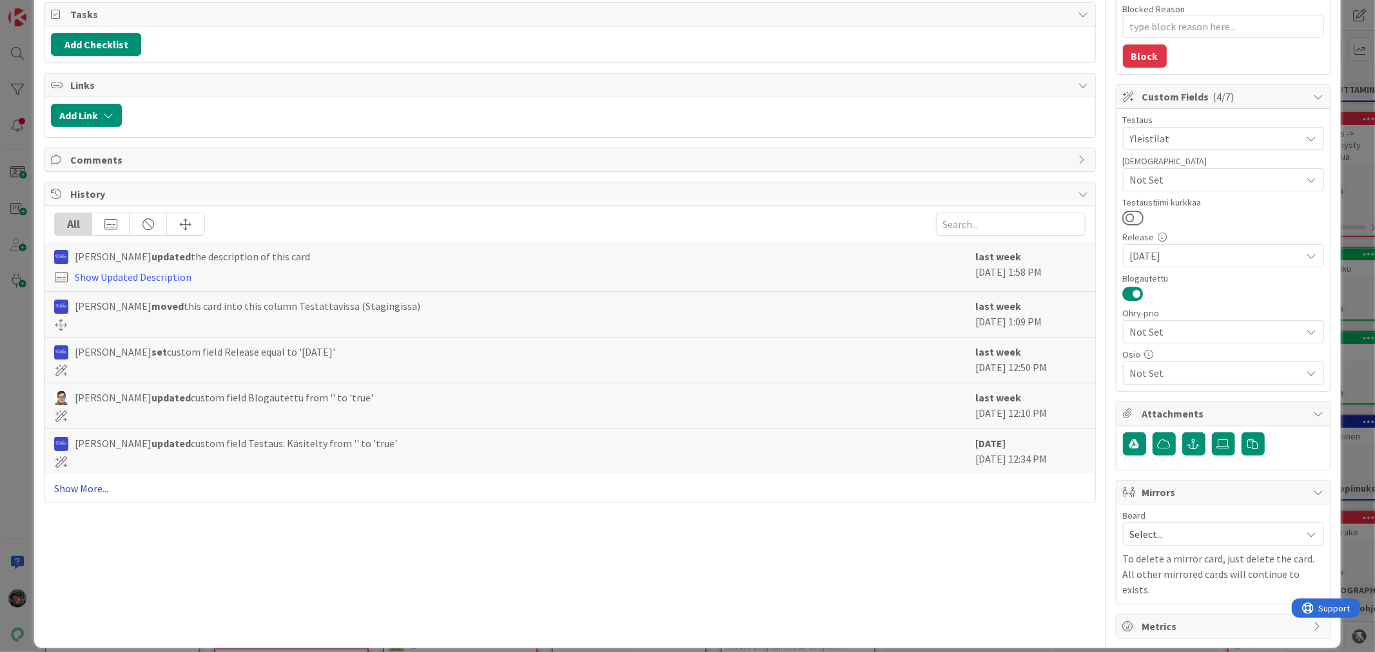
click at [79, 492] on link "Show More..." at bounding box center [569, 488] width 1031 height 15
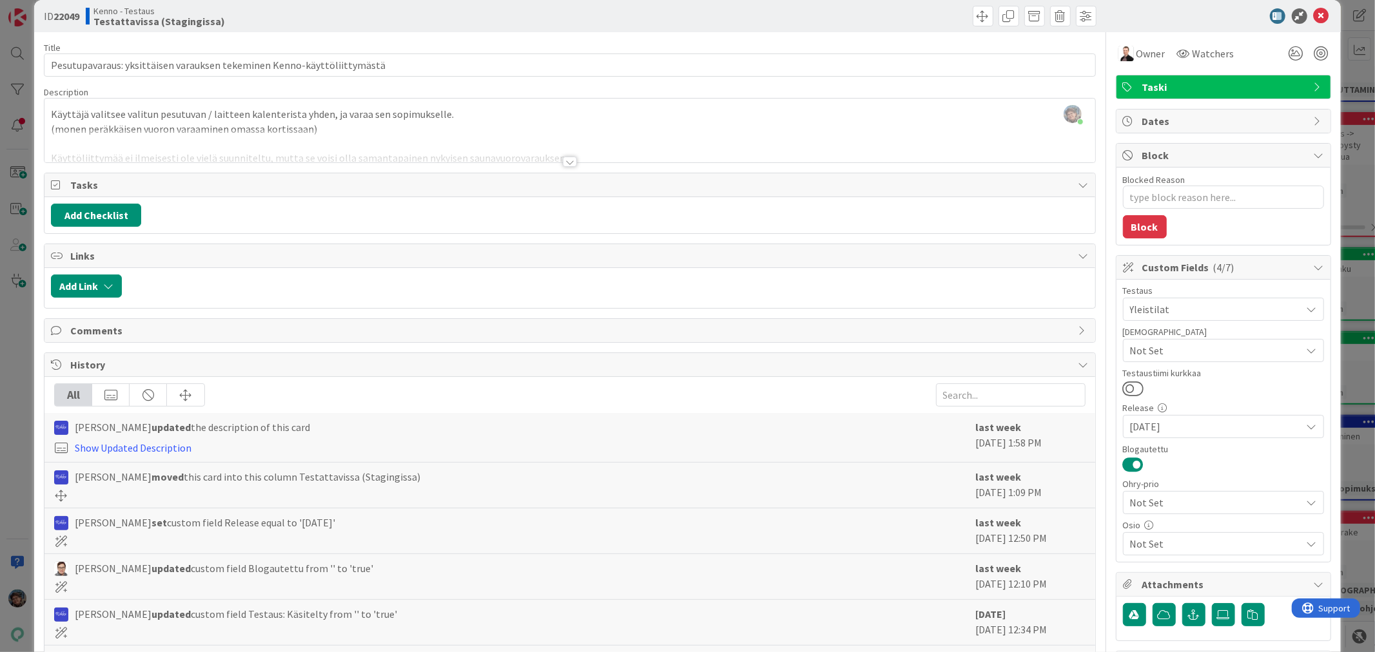
scroll to position [0, 0]
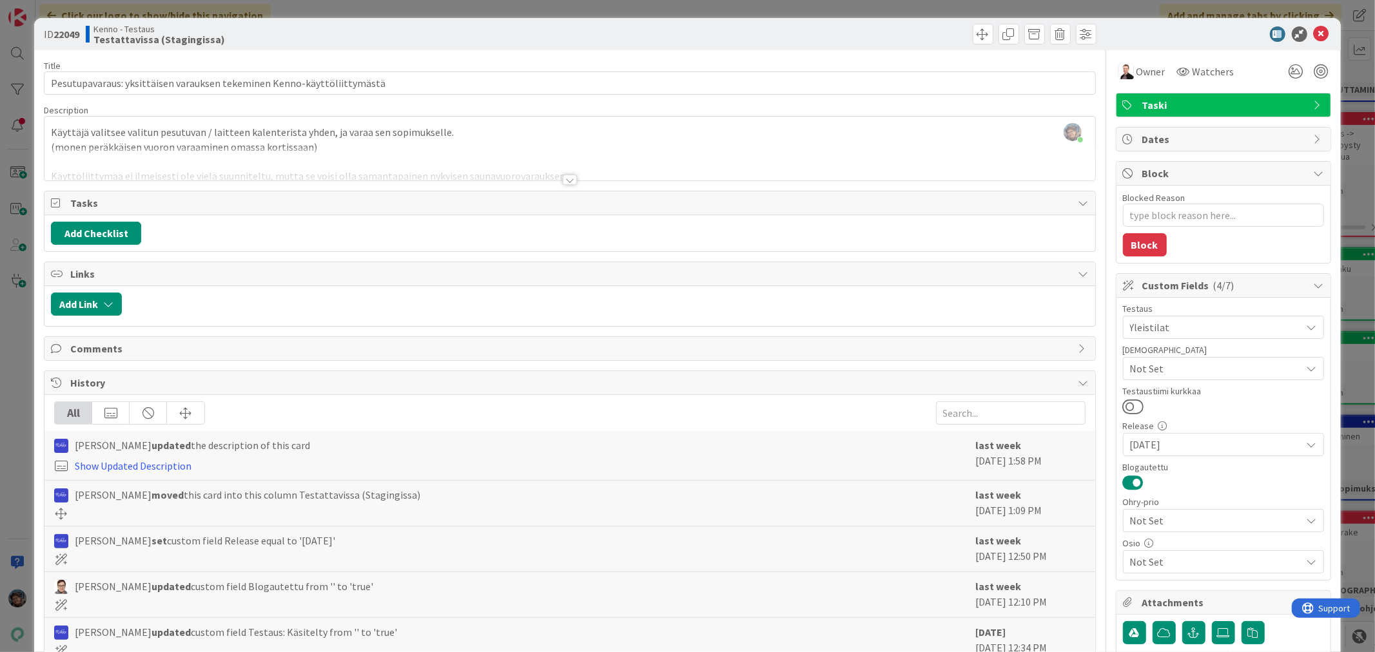
click at [564, 177] on div at bounding box center [570, 180] width 14 height 10
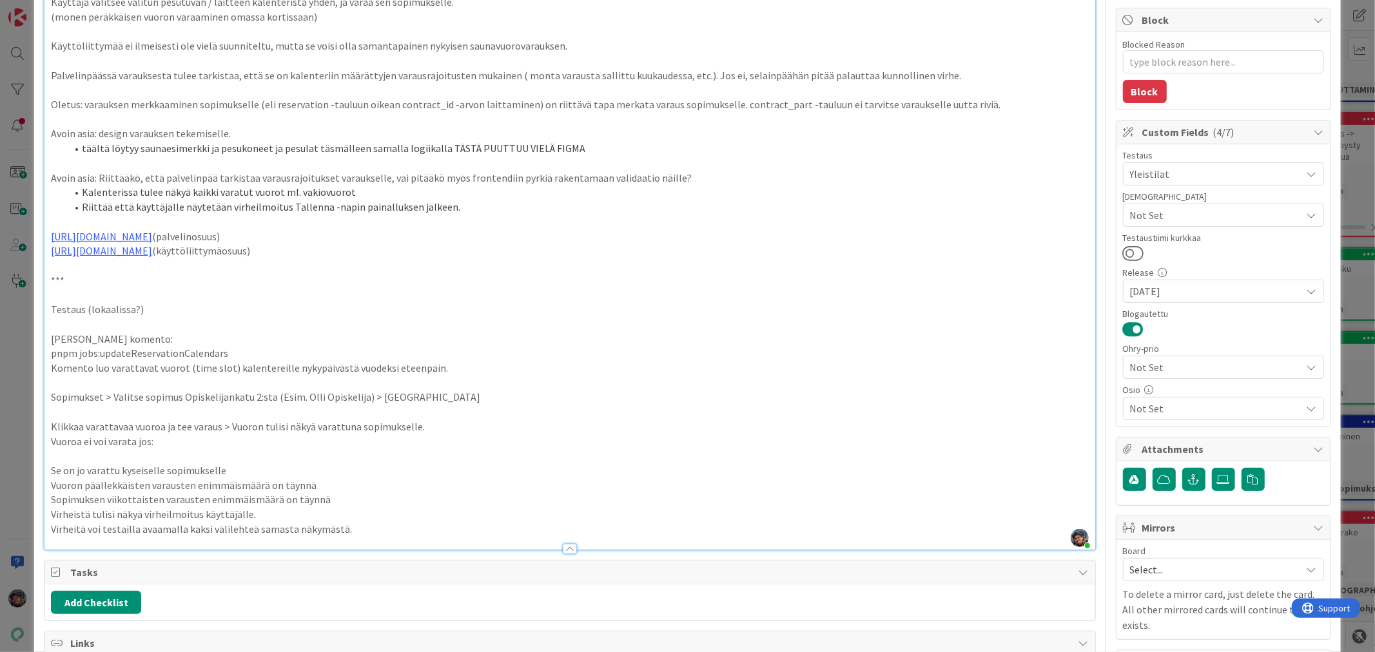
scroll to position [215, 0]
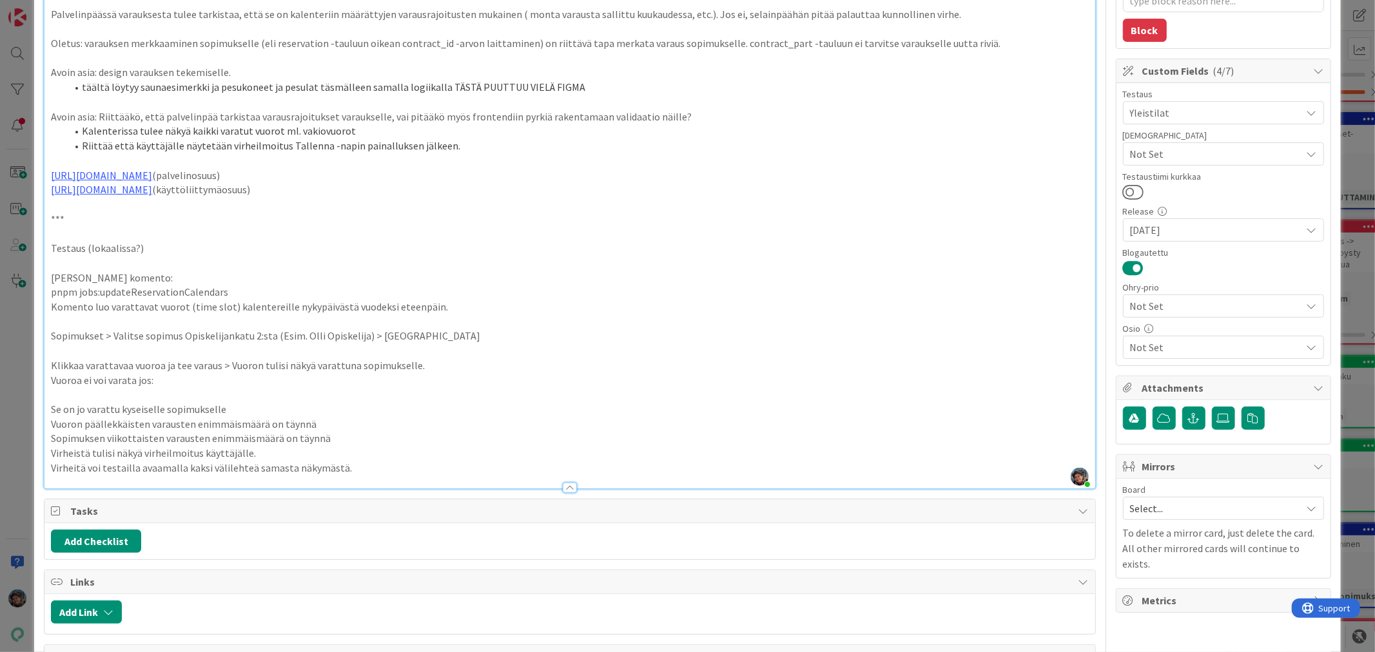
type textarea "x"
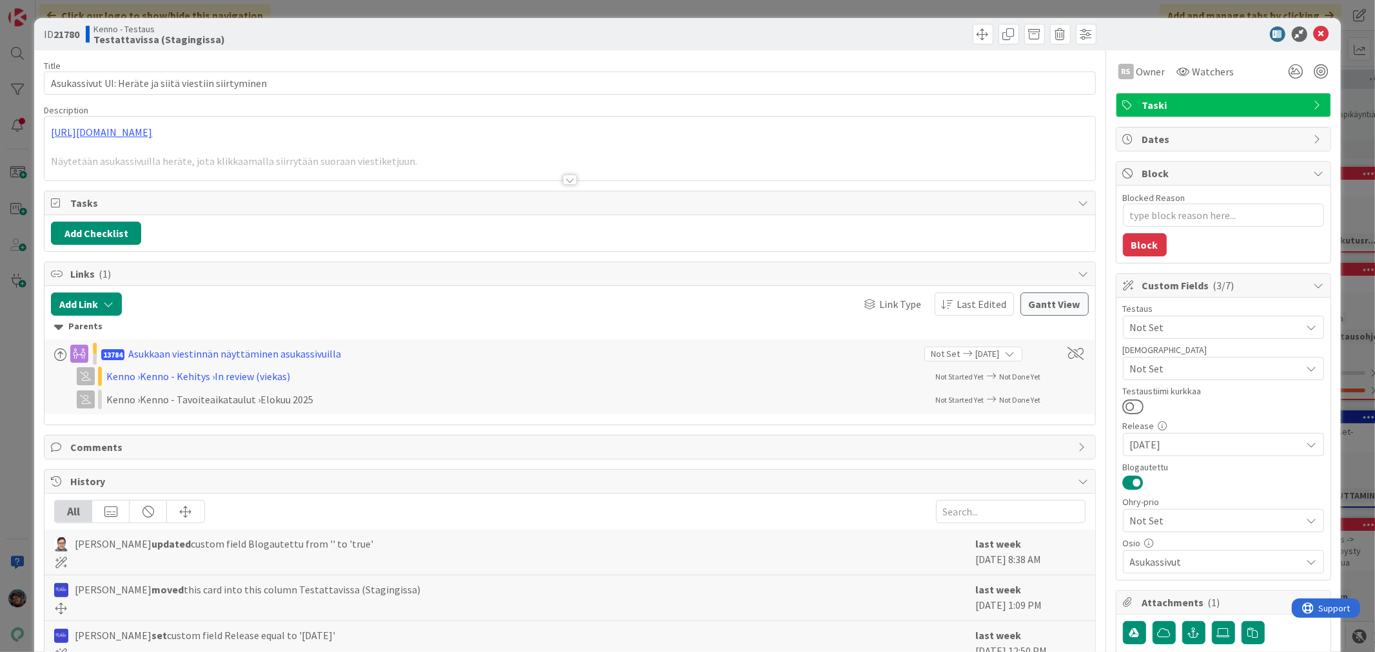
click at [1314, 37] on icon at bounding box center [1321, 33] width 15 height 15
type textarea "x"
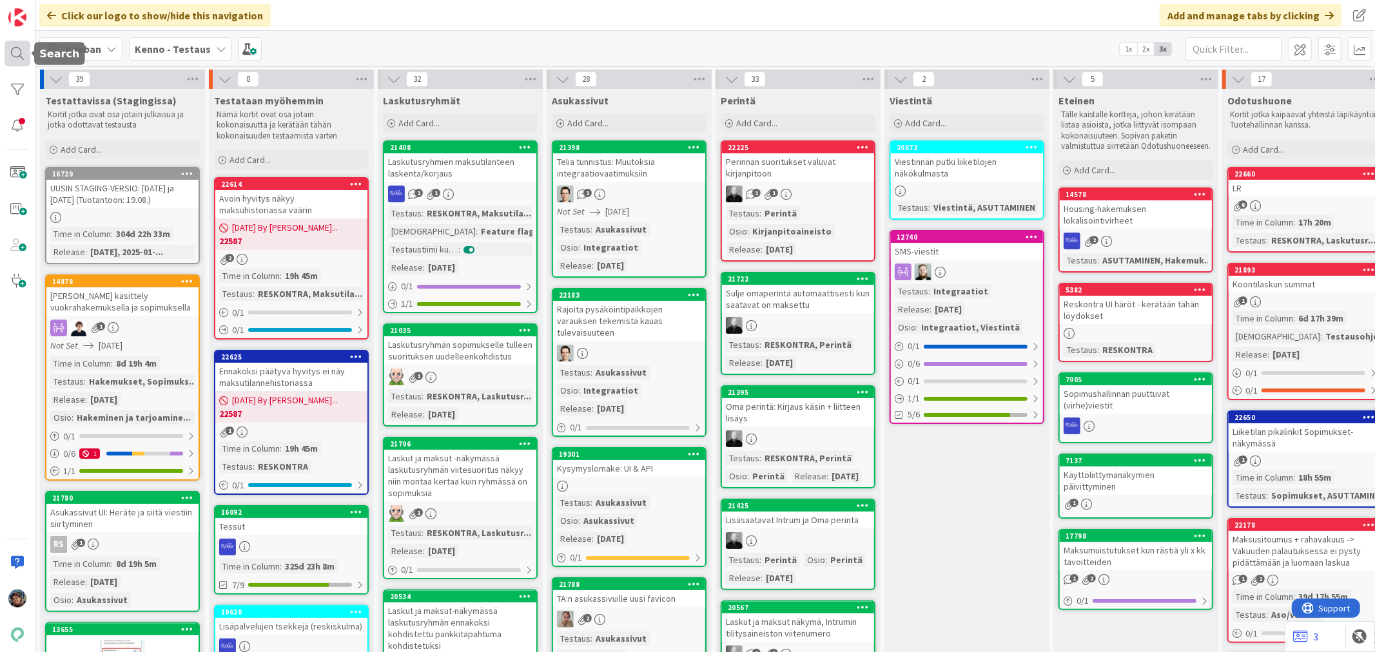
click at [18, 54] on div at bounding box center [18, 54] width 26 height 26
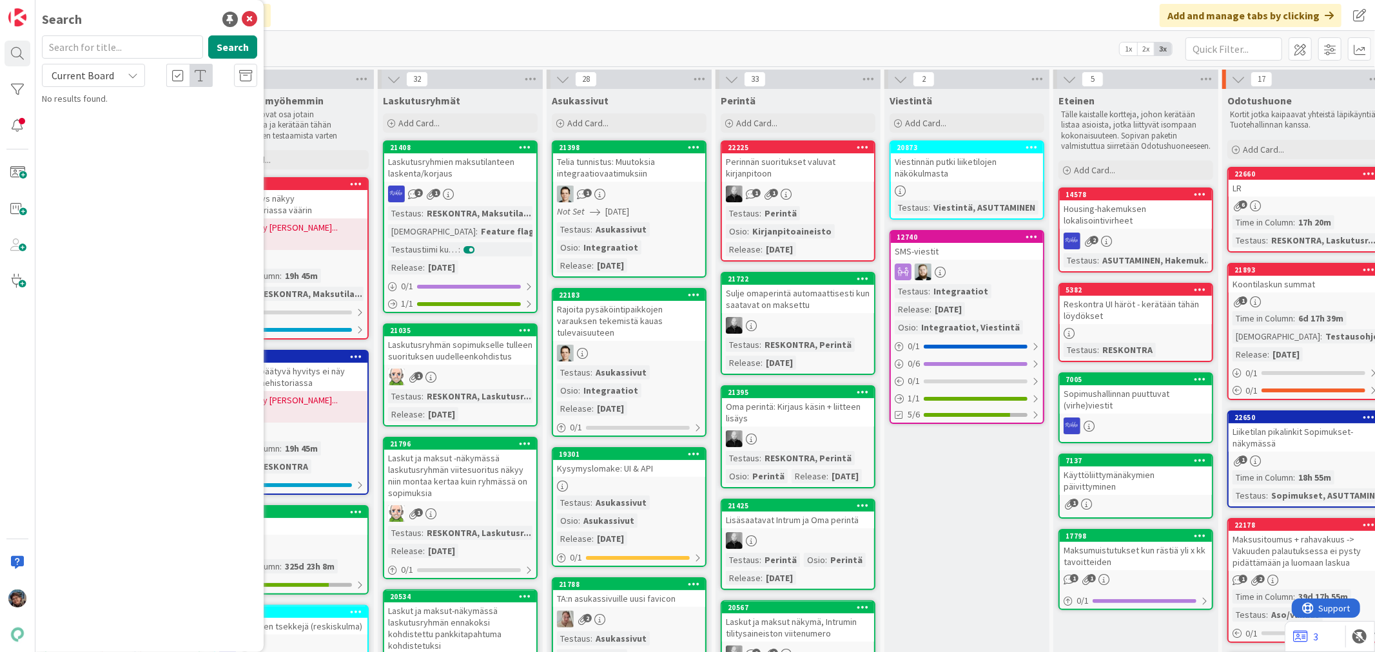
click at [106, 45] on input "text" at bounding box center [122, 46] width 161 height 23
click at [66, 72] on span "Current Board" at bounding box center [83, 75] width 63 height 13
click at [69, 121] on span "All Boards" at bounding box center [116, 128] width 134 height 19
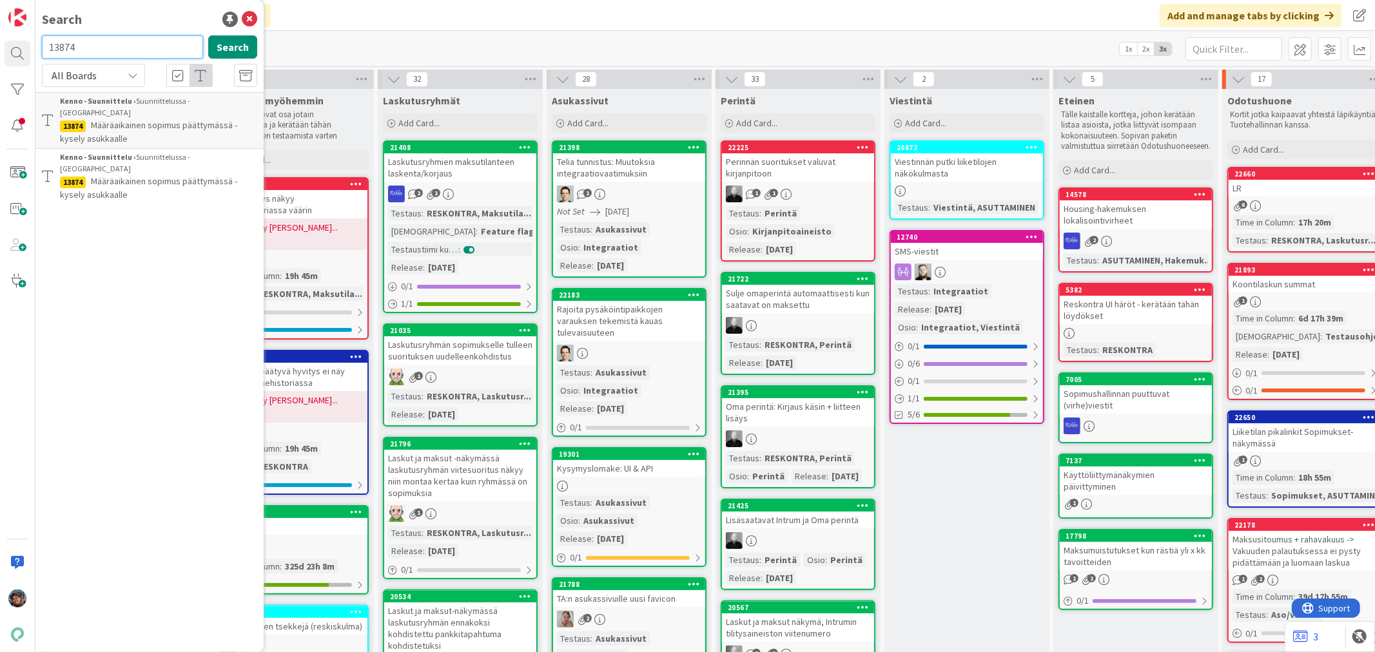
drag, startPoint x: 58, startPoint y: 47, endPoint x: 120, endPoint y: 48, distance: 61.9
click at [119, 48] on input "13874" at bounding box center [122, 46] width 161 height 23
type input "13784"
click at [228, 49] on button "Search" at bounding box center [232, 46] width 49 height 23
click at [177, 124] on p "Asukkaan viestinnän näyttäminen asukassivuilla" at bounding box center [158, 120] width 197 height 27
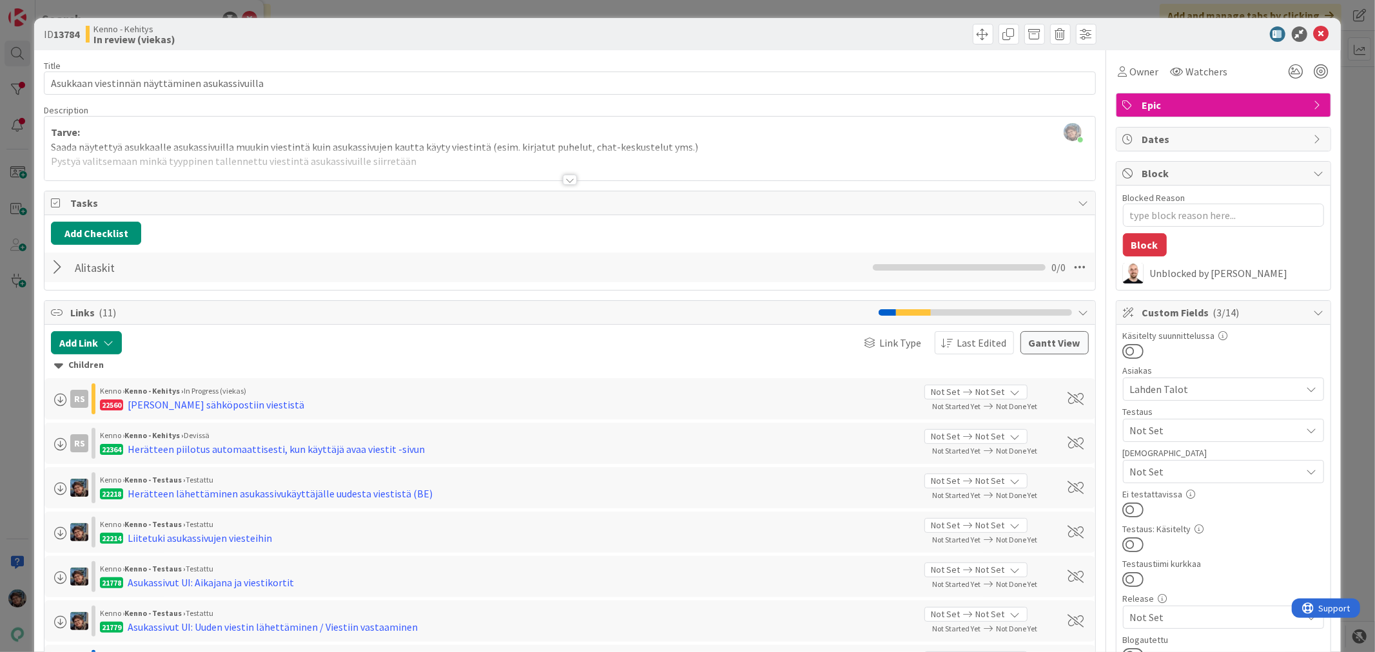
type textarea "x"
click at [565, 182] on div at bounding box center [570, 180] width 14 height 10
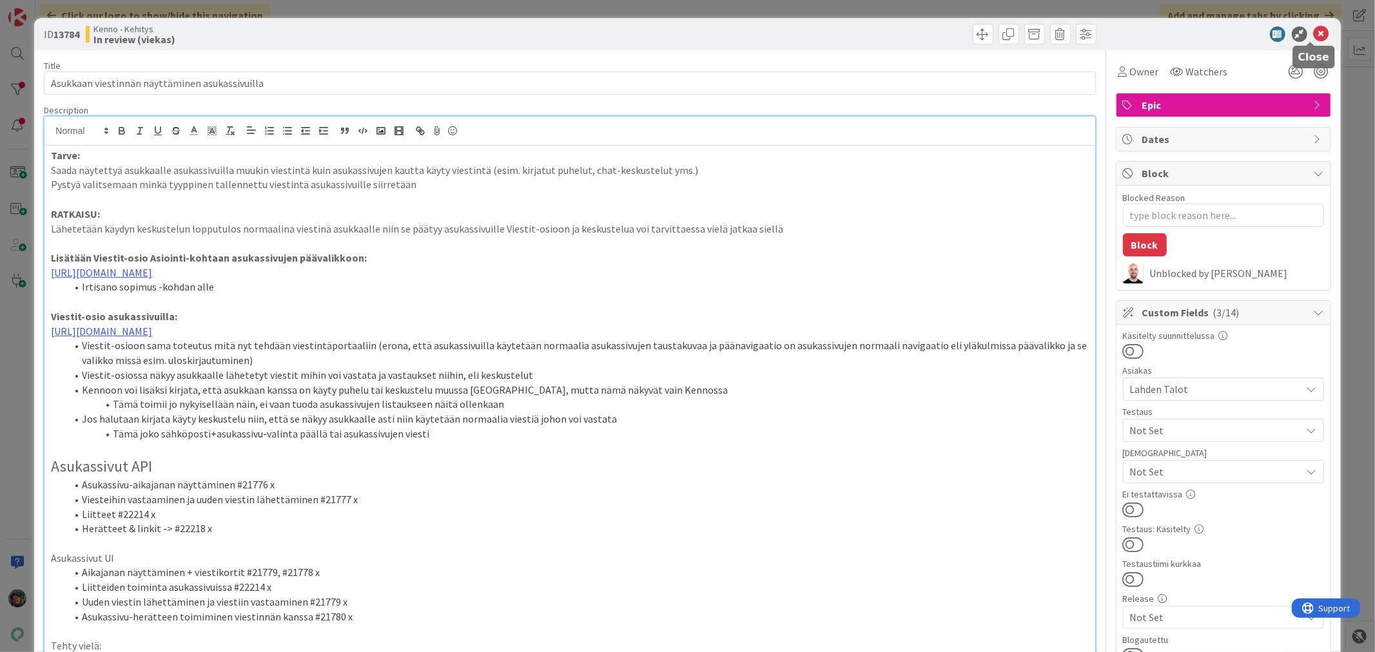
click at [1314, 30] on icon at bounding box center [1321, 33] width 15 height 15
